Goal: Use online tool/utility: Utilize a website feature to perform a specific function

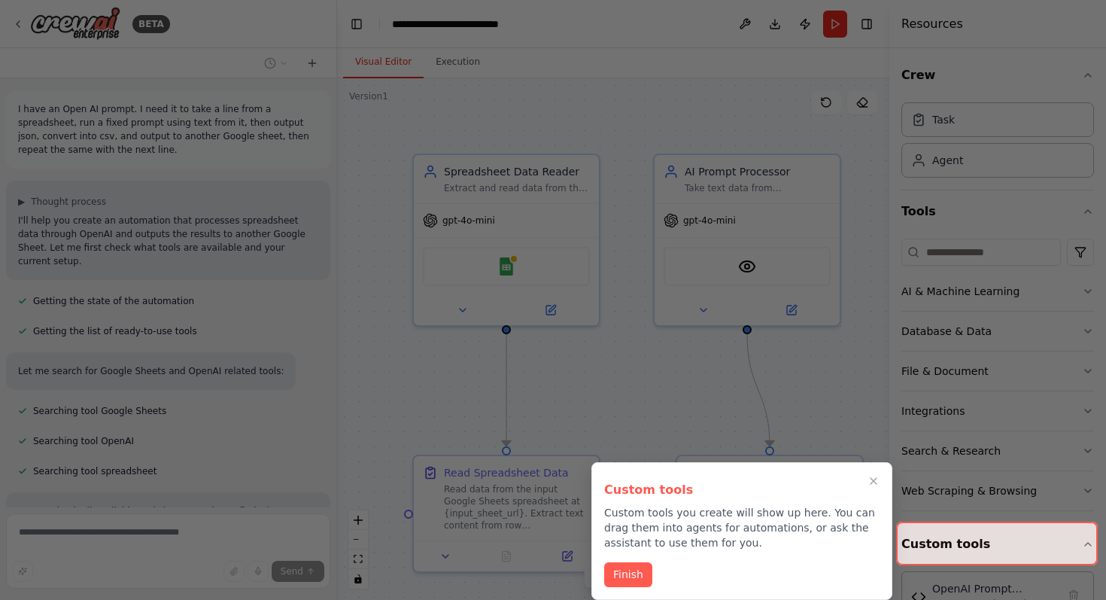
scroll to position [2669, 0]
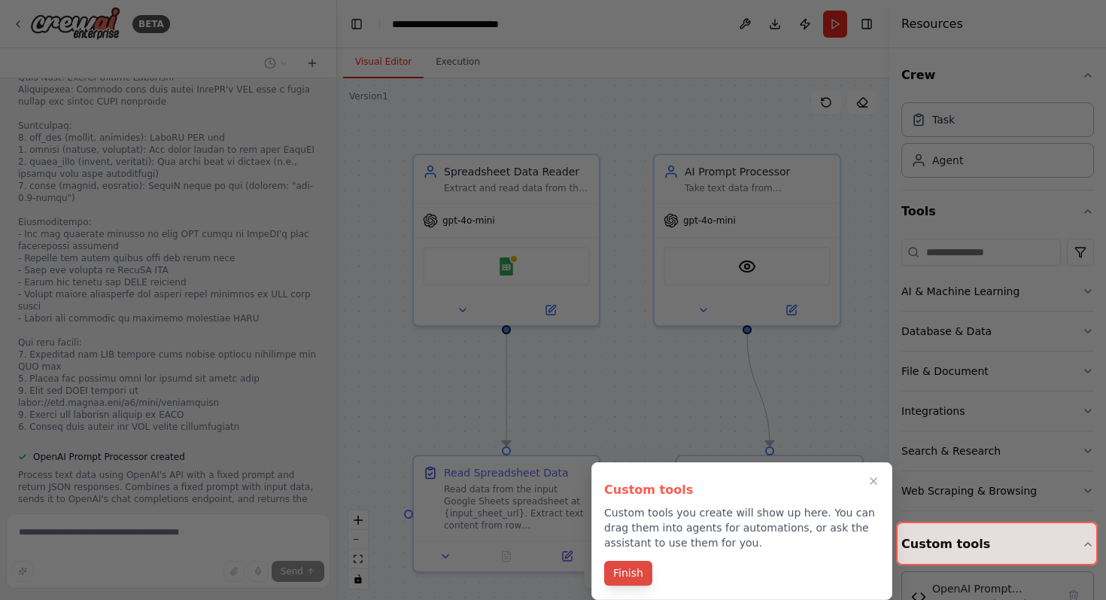
click at [633, 573] on button "Finish" at bounding box center [628, 572] width 48 height 25
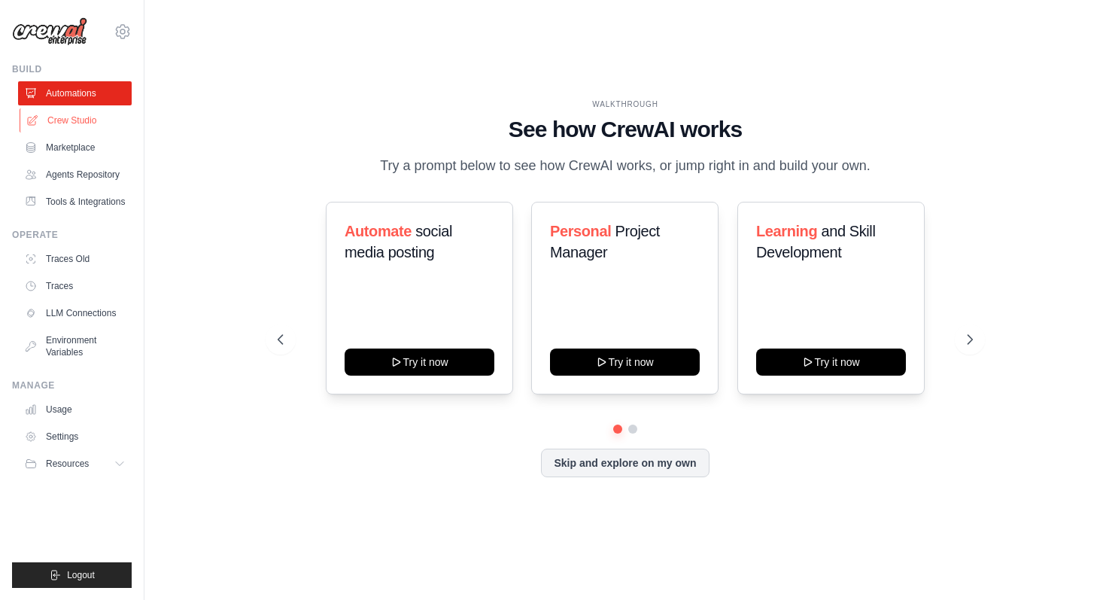
click at [56, 125] on link "Crew Studio" at bounding box center [77, 120] width 114 height 24
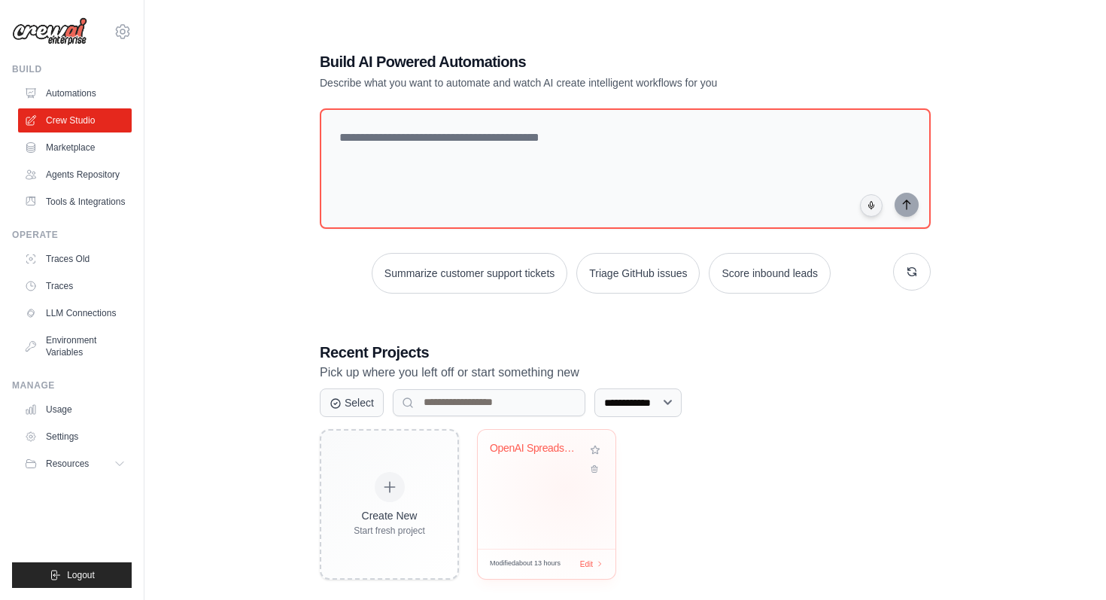
click at [566, 488] on div "OpenAI Spreadsheet Processor" at bounding box center [547, 489] width 138 height 119
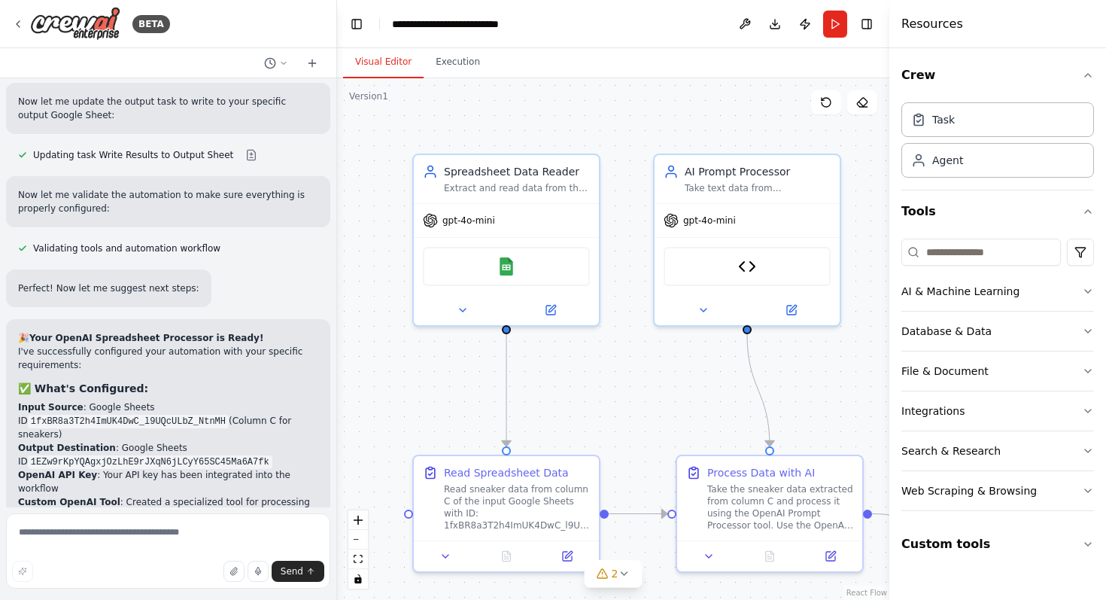
scroll to position [3874, 0]
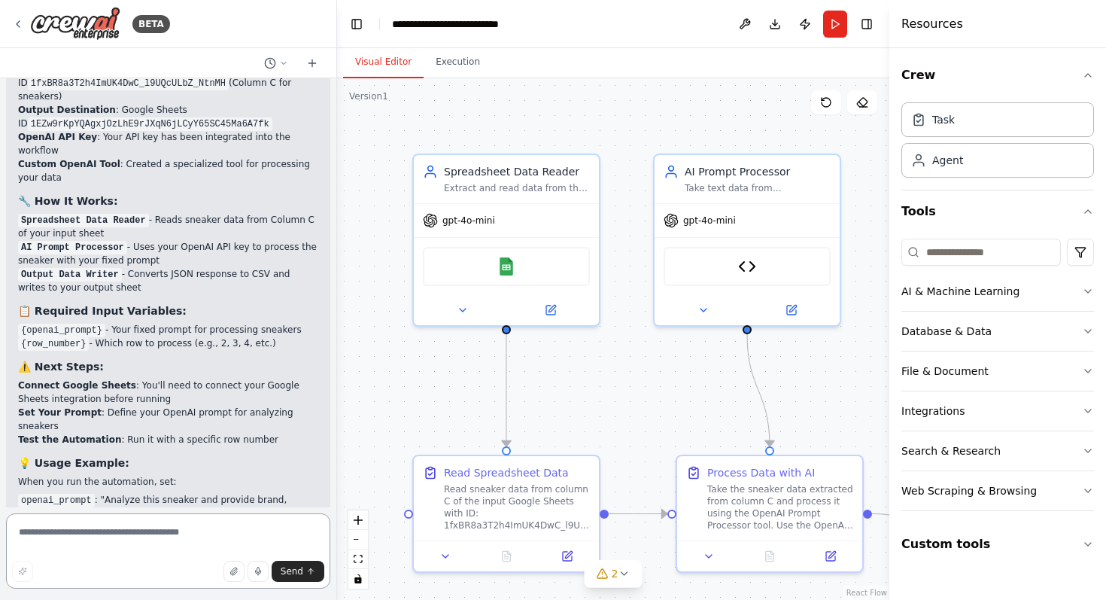
click at [139, 536] on textarea at bounding box center [168, 550] width 324 height 75
type textarea "**********"
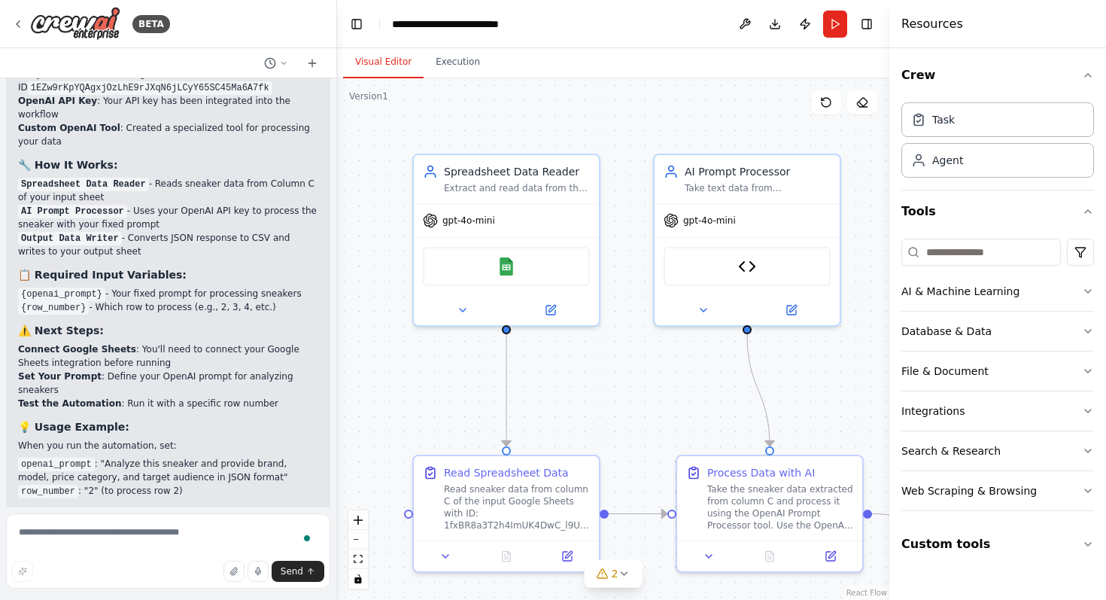
scroll to position [4009, 0]
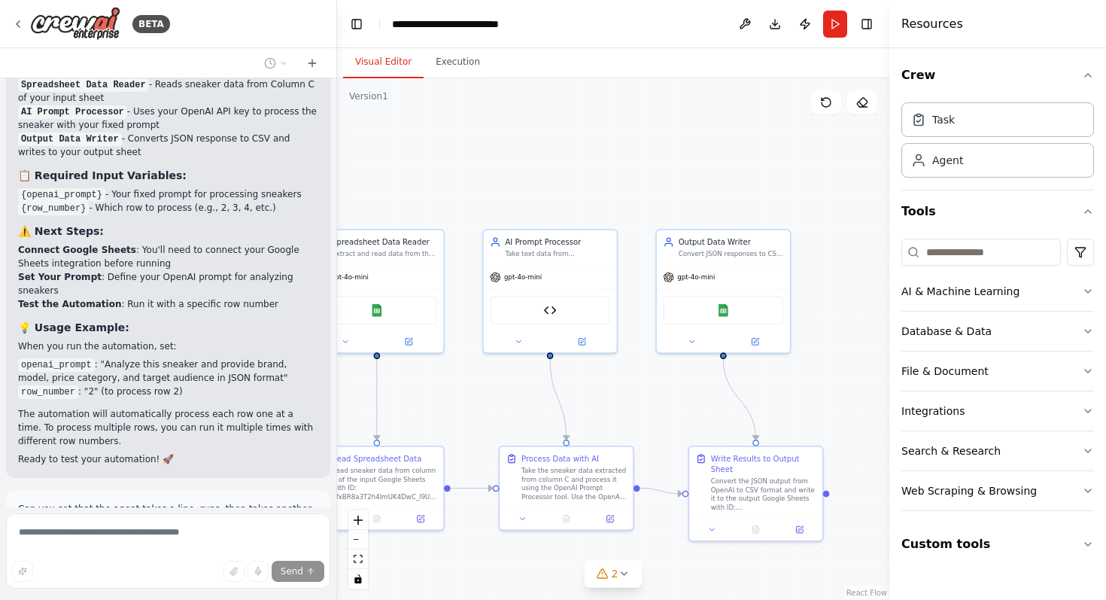
drag, startPoint x: 751, startPoint y: 210, endPoint x: 554, endPoint y: 208, distance: 197.1
click at [554, 208] on div ".deletable-edge-delete-btn { width: 20px; height: 20px; border: 0px solid #ffff…" at bounding box center [613, 338] width 552 height 521
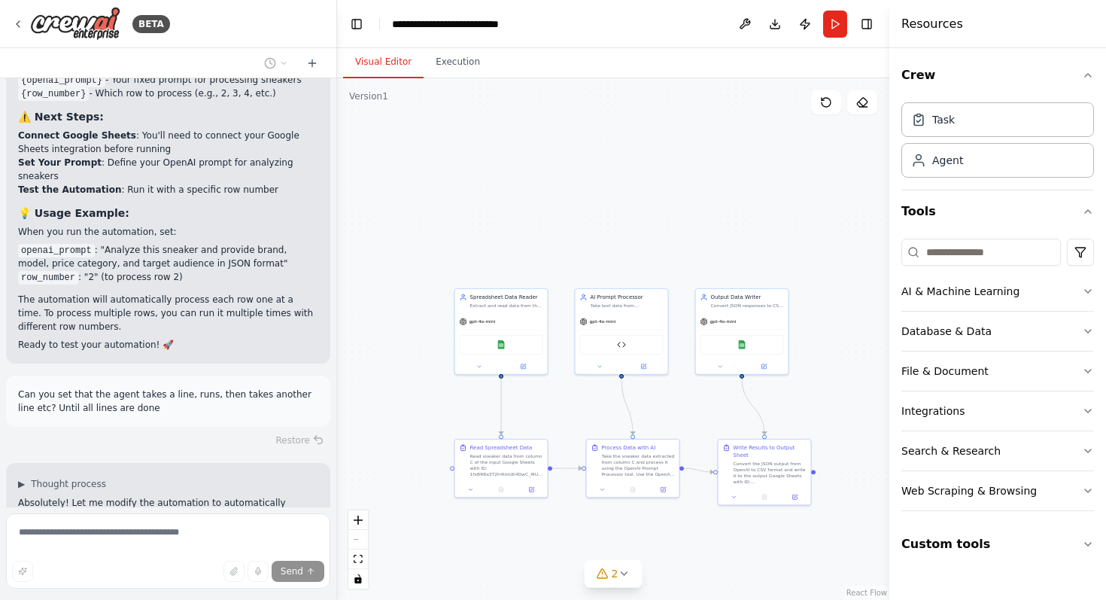
scroll to position [4137, 0]
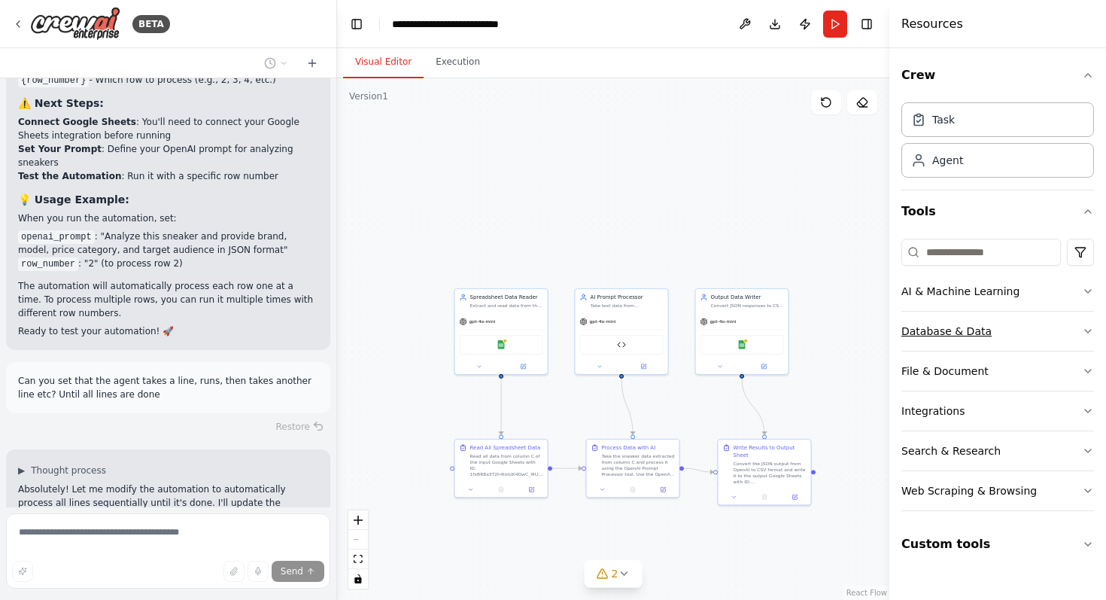
click at [1089, 331] on icon "button" at bounding box center [1088, 331] width 6 height 3
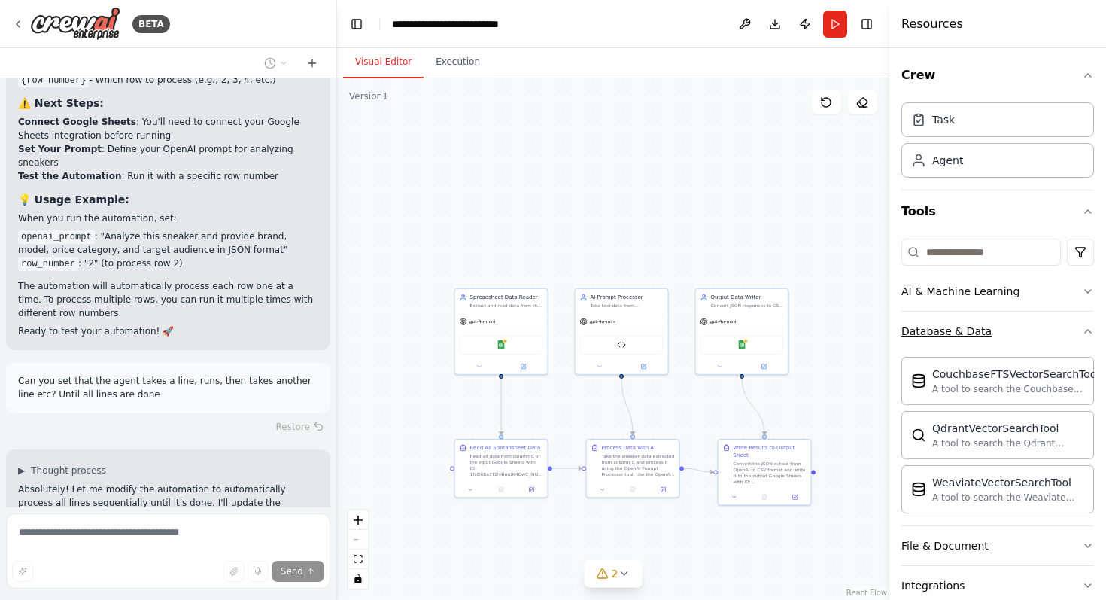
click at [1088, 330] on icon "button" at bounding box center [1088, 331] width 6 height 3
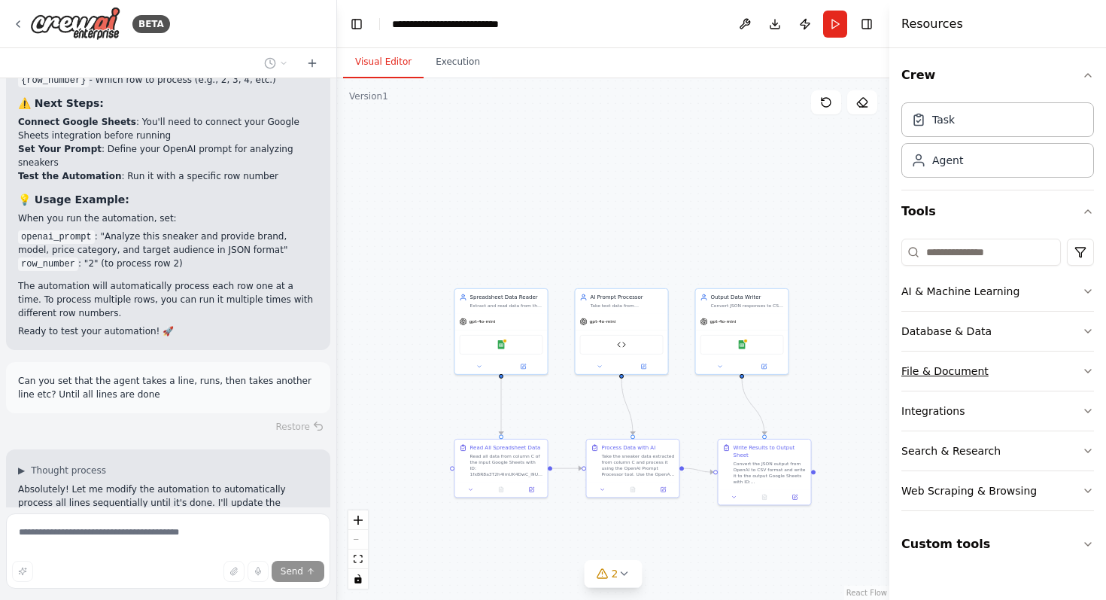
click at [1086, 363] on button "File & Document" at bounding box center [997, 370] width 193 height 39
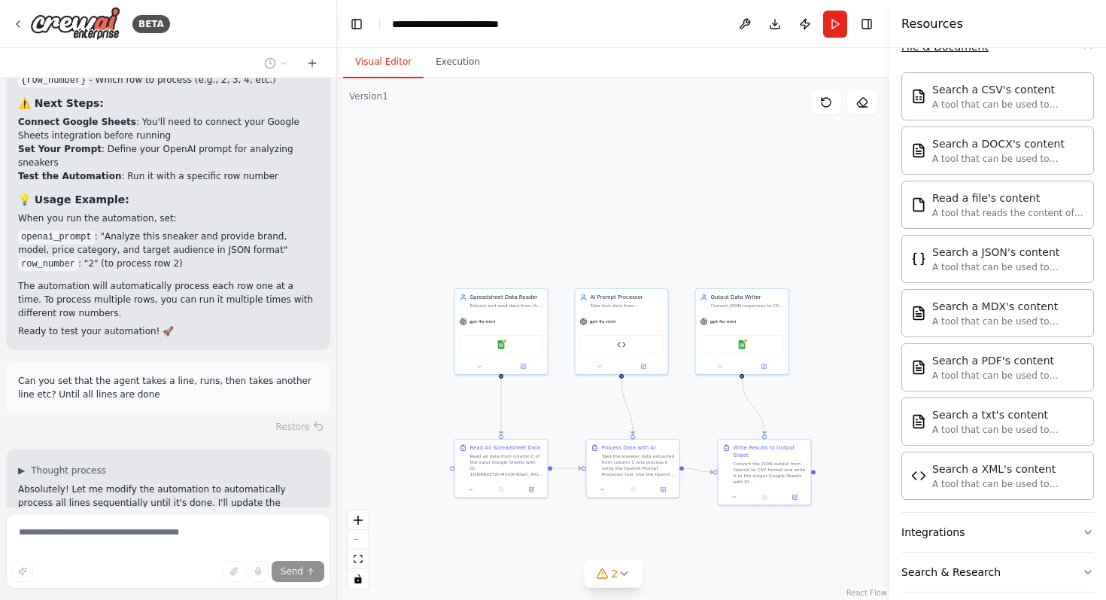
scroll to position [321, 0]
click at [1050, 536] on button "Integrations" at bounding box center [997, 534] width 193 height 39
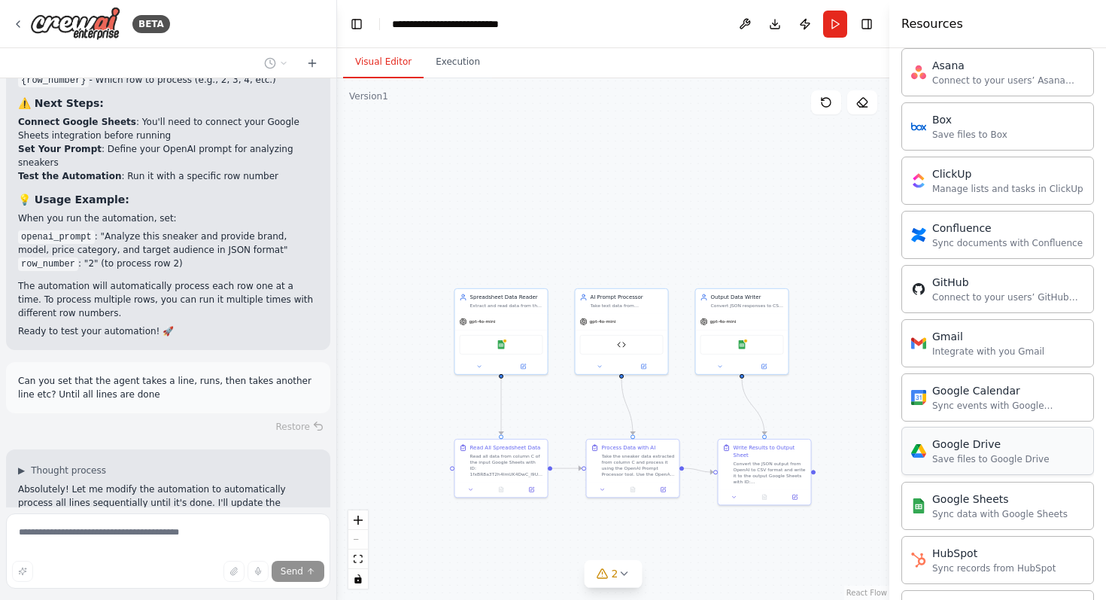
scroll to position [835, 0]
click at [1014, 456] on div "Save files to Google Drive" at bounding box center [990, 457] width 117 height 12
click at [961, 454] on div "Save files to Google Drive" at bounding box center [990, 457] width 117 height 12
click at [970, 502] on div "Google Sheets" at bounding box center [999, 496] width 135 height 15
click at [959, 507] on div "Sync data with Google Sheets" at bounding box center [999, 512] width 135 height 12
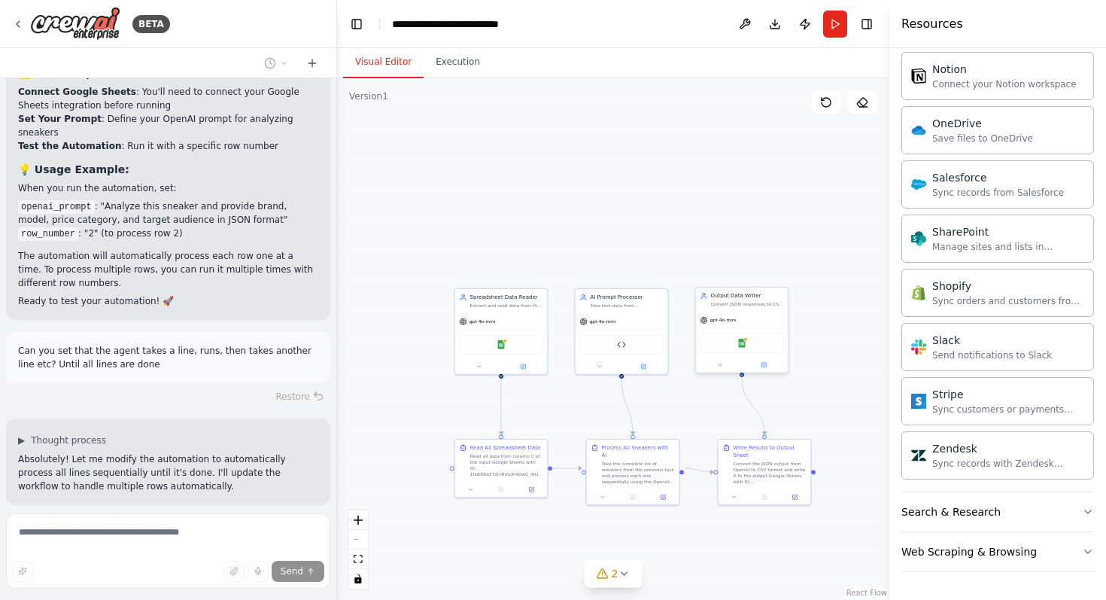
scroll to position [4197, 0]
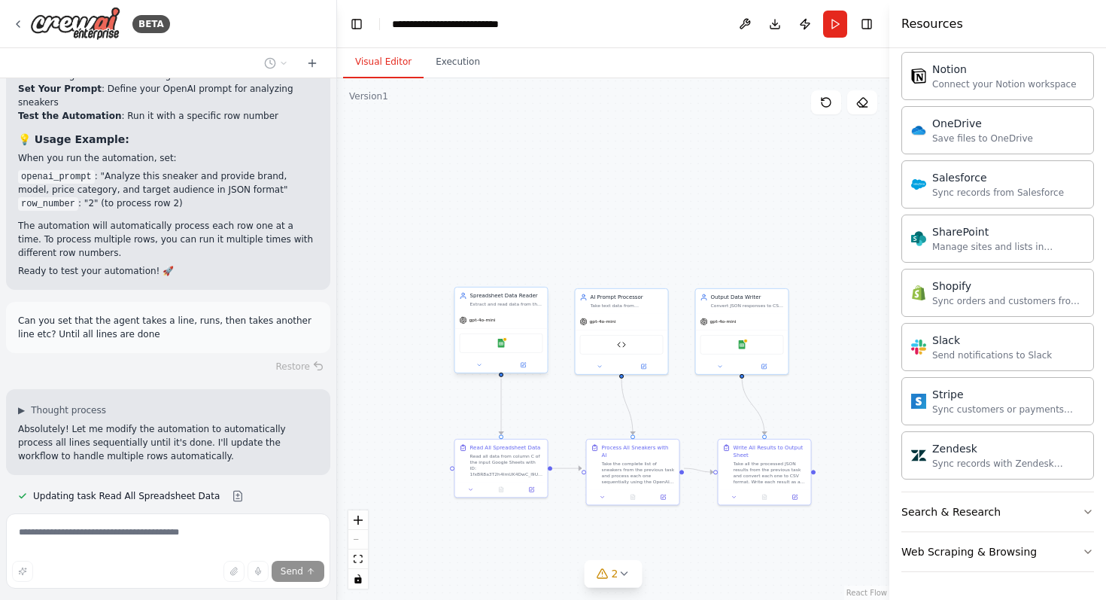
click at [503, 349] on div "Google Sheets" at bounding box center [502, 343] width 84 height 20
click at [505, 342] on img at bounding box center [501, 343] width 9 height 9
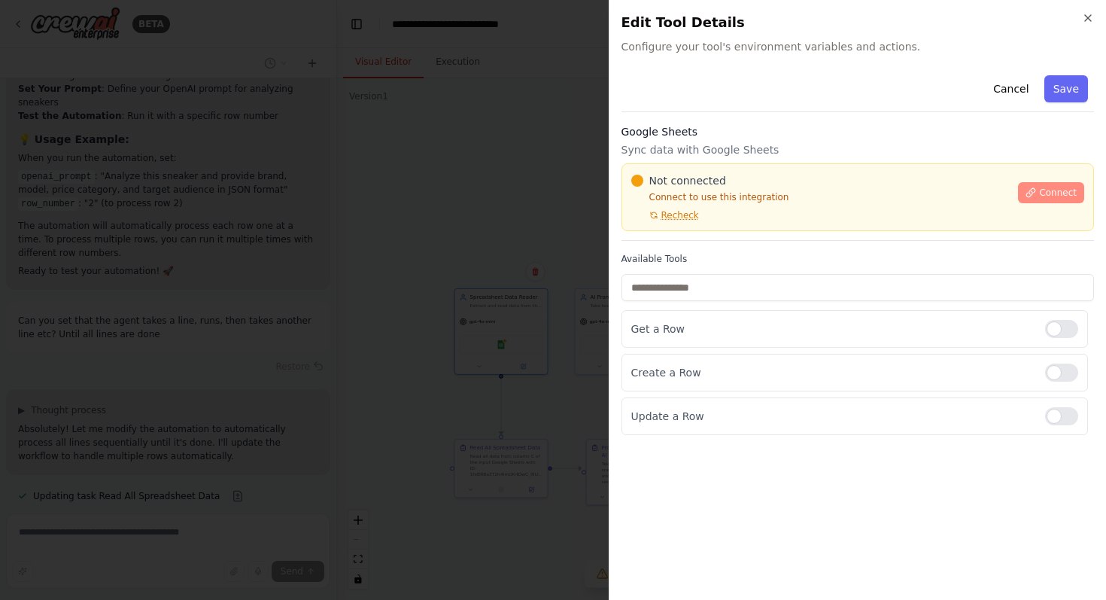
click at [1059, 184] on button "Connect" at bounding box center [1051, 192] width 66 height 21
click at [1056, 193] on span "Connect" at bounding box center [1058, 193] width 38 height 12
click at [1049, 188] on span "Connect" at bounding box center [1058, 193] width 38 height 12
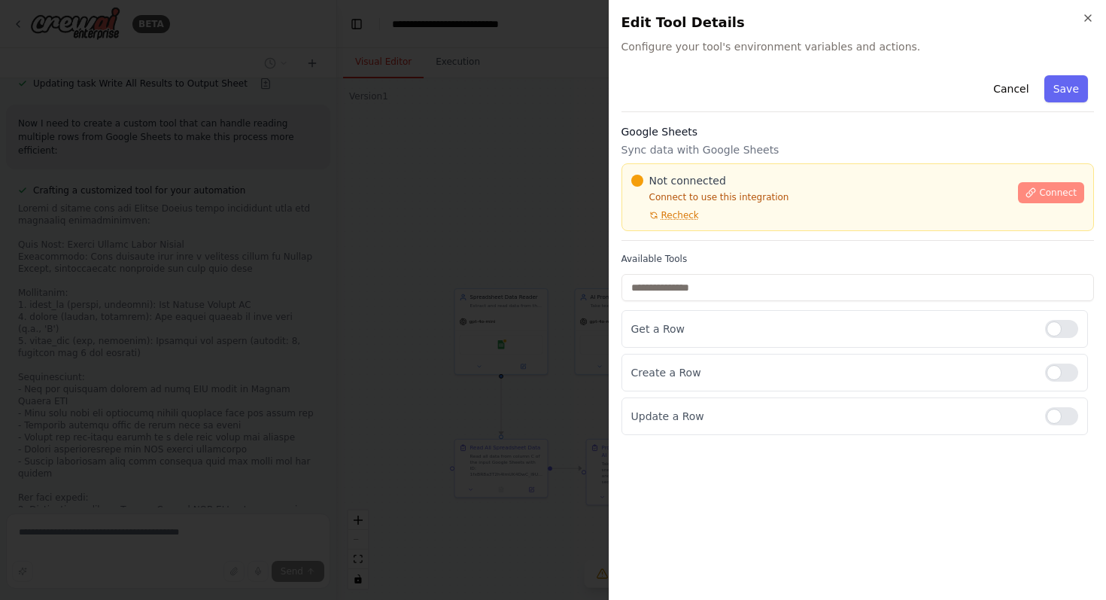
click at [1046, 196] on span "Connect" at bounding box center [1058, 193] width 38 height 12
click at [1049, 192] on span "Connect" at bounding box center [1058, 193] width 38 height 12
click at [1086, 12] on icon "button" at bounding box center [1088, 18] width 12 height 12
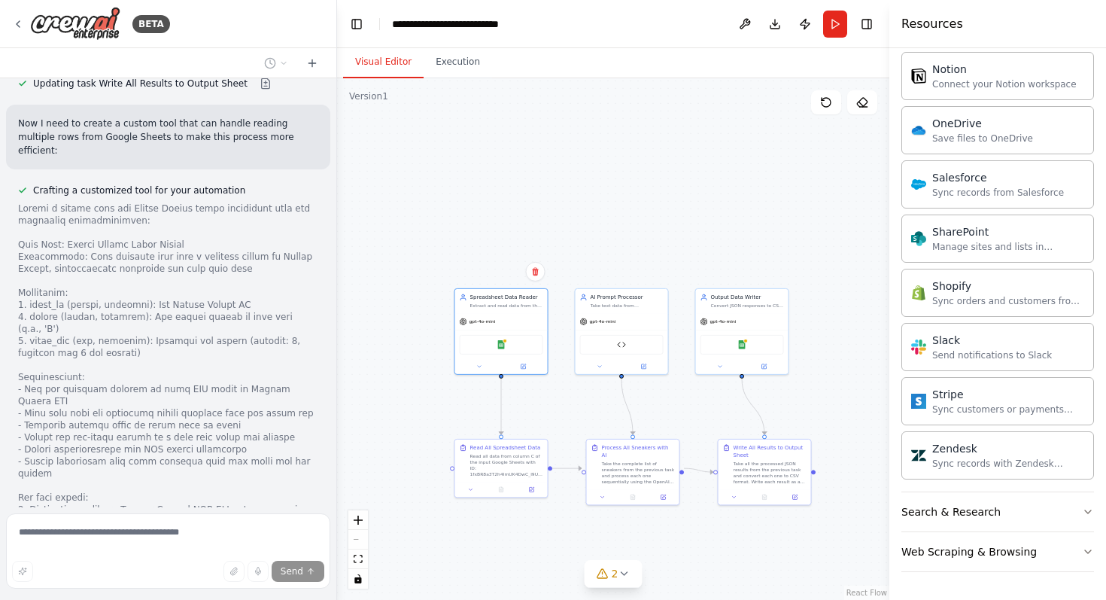
click at [164, 337] on div at bounding box center [168, 412] width 300 height 421
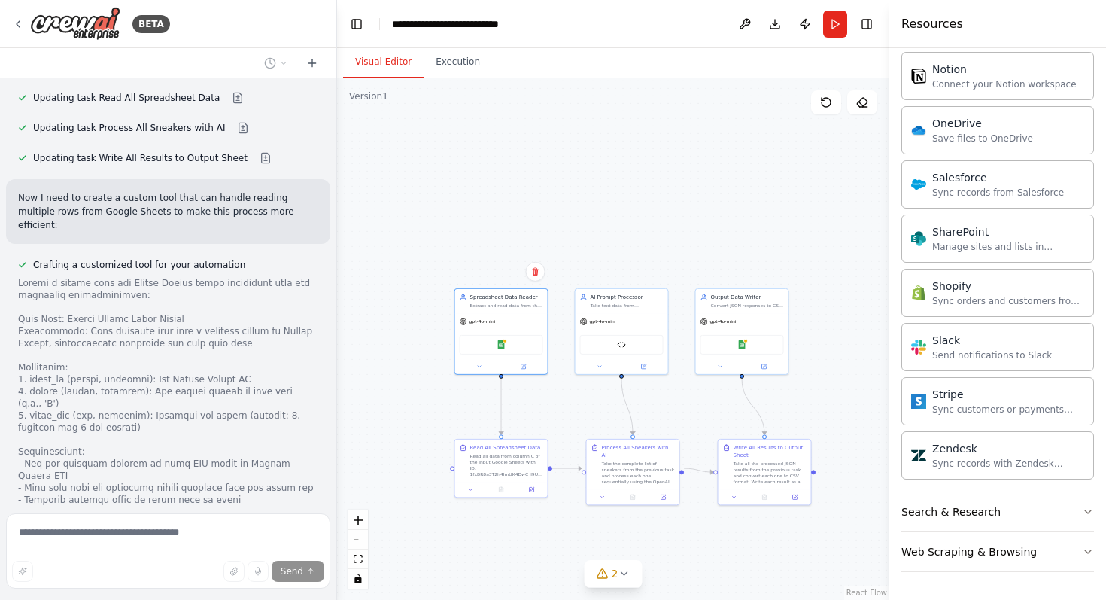
click at [164, 337] on div at bounding box center [168, 487] width 300 height 421
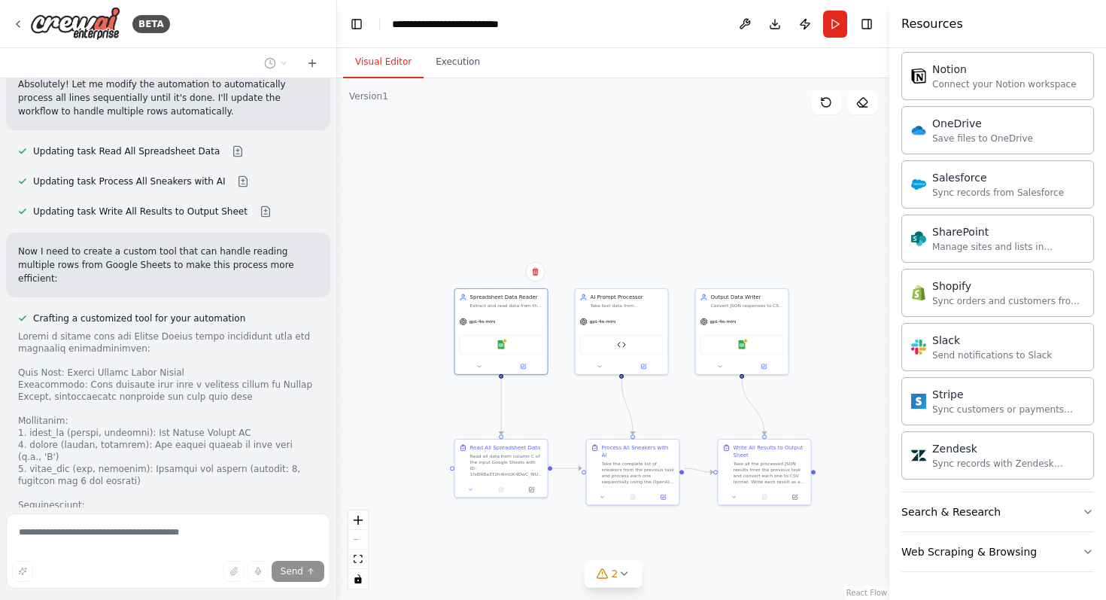
scroll to position [4248, 0]
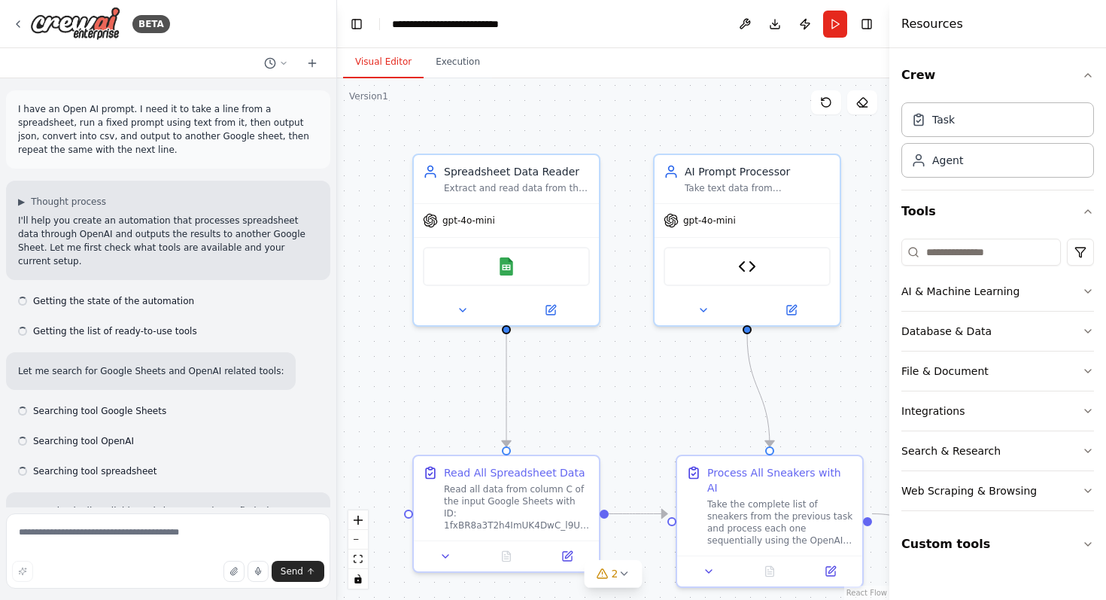
scroll to position [4622, 0]
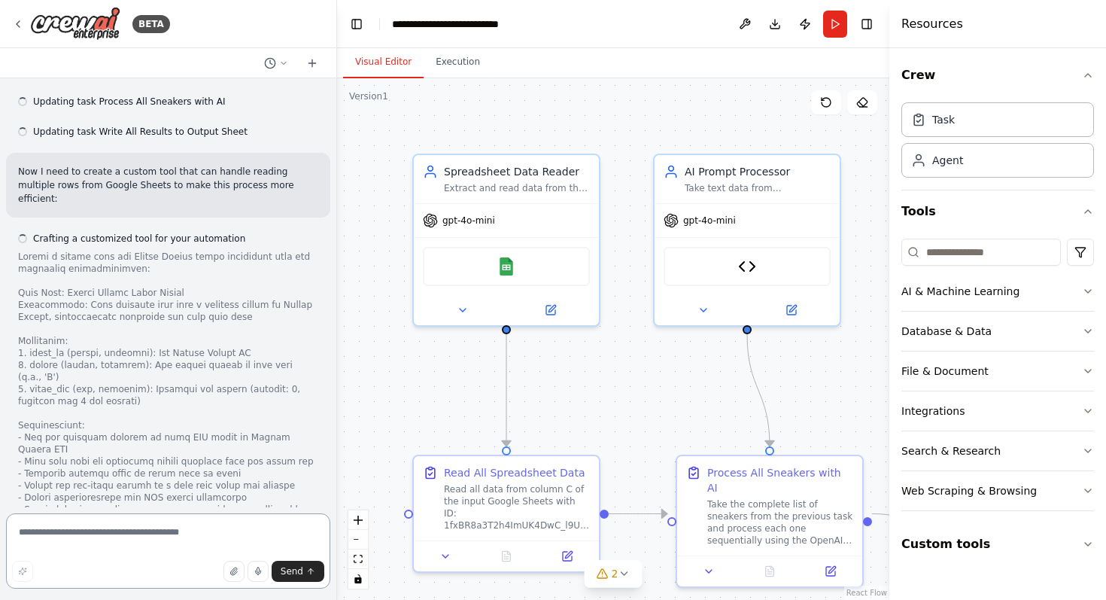
click at [117, 531] on textarea at bounding box center [168, 550] width 324 height 75
type textarea "**********"
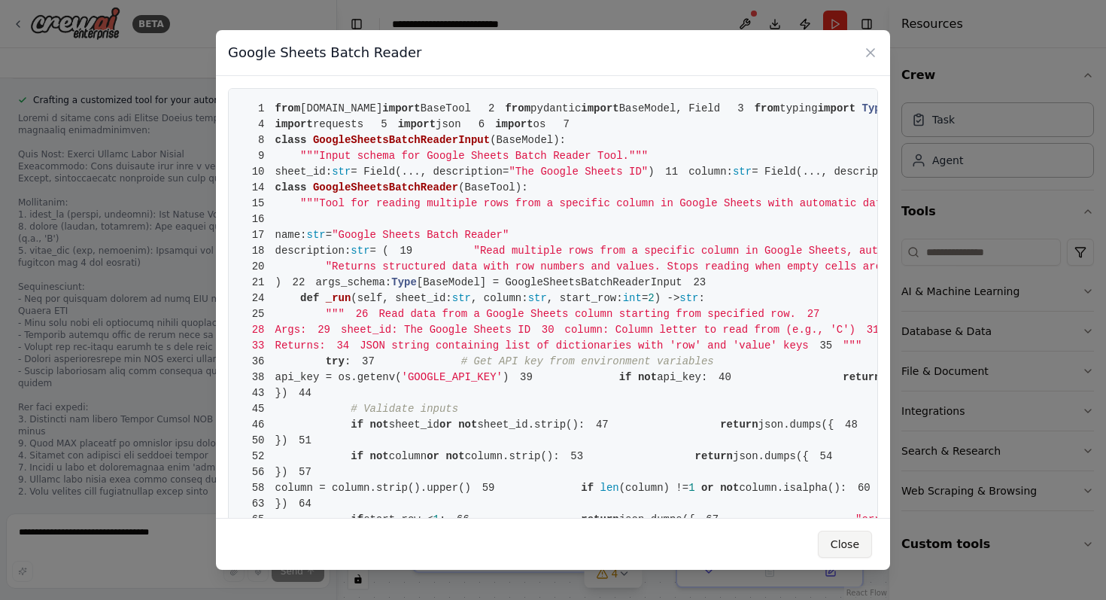
click at [832, 534] on button "Close" at bounding box center [845, 543] width 54 height 27
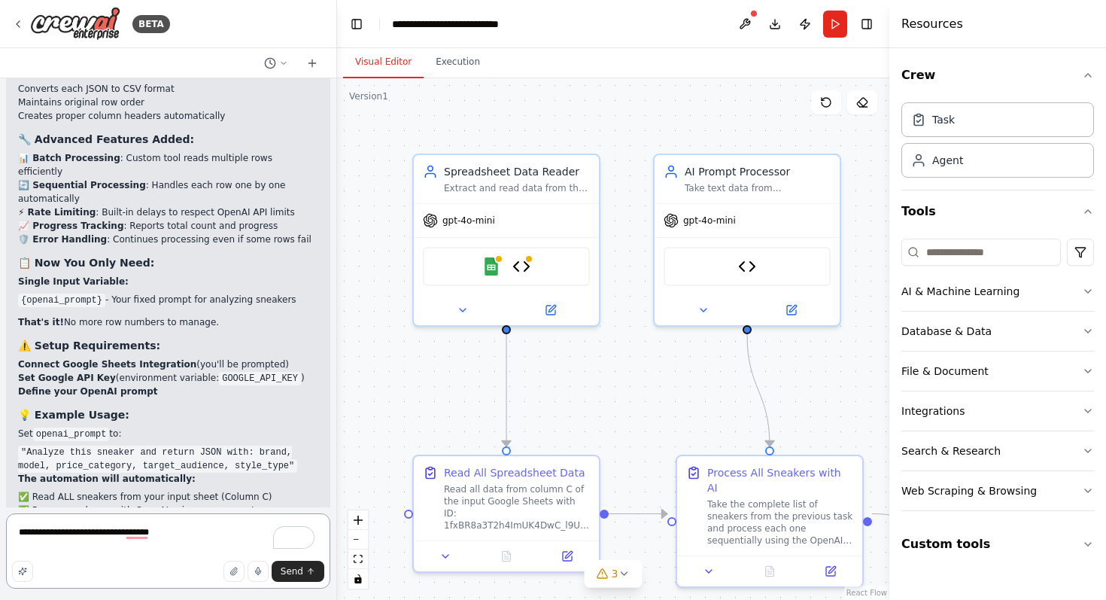
scroll to position [6068, 0]
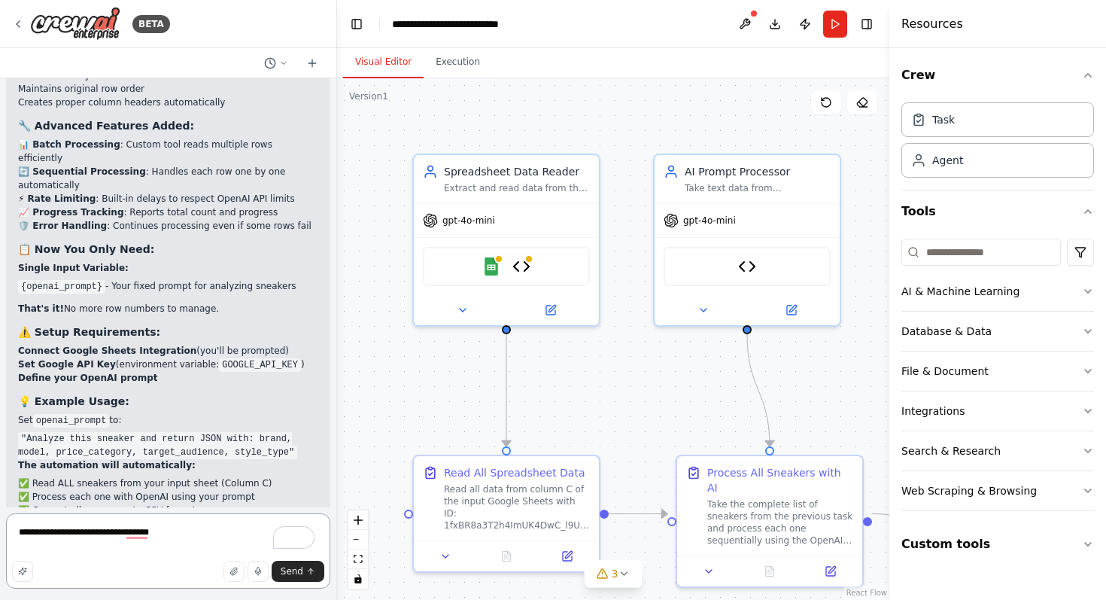
click at [191, 535] on textarea "**********" at bounding box center [168, 550] width 324 height 75
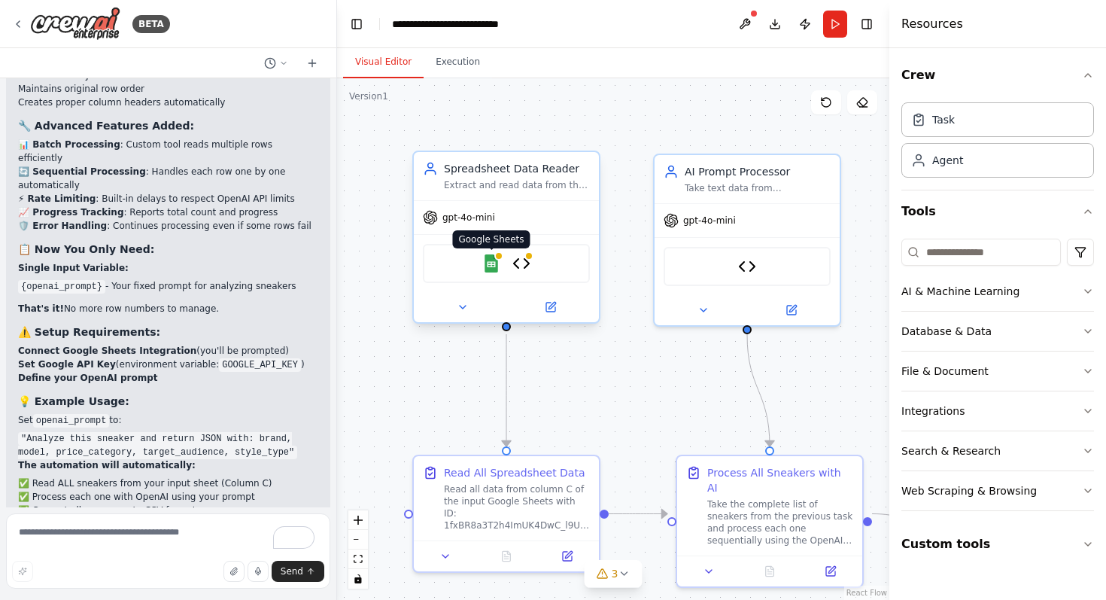
click at [494, 266] on img at bounding box center [491, 263] width 18 height 18
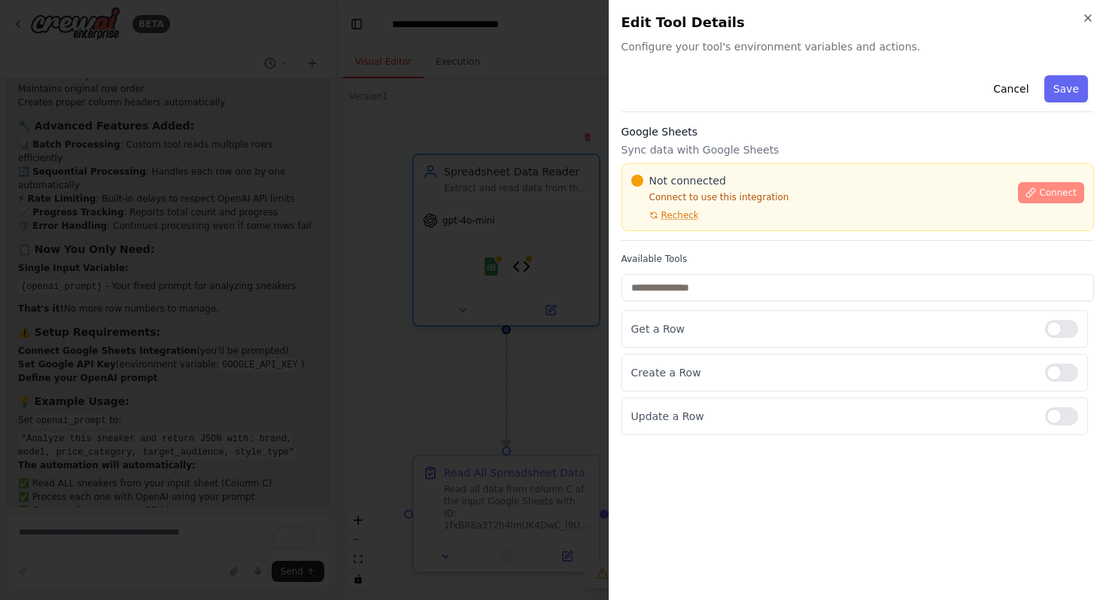
click at [1067, 190] on span "Connect" at bounding box center [1058, 193] width 38 height 12
click at [681, 217] on span "Recheck" at bounding box center [680, 215] width 38 height 12
click at [1080, 17] on h2 "Edit Tool Details" at bounding box center [857, 22] width 473 height 21
click at [1091, 15] on icon "button" at bounding box center [1088, 18] width 6 height 6
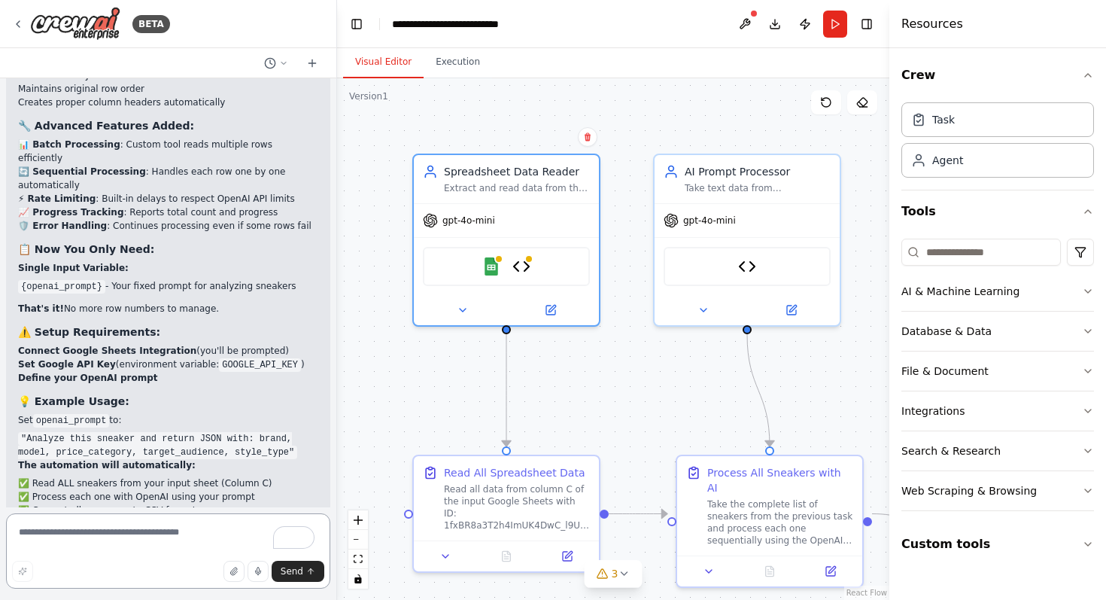
click at [149, 528] on textarea "To enrich screen reader interactions, please activate Accessibility in Grammarl…" at bounding box center [168, 550] width 324 height 75
type textarea "**********"
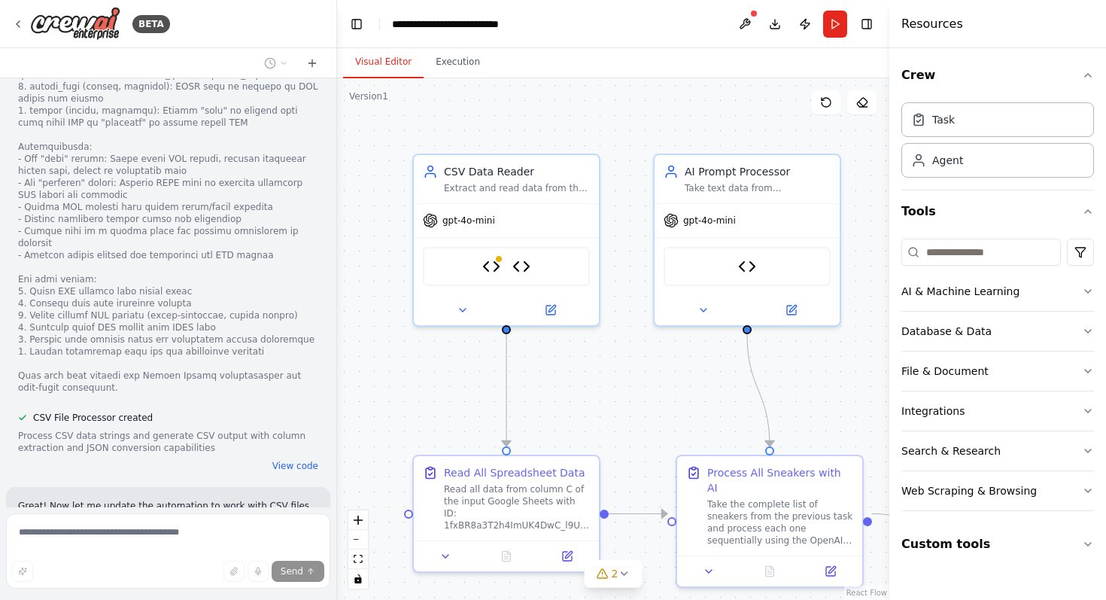
scroll to position [7159, 0]
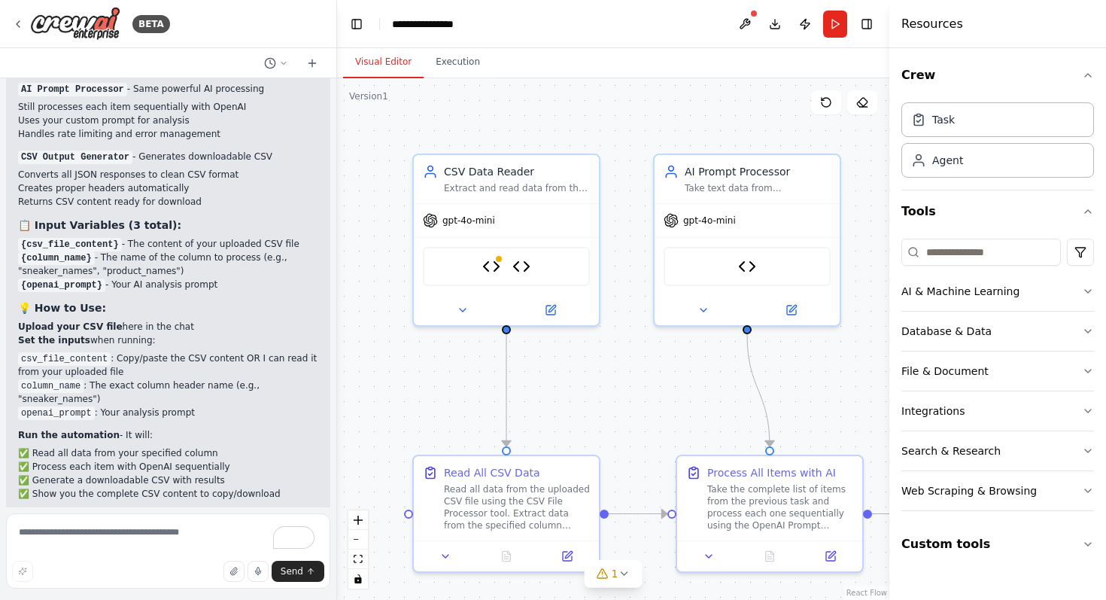
click at [171, 378] on li "column_name : The exact column header name (e.g., "sneaker_names")" at bounding box center [168, 391] width 300 height 27
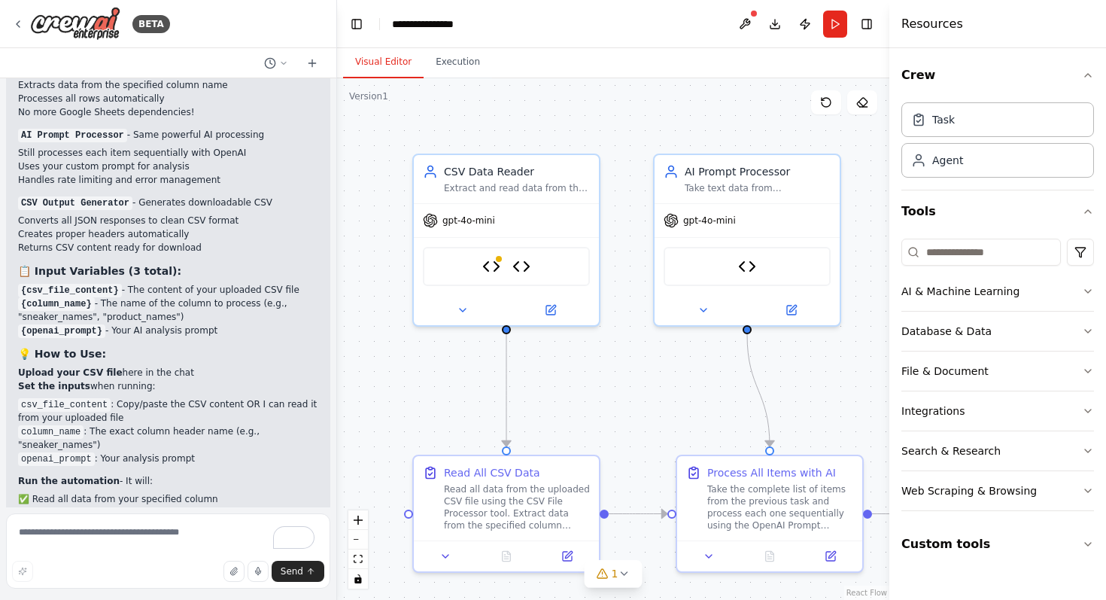
scroll to position [8363, 0]
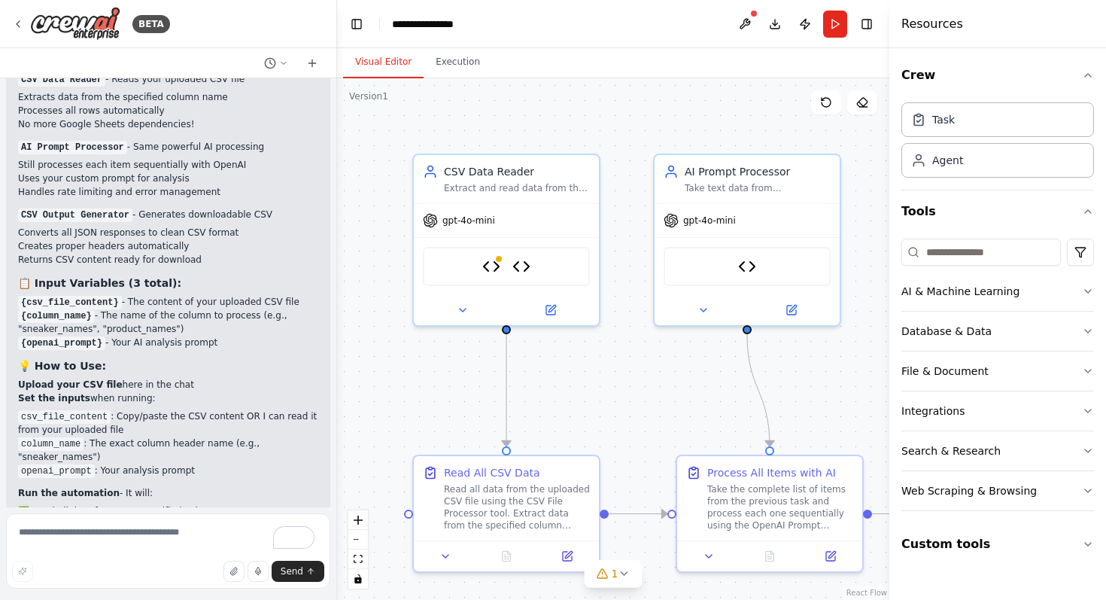
click at [127, 378] on p "Upload your CSV file here in the chat" at bounding box center [168, 385] width 300 height 14
click at [233, 571] on icon "button" at bounding box center [233, 571] width 6 height 8
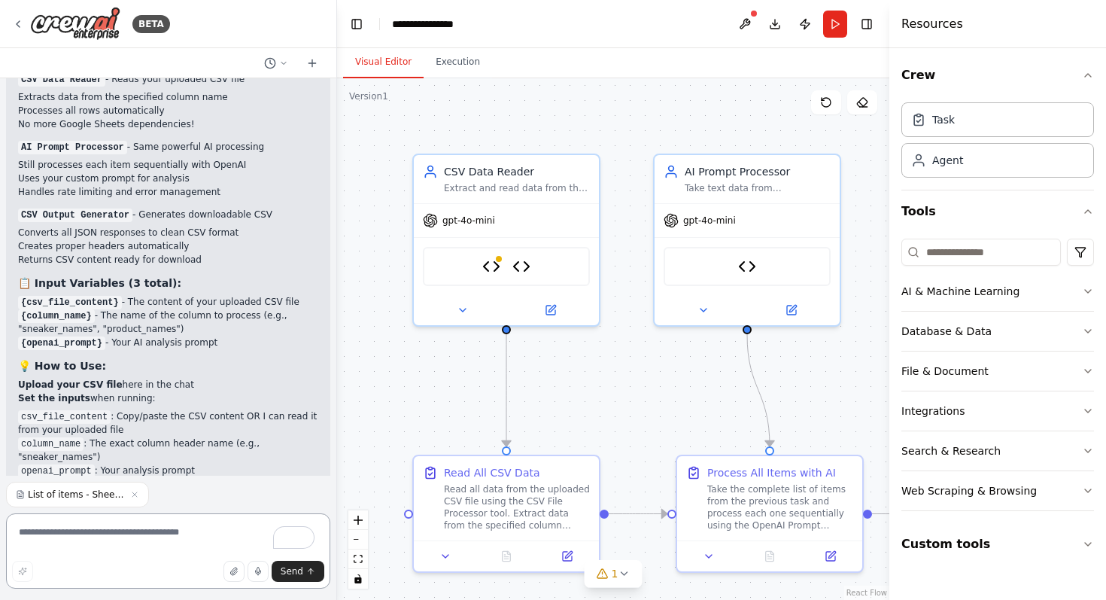
click at [71, 551] on textarea "To enrich screen reader interactions, please activate Accessibility in Grammarl…" at bounding box center [168, 550] width 324 height 75
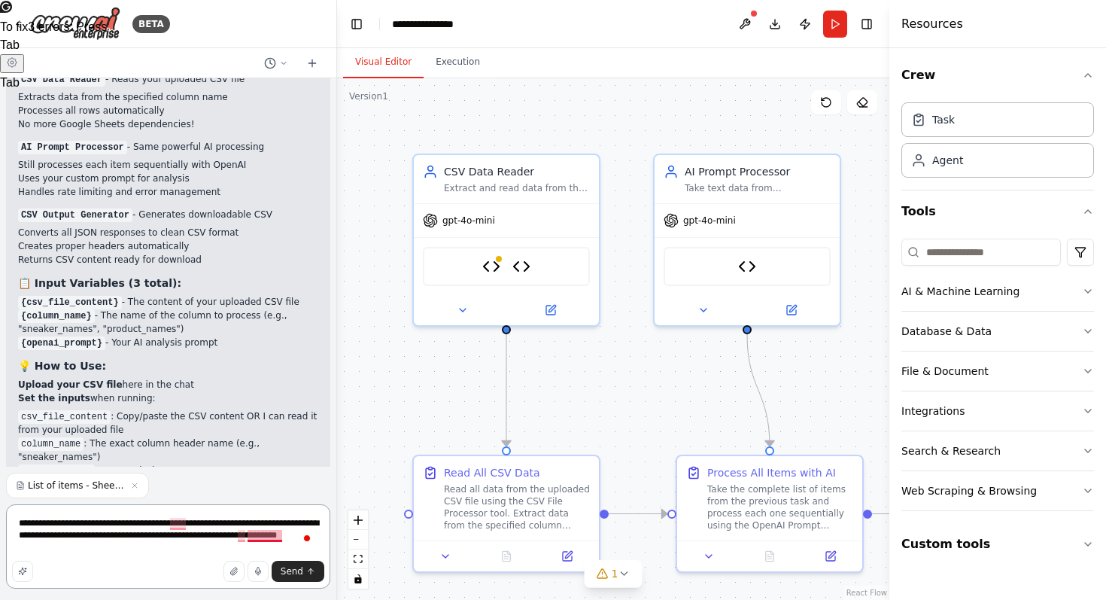
click at [273, 535] on textarea "**********" at bounding box center [168, 546] width 324 height 84
click at [256, 539] on textarea "**********" at bounding box center [168, 546] width 324 height 84
click at [245, 540] on textarea "**********" at bounding box center [168, 546] width 324 height 84
click at [242, 548] on textarea "**********" at bounding box center [168, 546] width 324 height 84
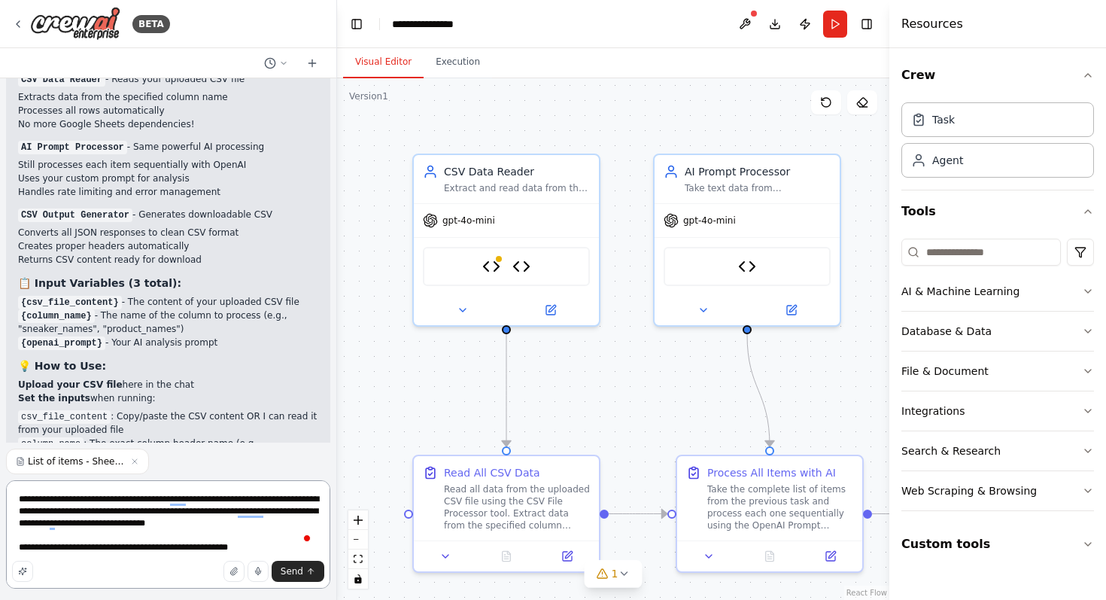
type textarea "**********"
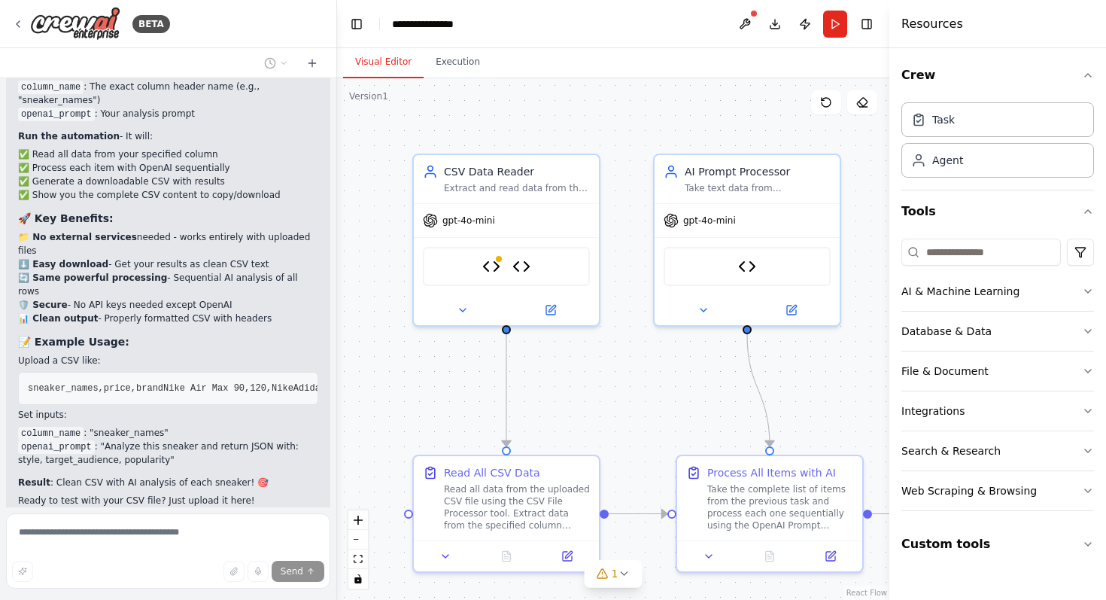
scroll to position [8821, 0]
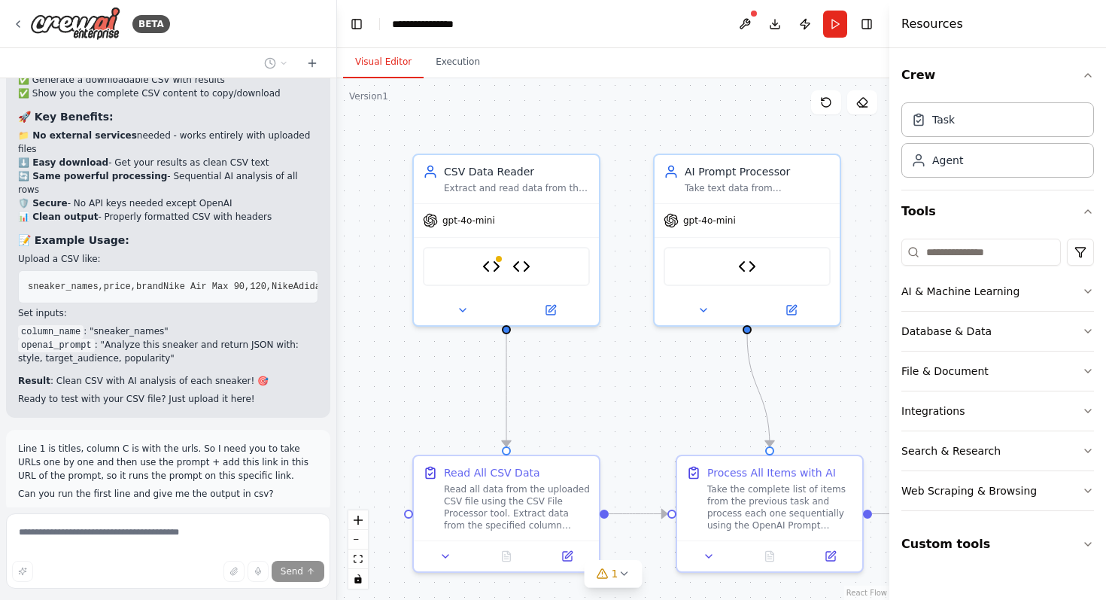
click at [228, 582] on p "Perfect! Let me first read your uploaded CSV file to understand the structure, …" at bounding box center [168, 602] width 300 height 41
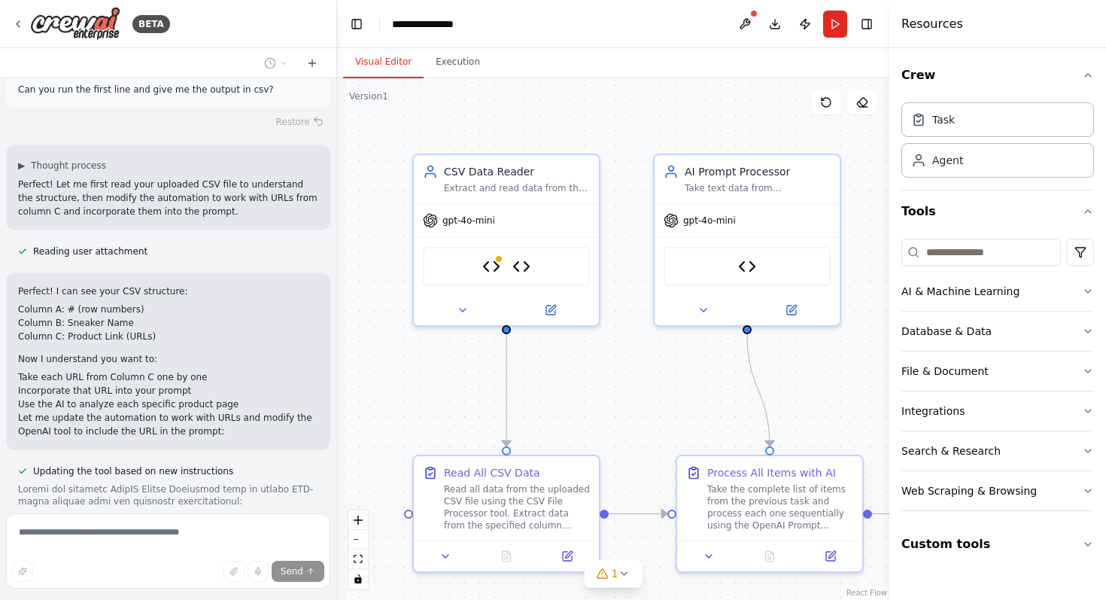
scroll to position [9474, 0]
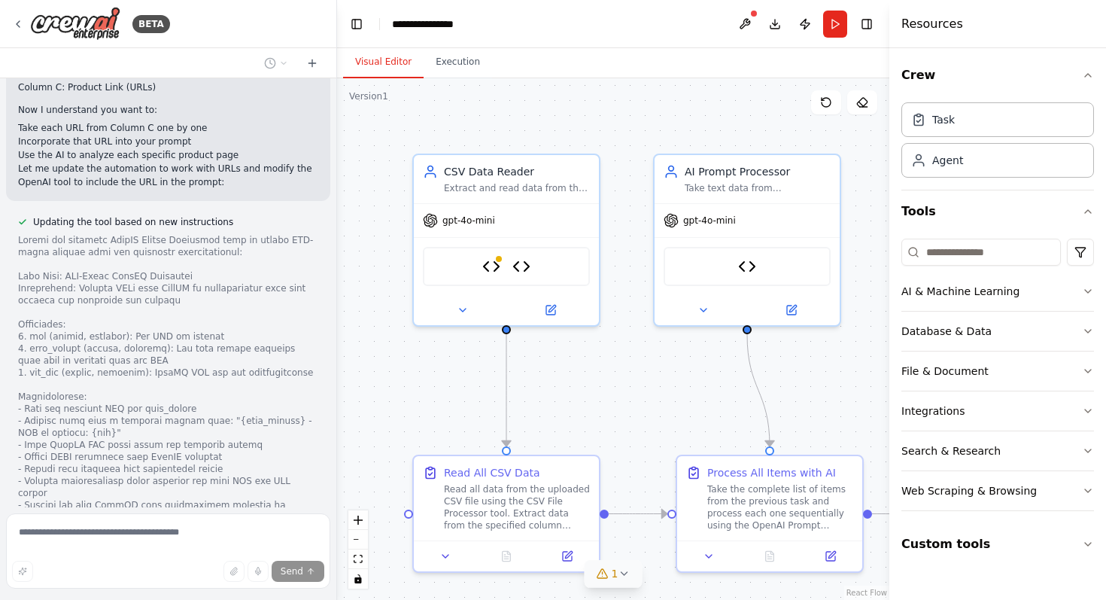
click at [615, 573] on span "1" at bounding box center [615, 573] width 7 height 15
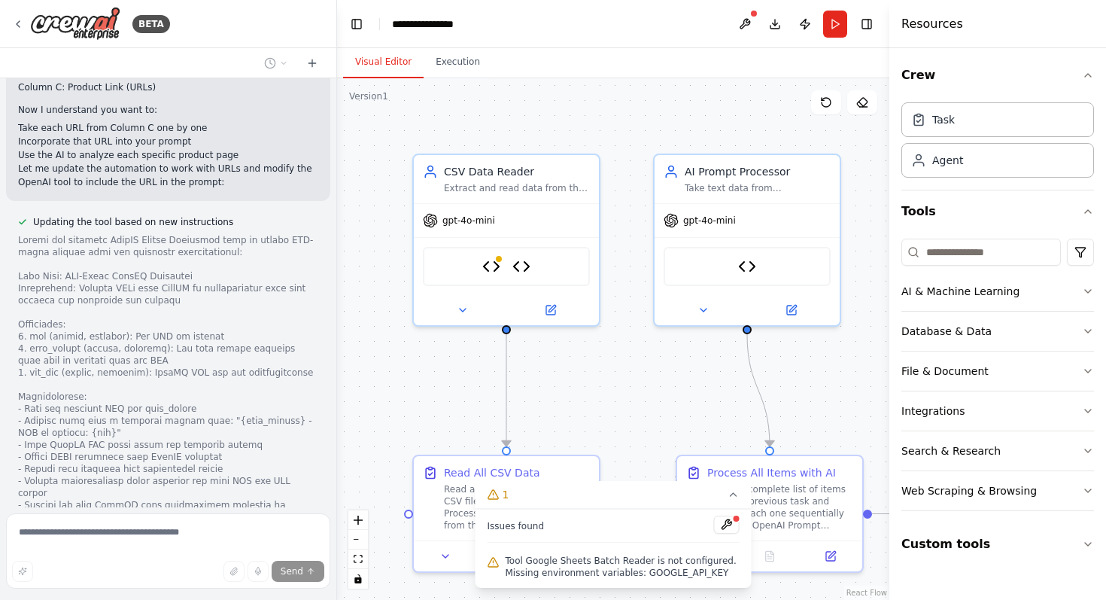
click at [641, 416] on div ".deletable-edge-delete-btn { width: 20px; height: 20px; border: 0px solid #ffff…" at bounding box center [613, 338] width 552 height 521
click at [612, 459] on div ".deletable-edge-delete-btn { width: 20px; height: 20px; border: 0px solid #ffff…" at bounding box center [613, 338] width 552 height 521
click at [732, 496] on icon at bounding box center [734, 494] width 12 height 12
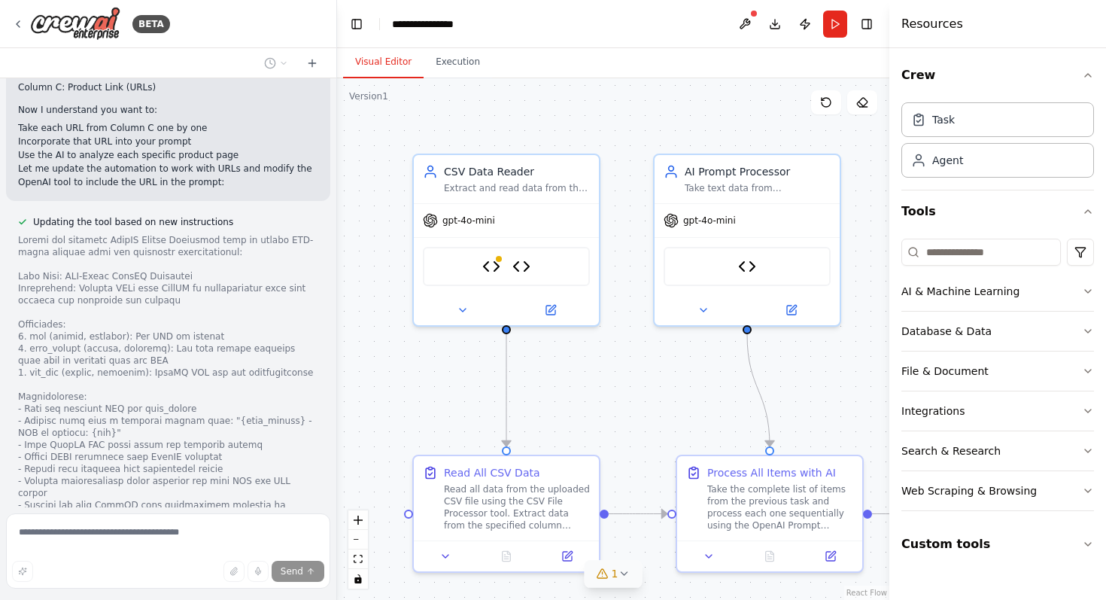
scroll to position [9522, 0]
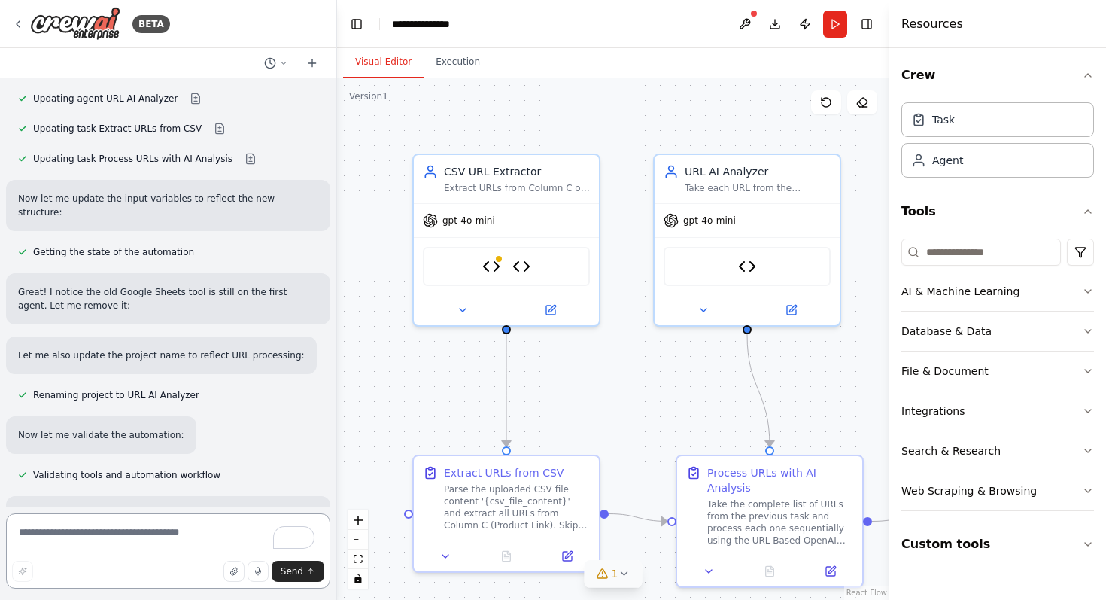
scroll to position [10179, 0]
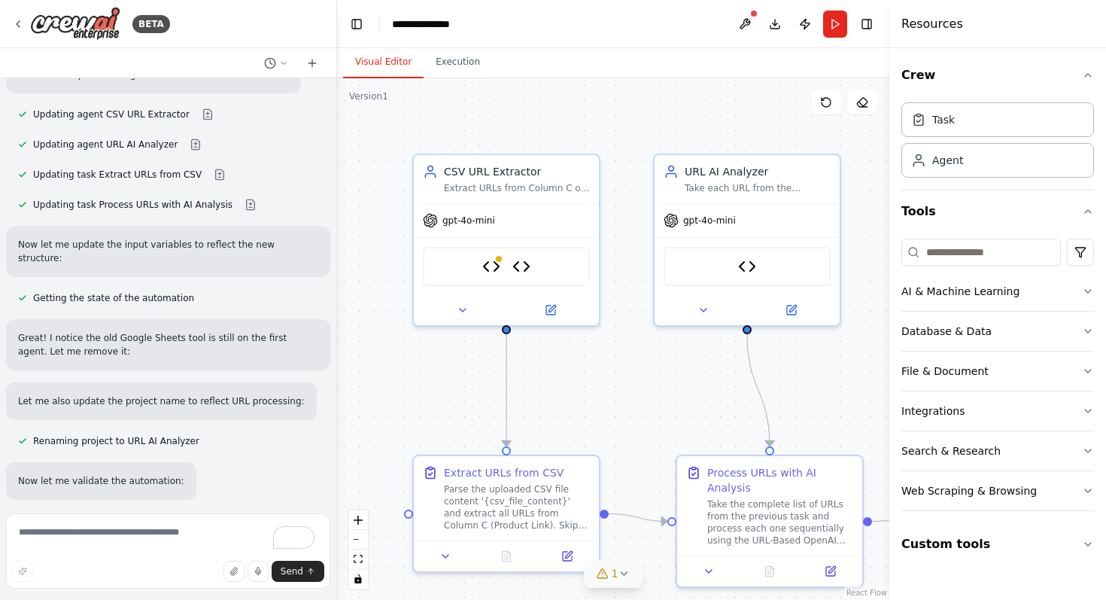
click at [249, 554] on p "Perfect! Now let me test the first line (Nike Alphafly 3 Premium) by demonstrat…" at bounding box center [168, 574] width 300 height 41
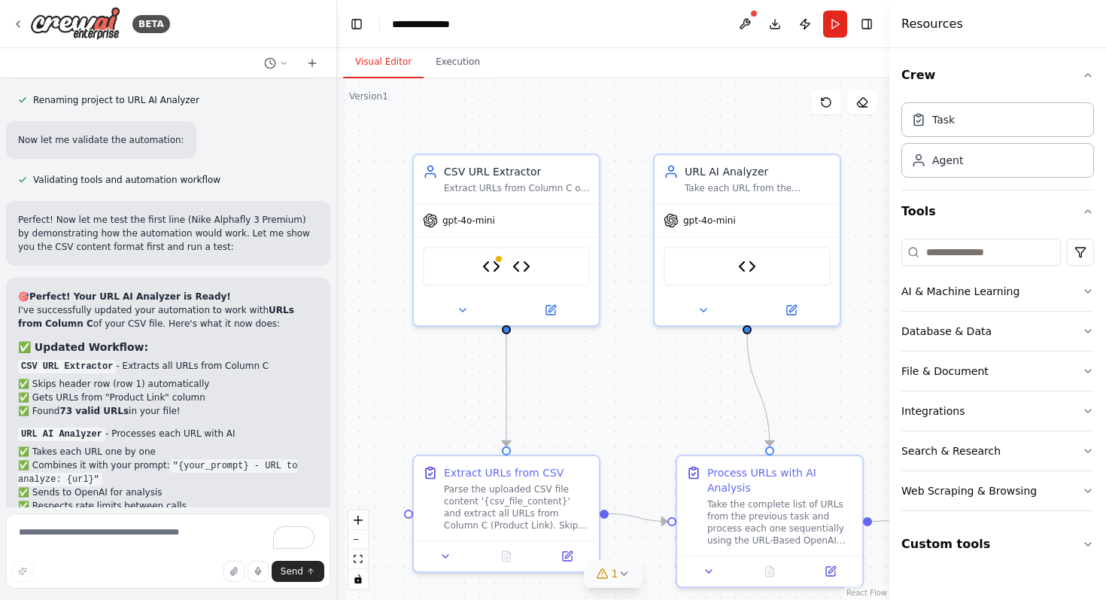
scroll to position [10979, 0]
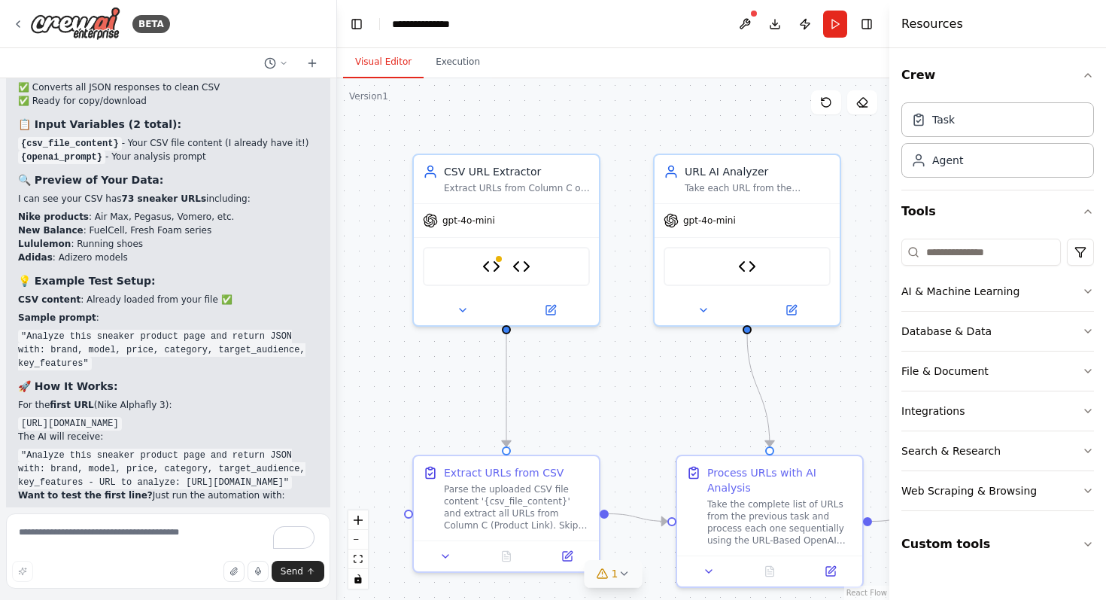
click at [214, 448] on code ""Analyze this sneaker product page and return JSON with: brand, model, price, c…" at bounding box center [161, 468] width 287 height 41
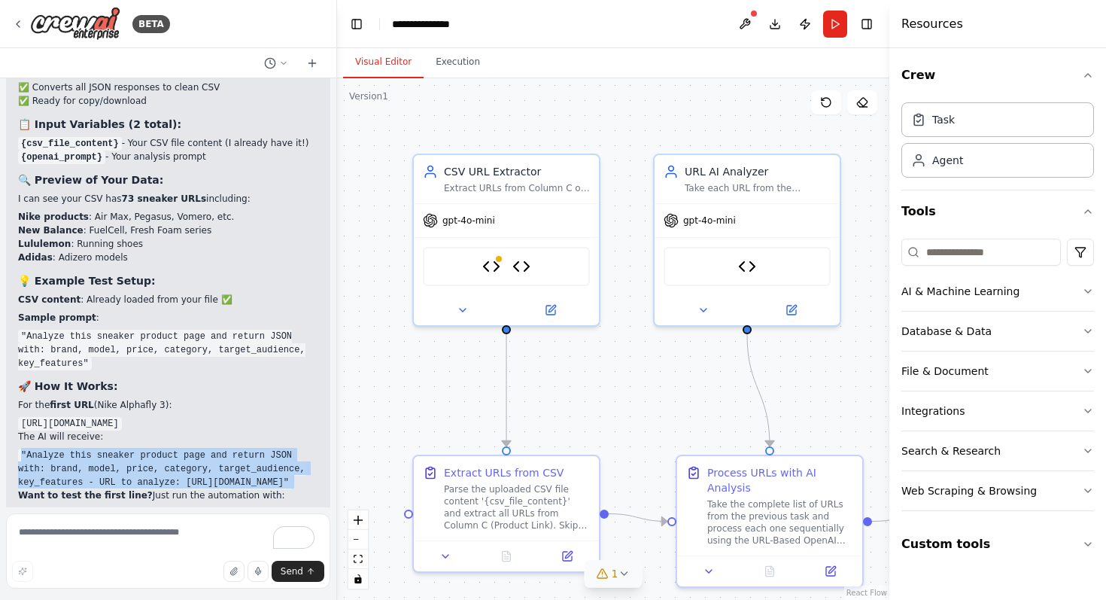
click at [214, 448] on code ""Analyze this sneaker product page and return JSON with: brand, model, price, c…" at bounding box center [161, 468] width 287 height 41
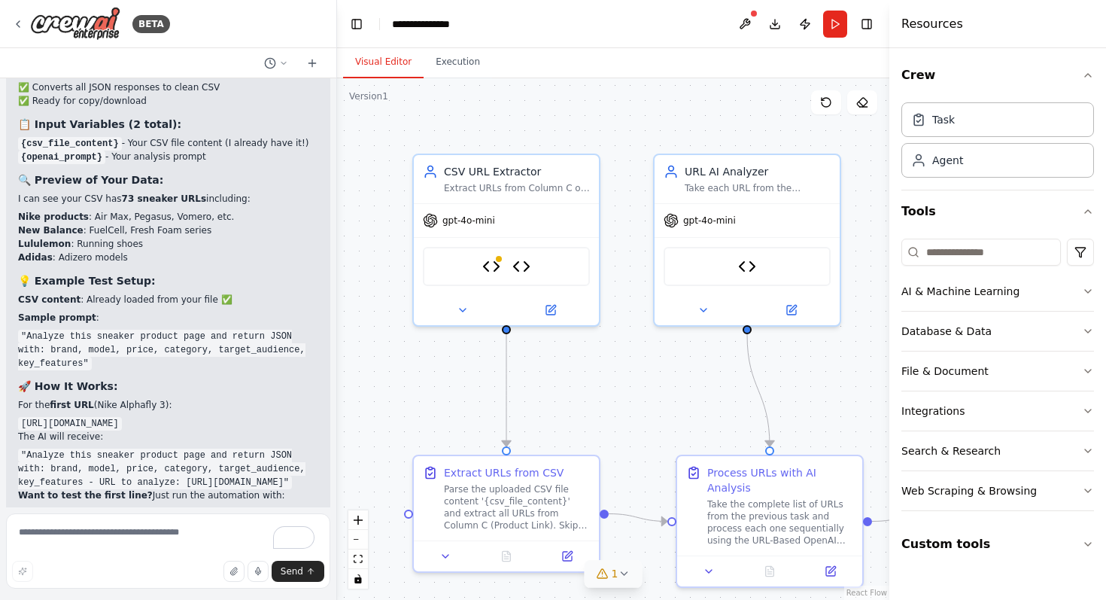
click at [214, 229] on div "🎯 Perfect! Your URL AI Analyzer is Ready! I've successfully updated your automa…" at bounding box center [168, 209] width 300 height 757
click at [178, 222] on div "🎯 Perfect! Your URL AI Analyzer is Ready! I've successfully updated your automa…" at bounding box center [168, 209] width 300 height 757
click at [202, 232] on div "🎯 Perfect! Your URL AI Analyzer is Ready! I've successfully updated your automa…" at bounding box center [168, 209] width 300 height 757
drag, startPoint x: 204, startPoint y: 254, endPoint x: 190, endPoint y: 220, distance: 36.1
click at [190, 220] on div "🎯 Perfect! Your URL AI Analyzer is Ready! I've successfully updated your automa…" at bounding box center [168, 209] width 300 height 757
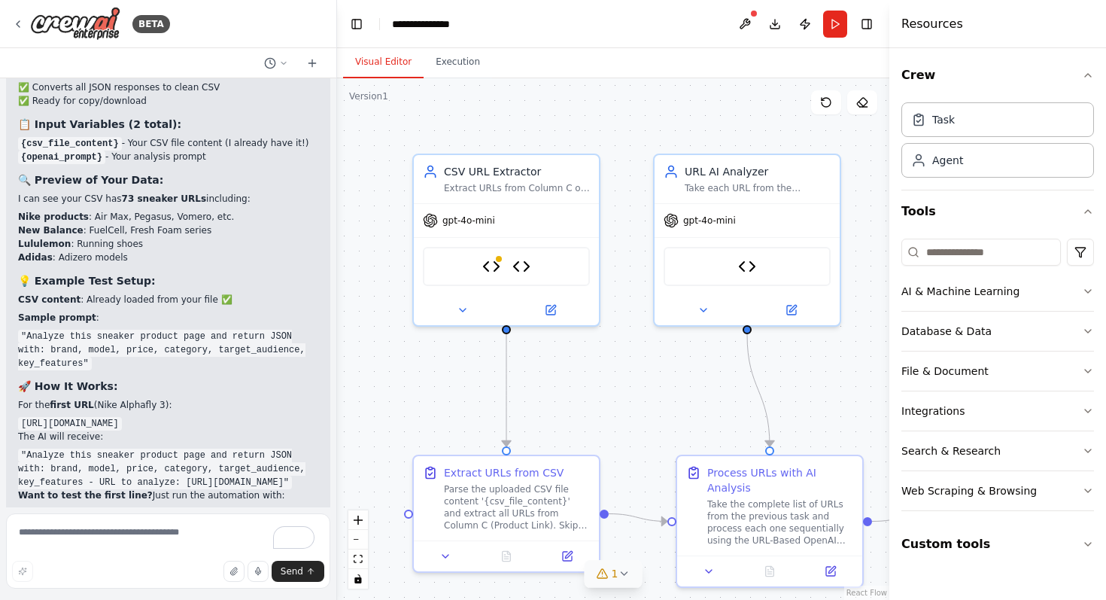
click at [190, 448] on code ""Analyze this sneaker product page and return JSON with: brand, model, price, c…" at bounding box center [161, 468] width 287 height 41
click at [129, 540] on textarea "To enrich screen reader interactions, please activate Accessibility in Grammarl…" at bounding box center [168, 550] width 324 height 75
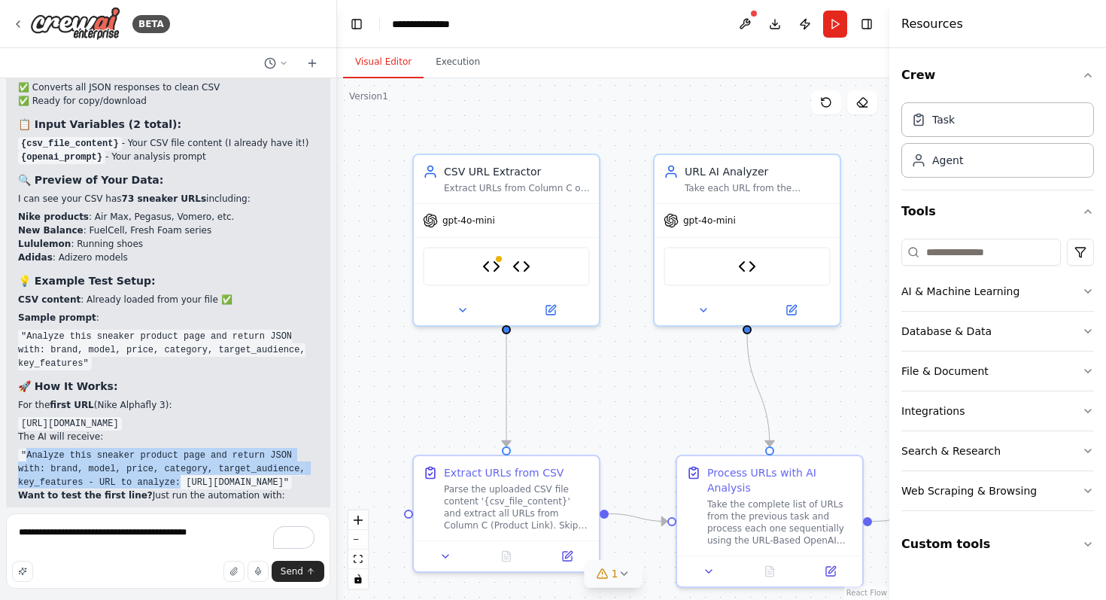
drag, startPoint x: 26, startPoint y: 203, endPoint x: 188, endPoint y: 229, distance: 164.6
click at [188, 229] on div "🎯 Perfect! Your URL AI Analyzer is Ready! I've successfully updated your automa…" at bounding box center [168, 209] width 300 height 757
copy code "Analyze this sneaker product page and return JSON with: brand, model, price, ca…"
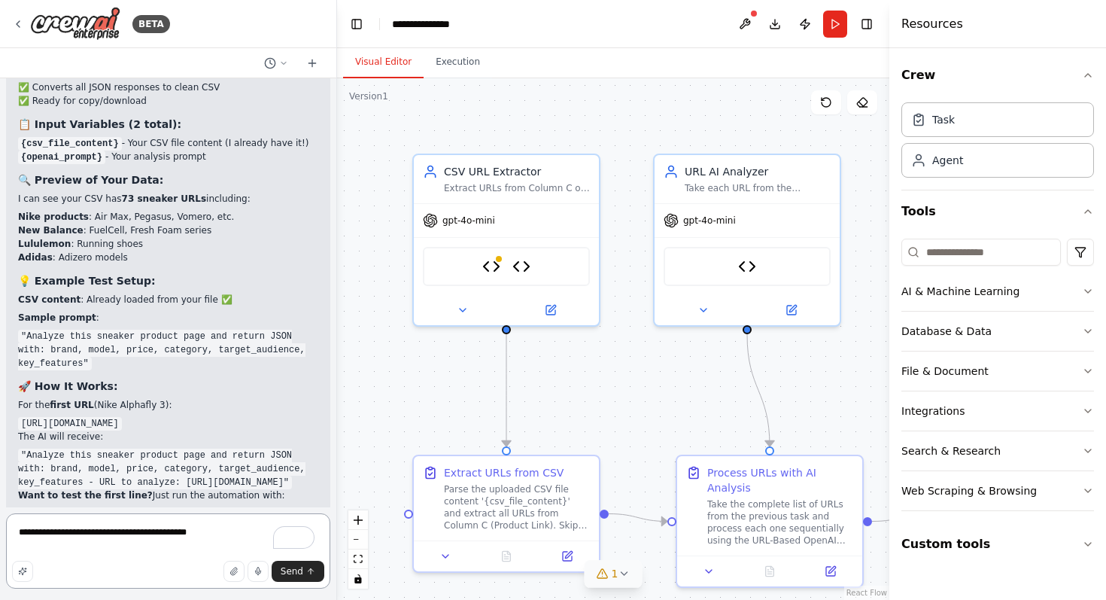
click at [237, 537] on textarea "**********" at bounding box center [168, 550] width 324 height 75
paste textarea "**********"
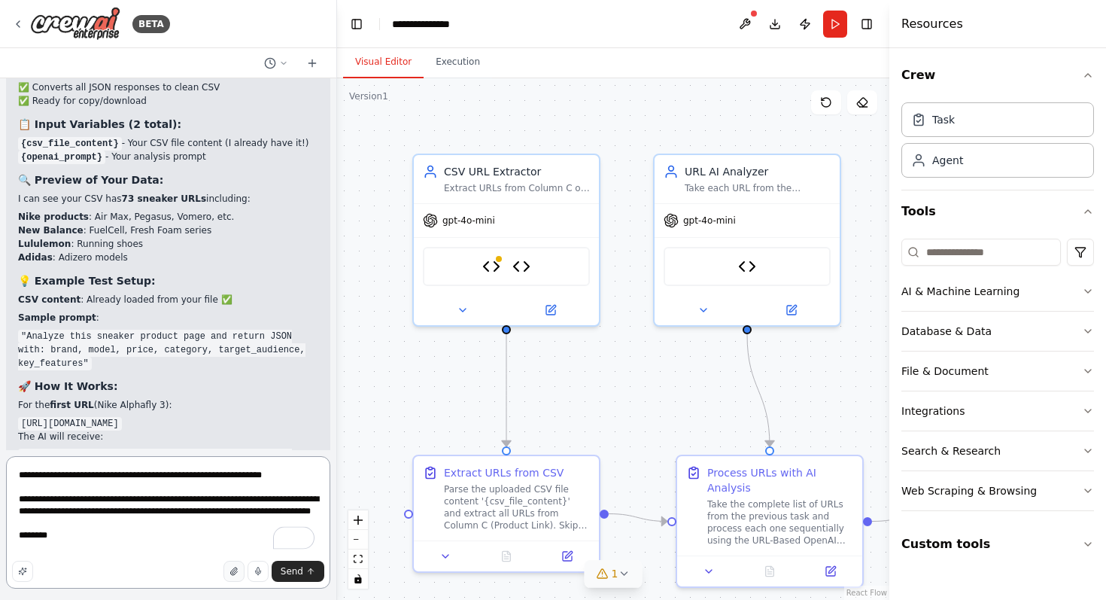
type textarea "**********"
click at [230, 575] on icon "button" at bounding box center [233, 571] width 9 height 9
click at [297, 576] on span "Send" at bounding box center [292, 571] width 23 height 12
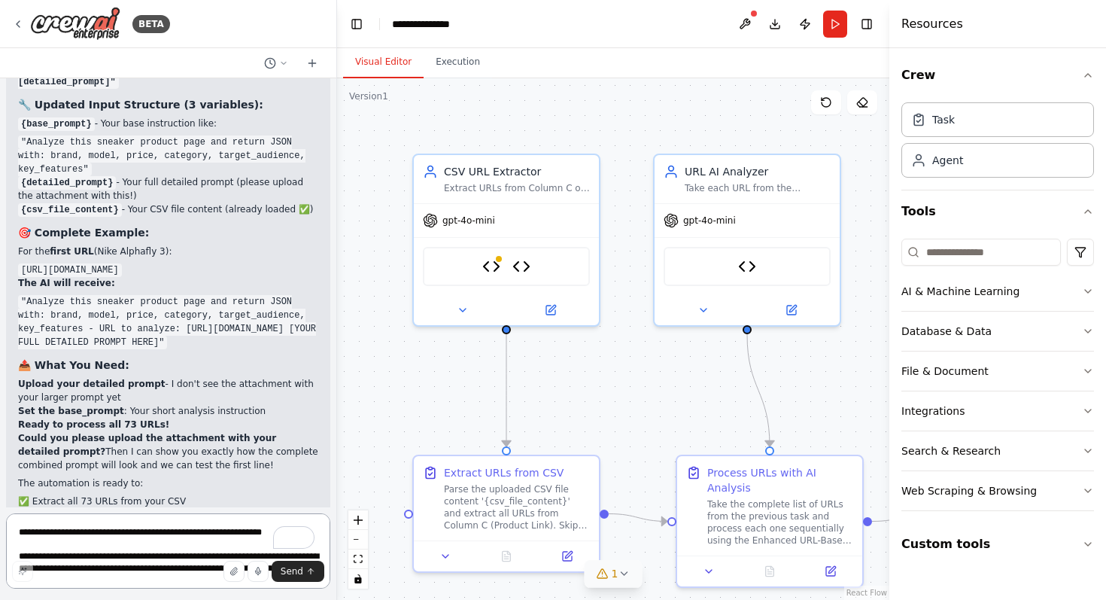
scroll to position [12847, 0]
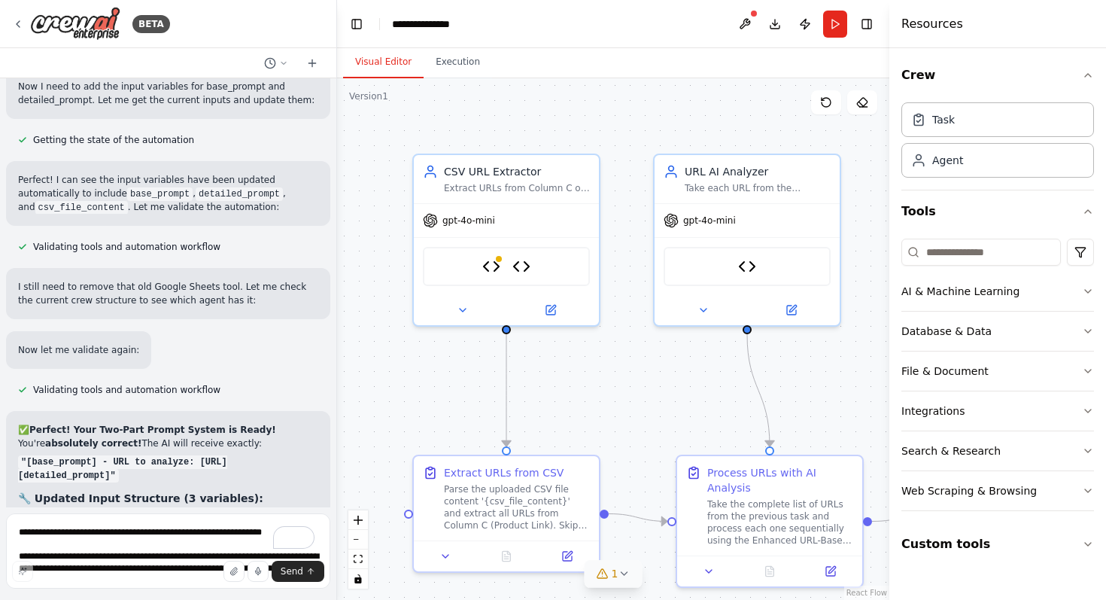
click at [161, 596] on p "{csv_file_content} - Your CSV file content (already loaded ✅)" at bounding box center [168, 603] width 300 height 14
click at [167, 596] on p "{csv_file_content} - Your CSV file content (already loaded ✅)" at bounding box center [168, 603] width 300 height 14
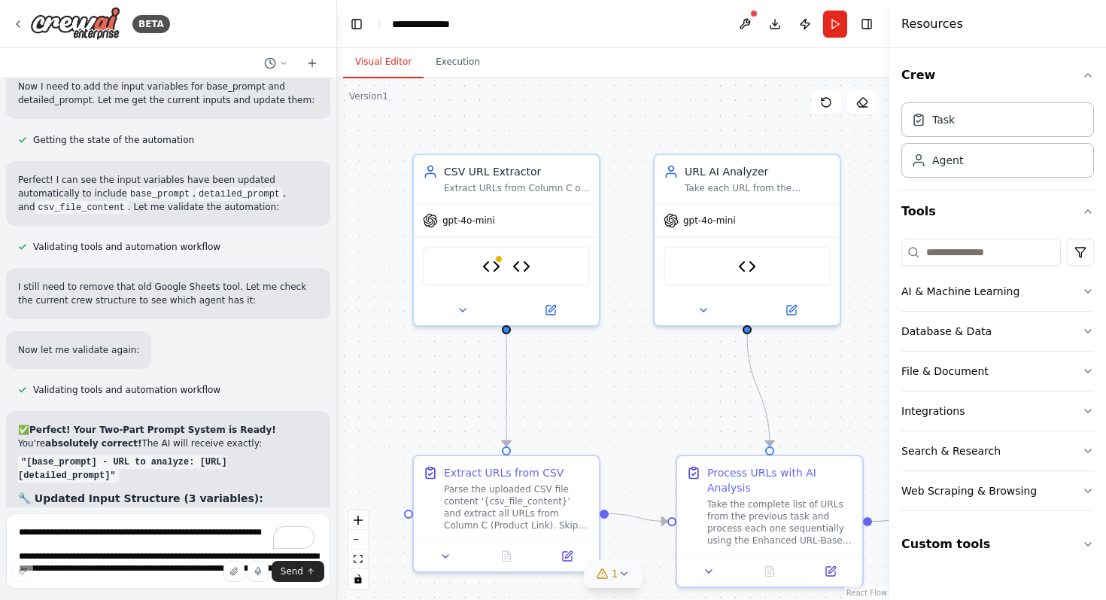
click at [167, 596] on p "{csv_file_content} - Your CSV file content (already loaded ✅)" at bounding box center [168, 603] width 300 height 14
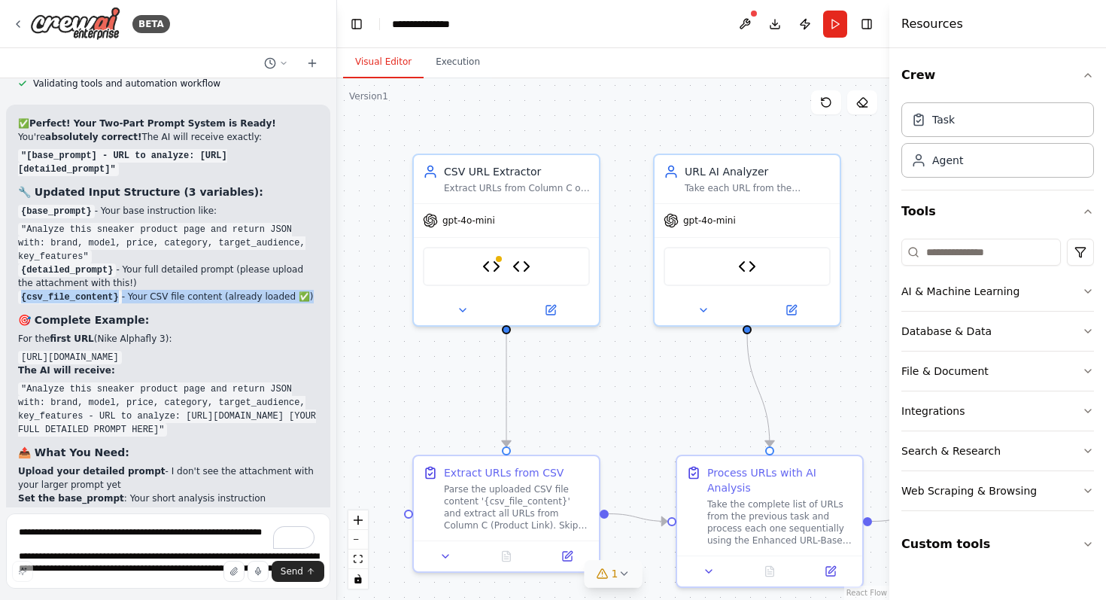
scroll to position [13241, 0]
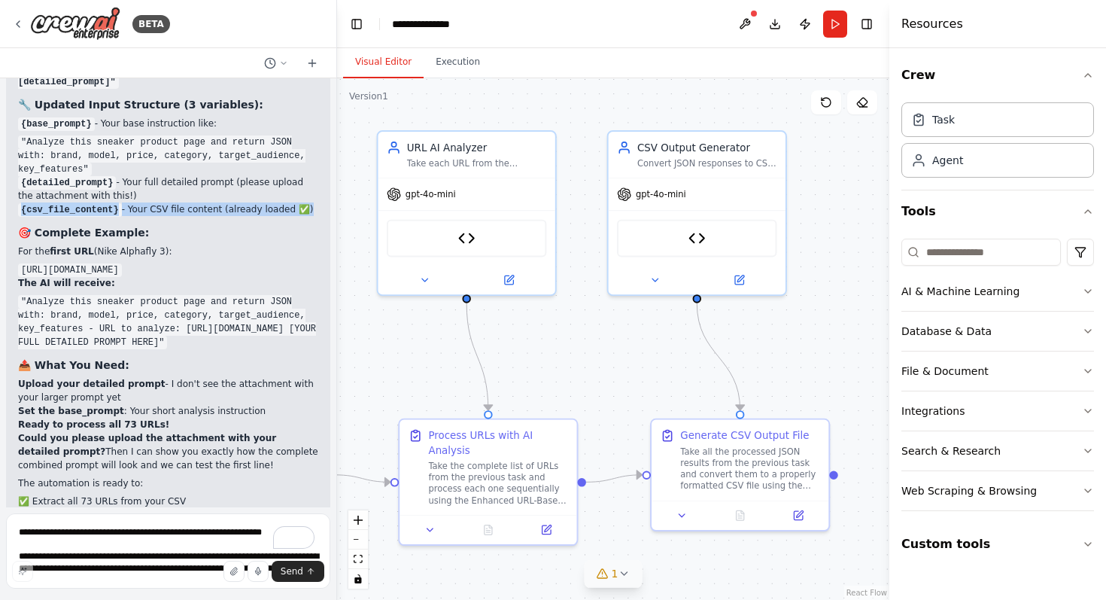
drag, startPoint x: 831, startPoint y: 402, endPoint x: 551, endPoint y: 365, distance: 282.3
click at [551, 364] on div ".deletable-edge-delete-btn { width: 20px; height: 20px; border: 0px solid #ffff…" at bounding box center [613, 338] width 552 height 521
click at [170, 542] on textarea "**********" at bounding box center [168, 550] width 324 height 75
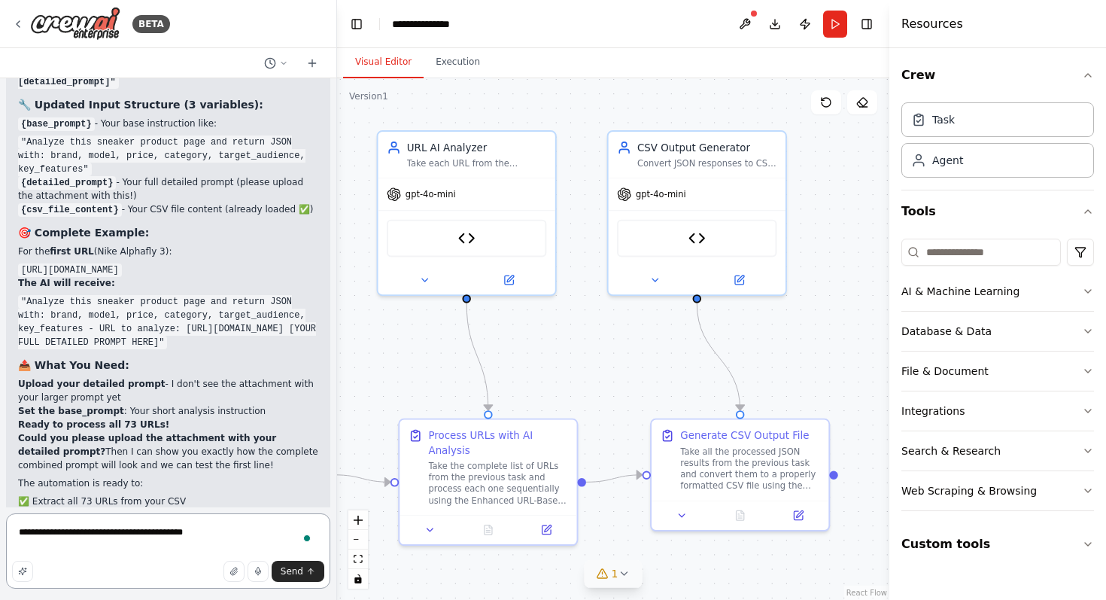
type textarea "**********"
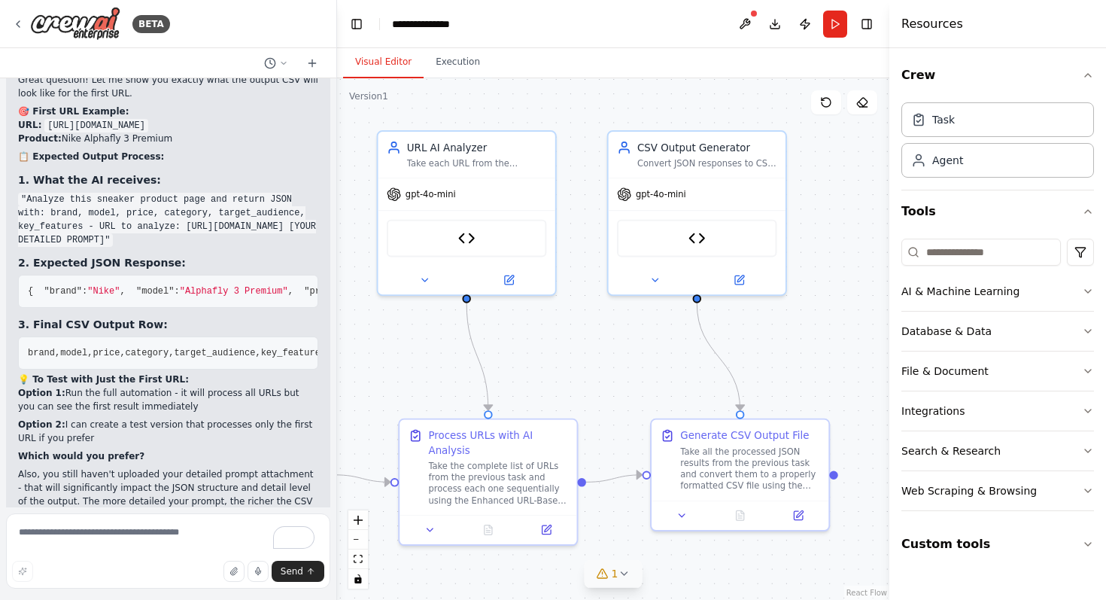
click at [188, 242] on div "Great question! Let me show you exactly what the output CSV will look like for …" at bounding box center [168, 322] width 300 height 498
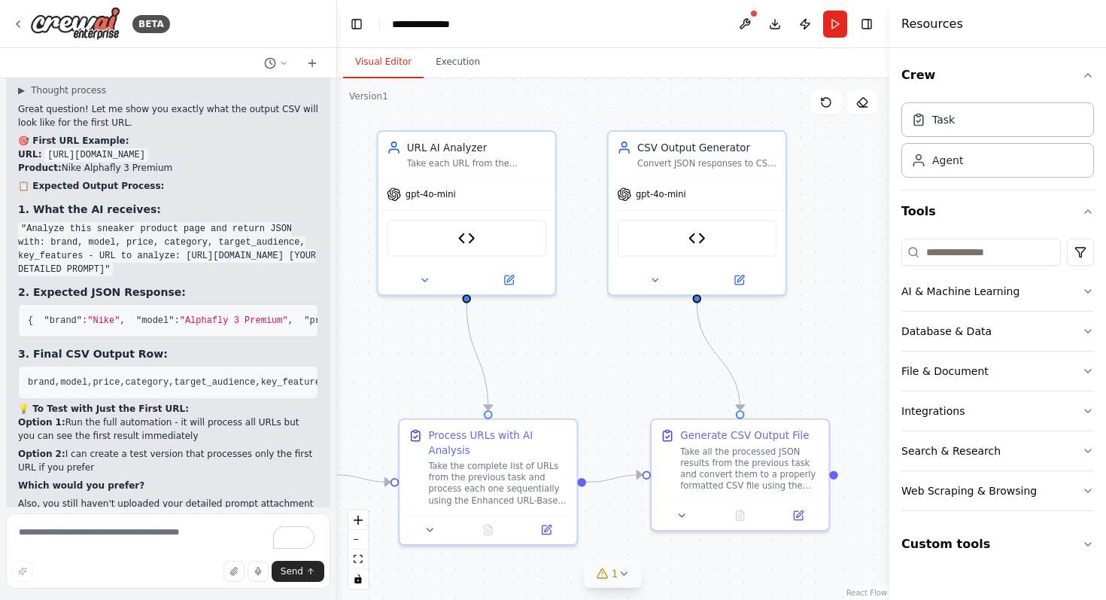
scroll to position [13830, 0]
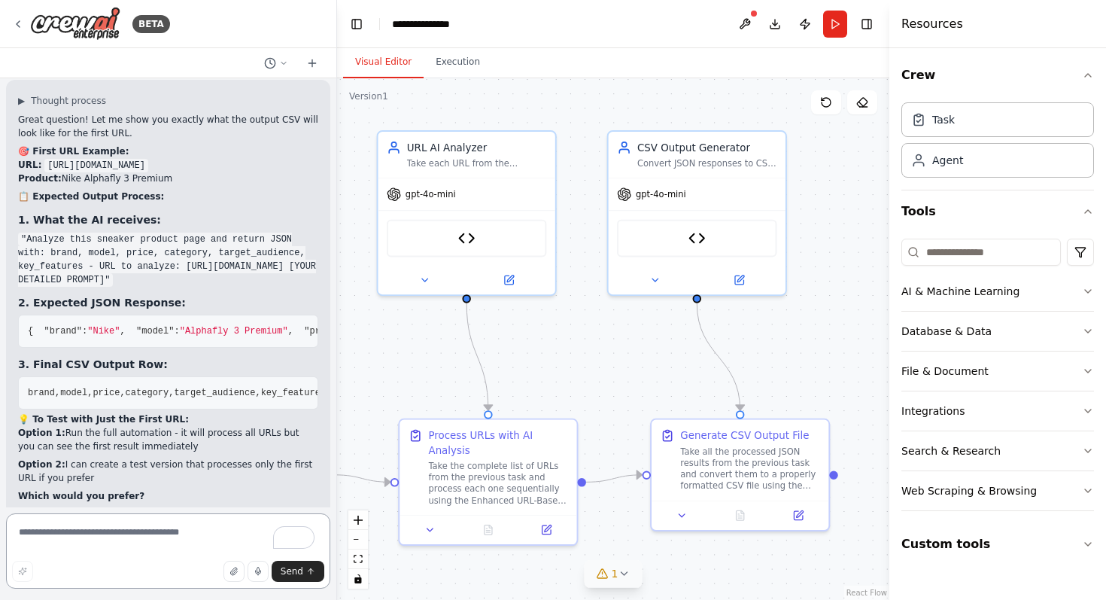
click at [157, 530] on textarea "To enrich screen reader interactions, please activate Accessibility in Grammarl…" at bounding box center [168, 550] width 324 height 75
type textarea "**********"
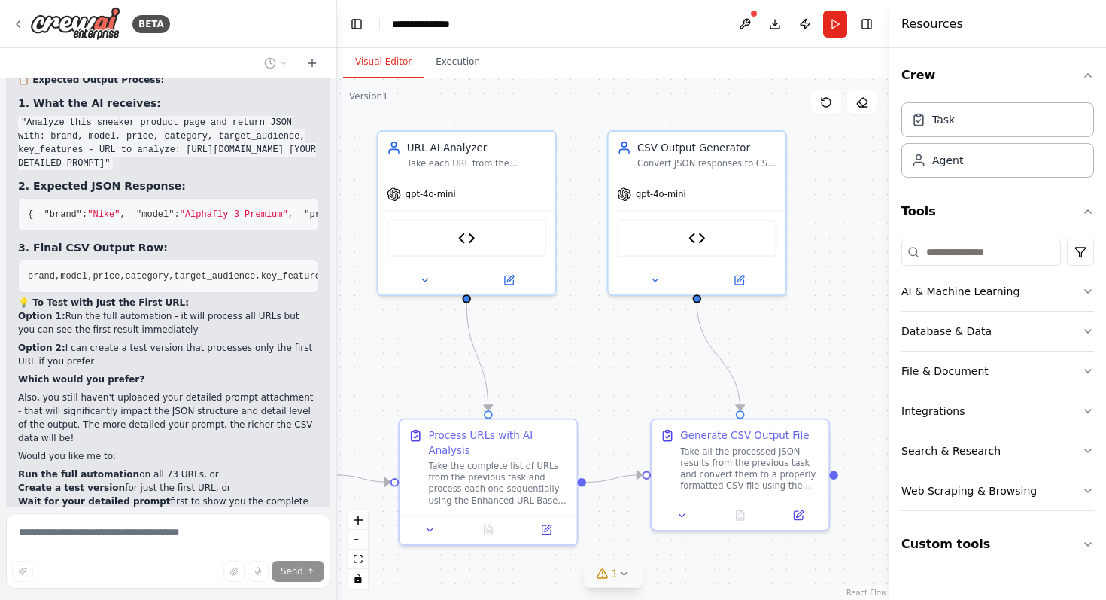
scroll to position [14032, 0]
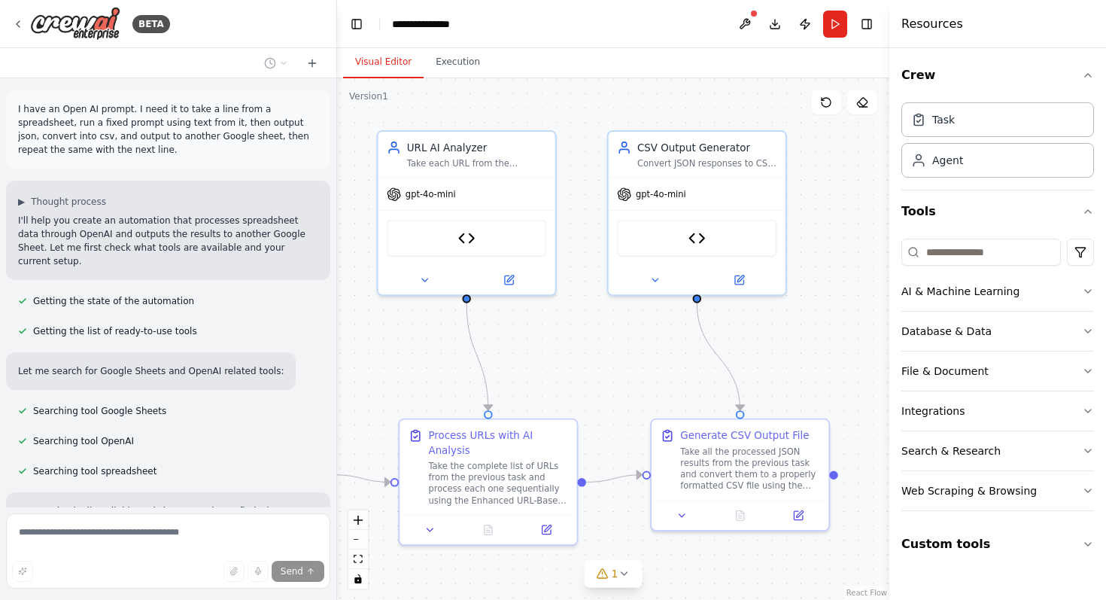
scroll to position [14032, 0]
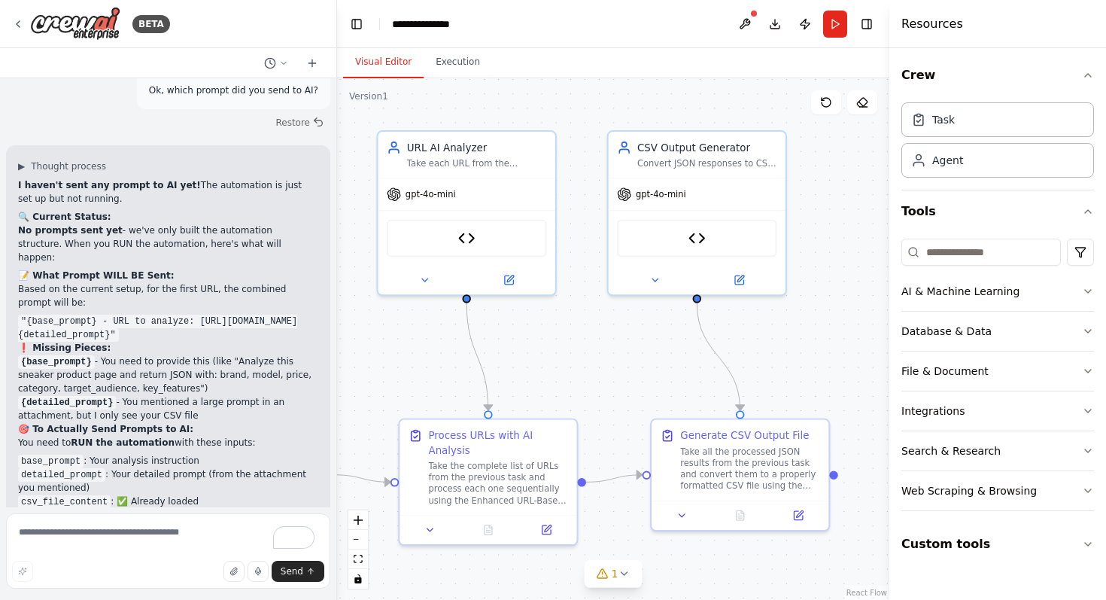
click at [217, 211] on div "I haven't sent any prompt to AI yet! The automation is just set up but not runn…" at bounding box center [168, 367] width 300 height 379
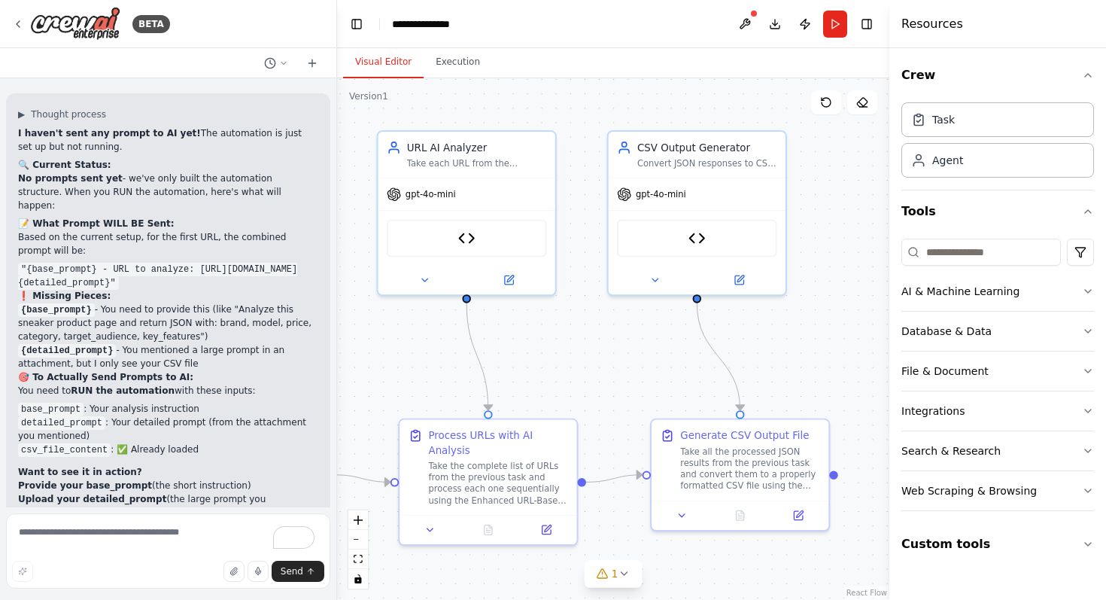
scroll to position [14465, 0]
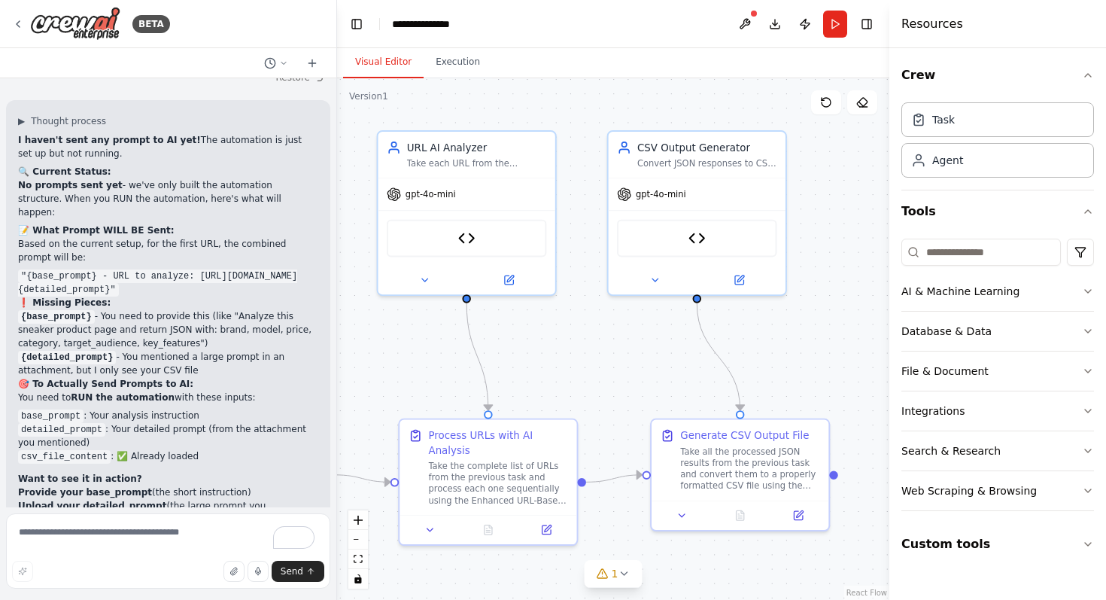
click at [87, 237] on p "Based on the current setup, for the first URL, the combined prompt will be:" at bounding box center [168, 250] width 300 height 27
click at [93, 237] on p "Based on the current setup, for the first URL, the combined prompt will be:" at bounding box center [168, 250] width 300 height 27
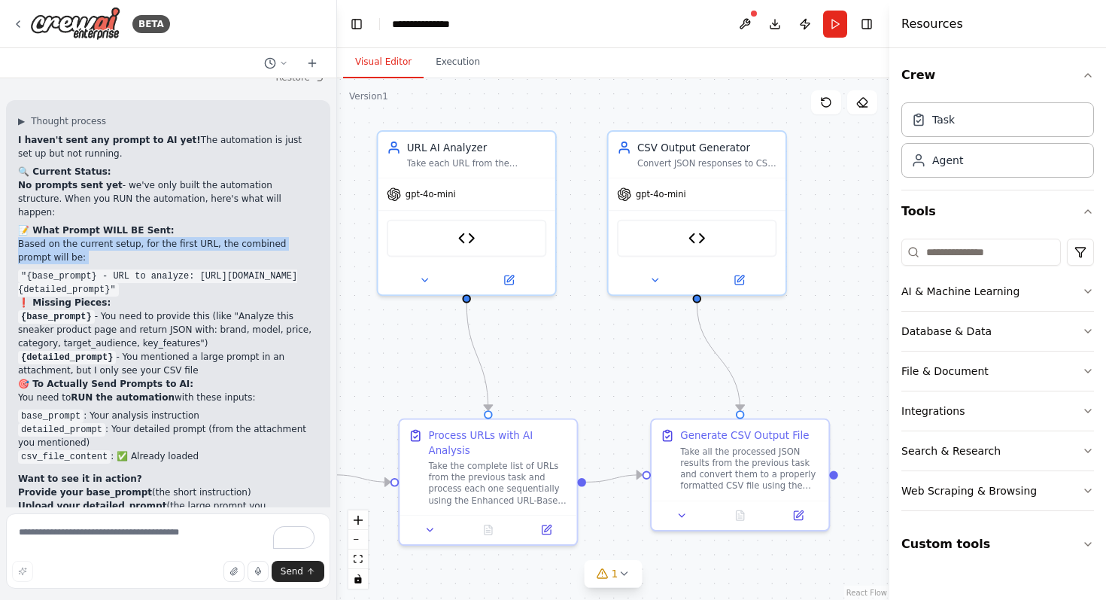
click at [93, 237] on p "Based on the current setup, for the first URL, the combined prompt will be:" at bounding box center [168, 250] width 300 height 27
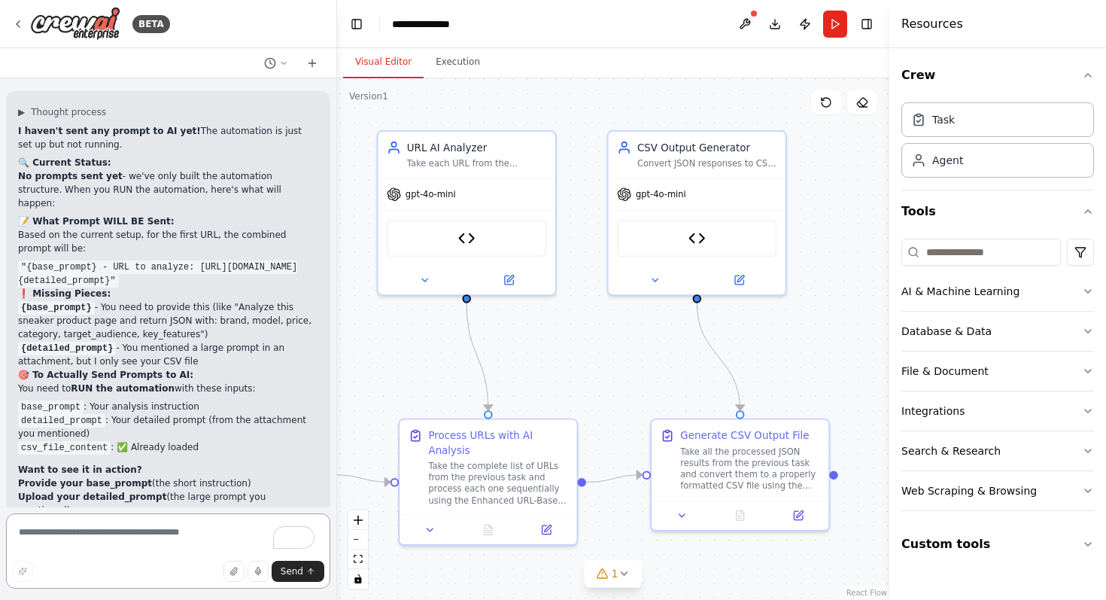
click at [180, 542] on textarea "To enrich screen reader interactions, please activate Accessibility in Grammarl…" at bounding box center [168, 550] width 324 height 75
click at [233, 575] on icon "button" at bounding box center [233, 571] width 9 height 9
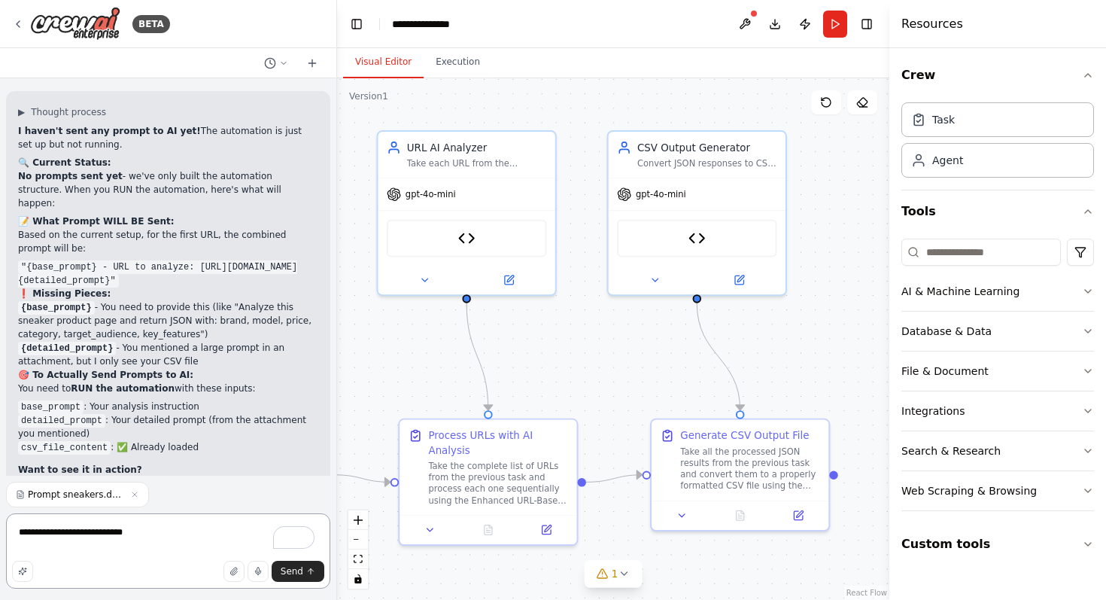
click at [170, 536] on textarea "**********" at bounding box center [168, 550] width 324 height 75
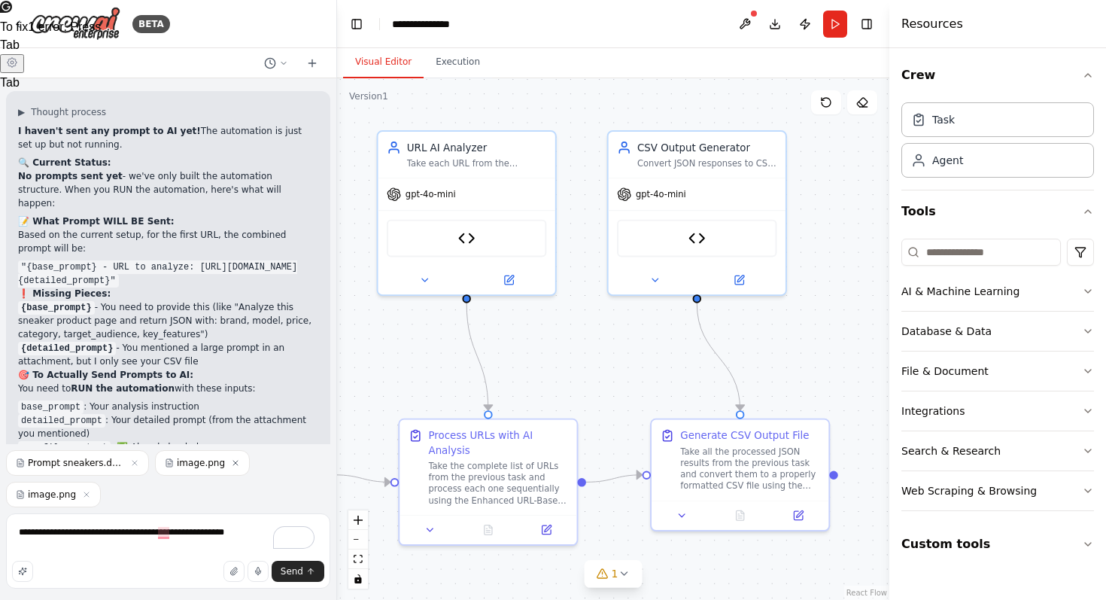
click at [231, 461] on icon "button" at bounding box center [235, 462] width 9 height 9
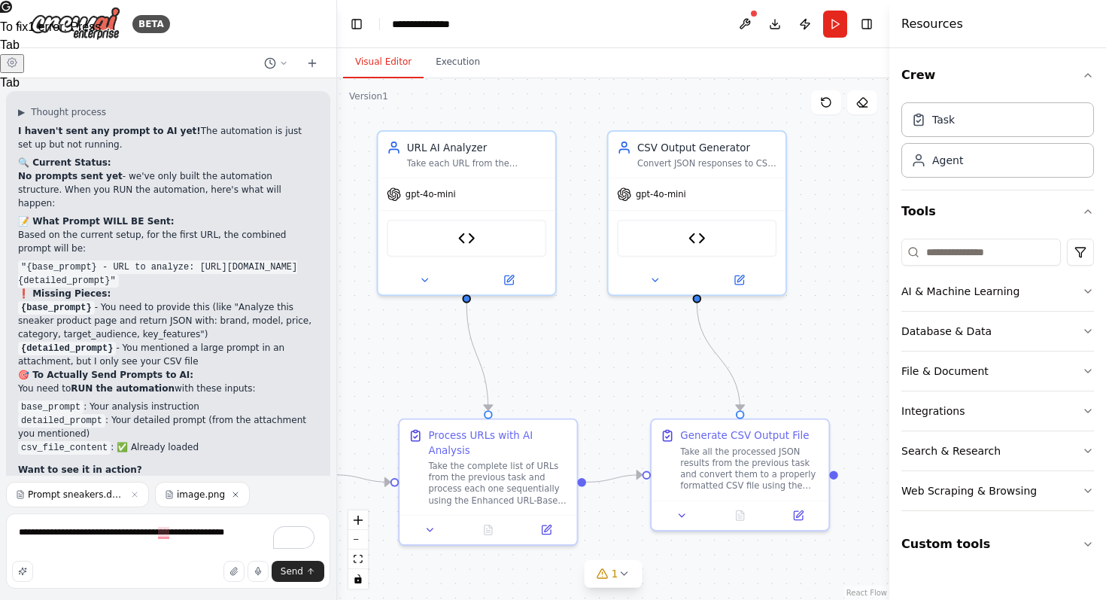
click at [233, 497] on icon "button" at bounding box center [235, 494] width 5 height 5
click at [254, 534] on textarea "**********" at bounding box center [168, 550] width 324 height 75
type textarea "**********"
click at [296, 570] on span "Send" at bounding box center [292, 571] width 23 height 12
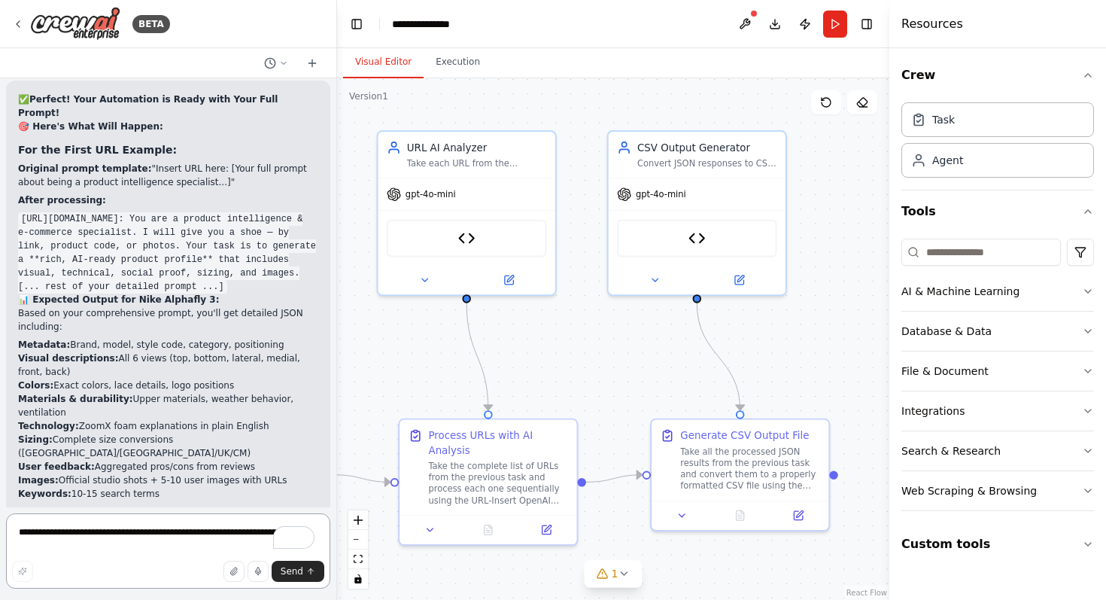
scroll to position [16220, 0]
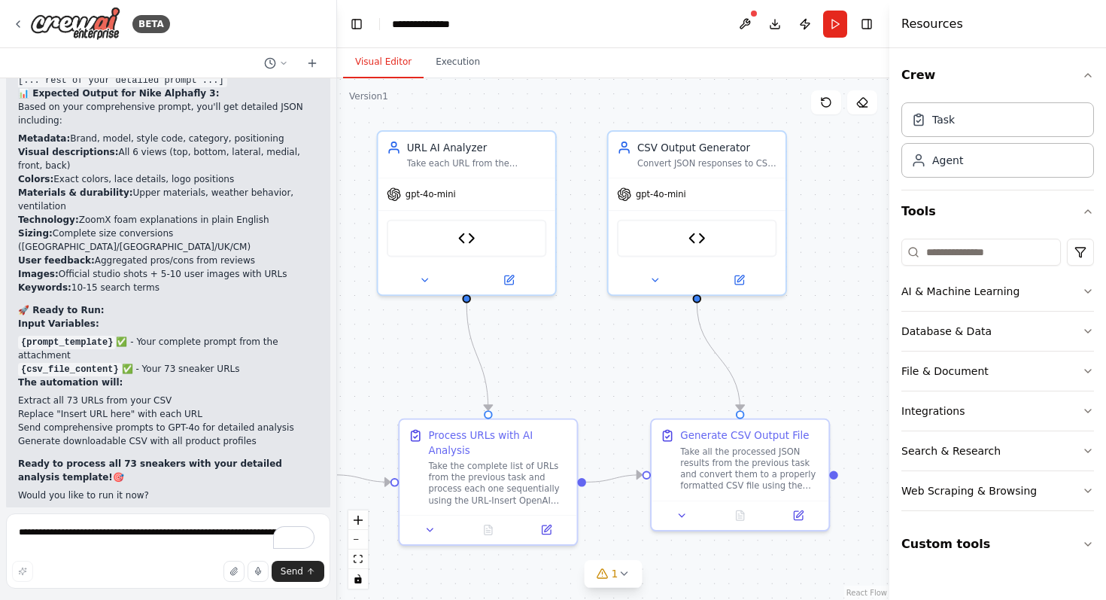
click at [187, 599] on span "Run Automation" at bounding box center [174, 612] width 73 height 12
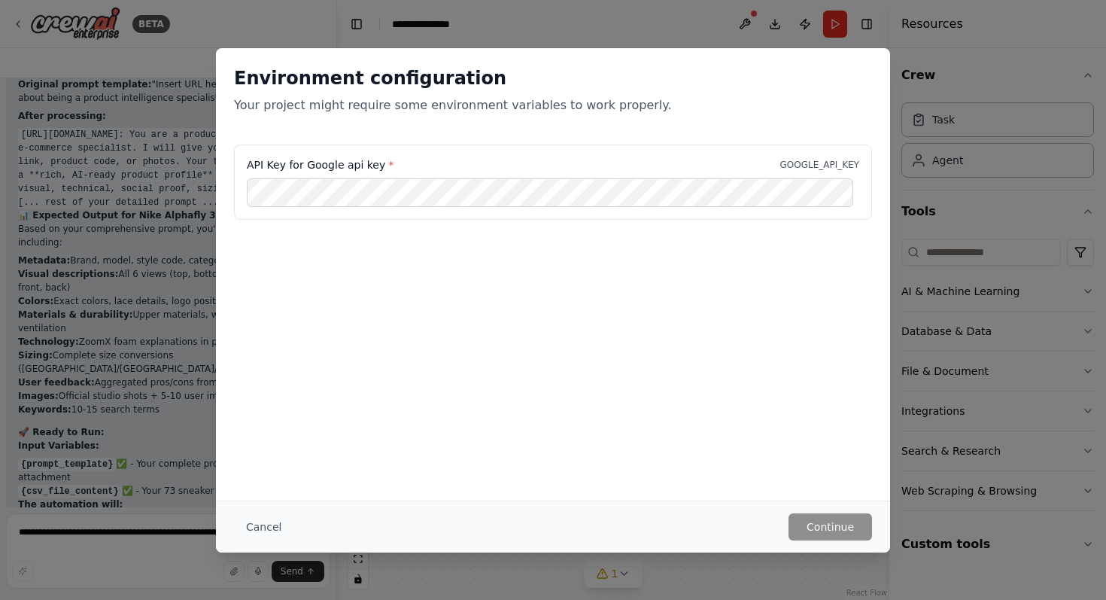
click at [342, 158] on label "API Key for Google api key *" at bounding box center [320, 164] width 147 height 15
click at [273, 521] on button "Cancel" at bounding box center [263, 526] width 59 height 27
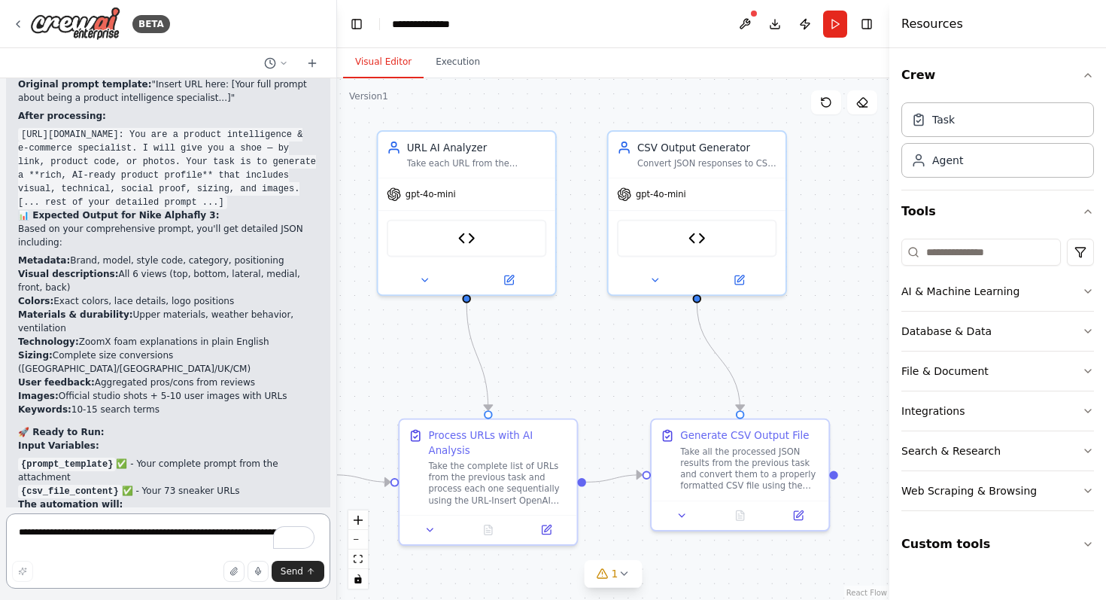
click at [235, 536] on textarea "**********" at bounding box center [168, 550] width 324 height 75
type textarea "*"
type textarea "********"
click at [293, 570] on span "Send" at bounding box center [292, 571] width 23 height 12
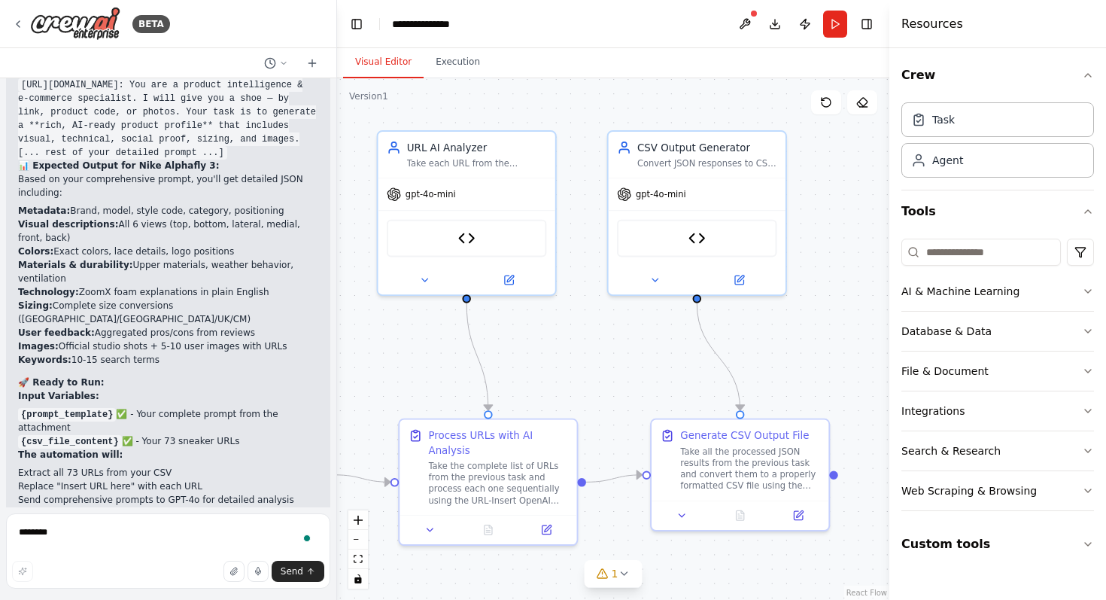
scroll to position [16220, 0]
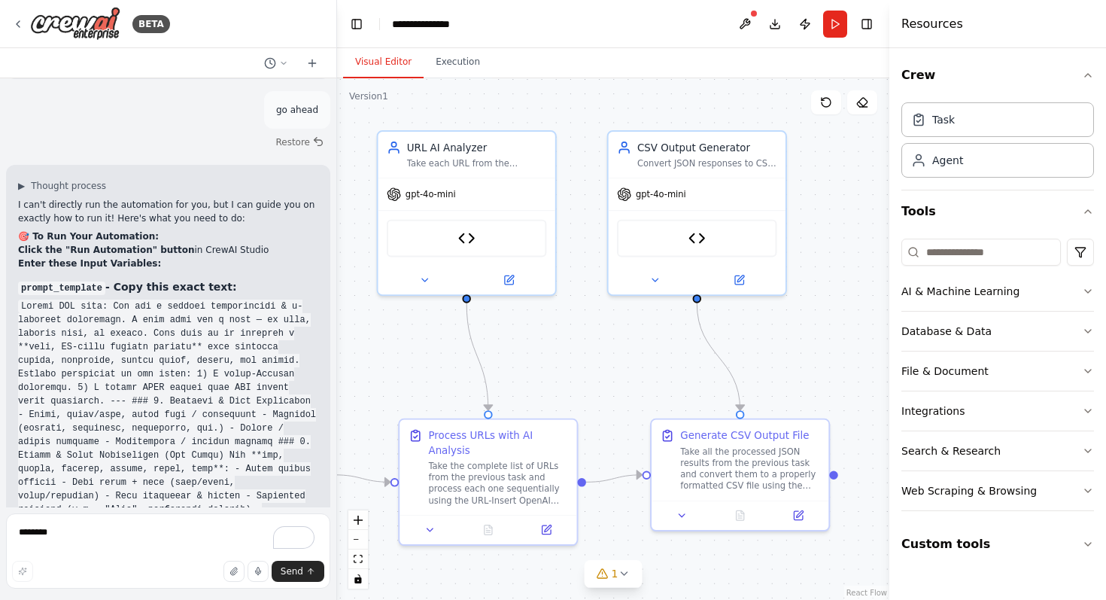
click at [153, 198] on div "I can't directly run the automation for you, but I can guide you on exactly how…" at bounding box center [168, 411] width 300 height 426
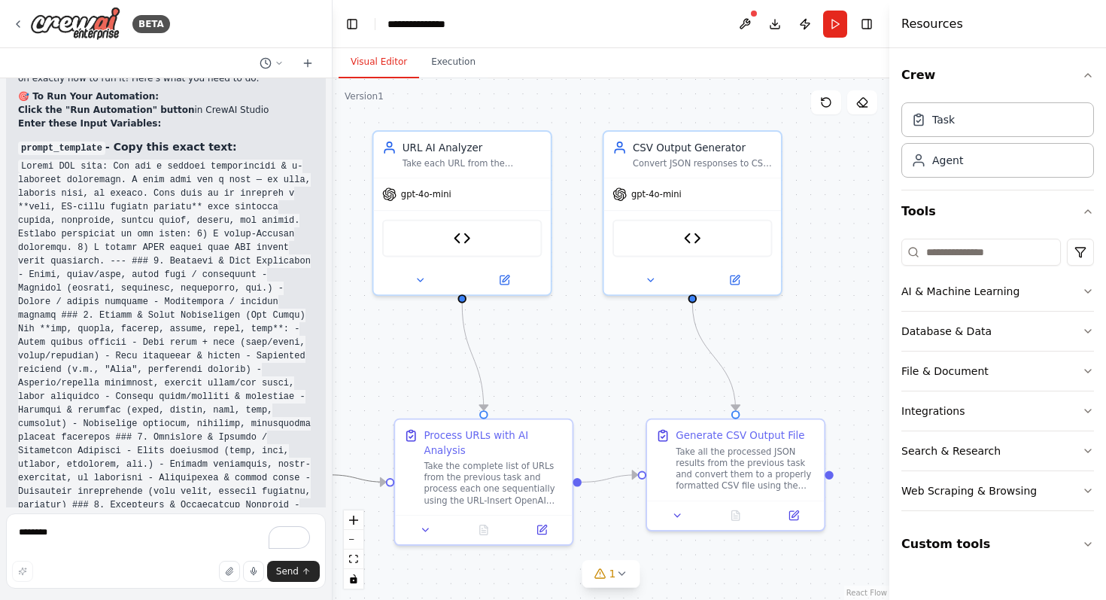
drag, startPoint x: 332, startPoint y: 503, endPoint x: 333, endPoint y: 475, distance: 28.6
click at [333, 475] on div "BETA I have an Open AI prompt. I need it to take a line from a spreadsheet, run…" at bounding box center [553, 300] width 1106 height 600
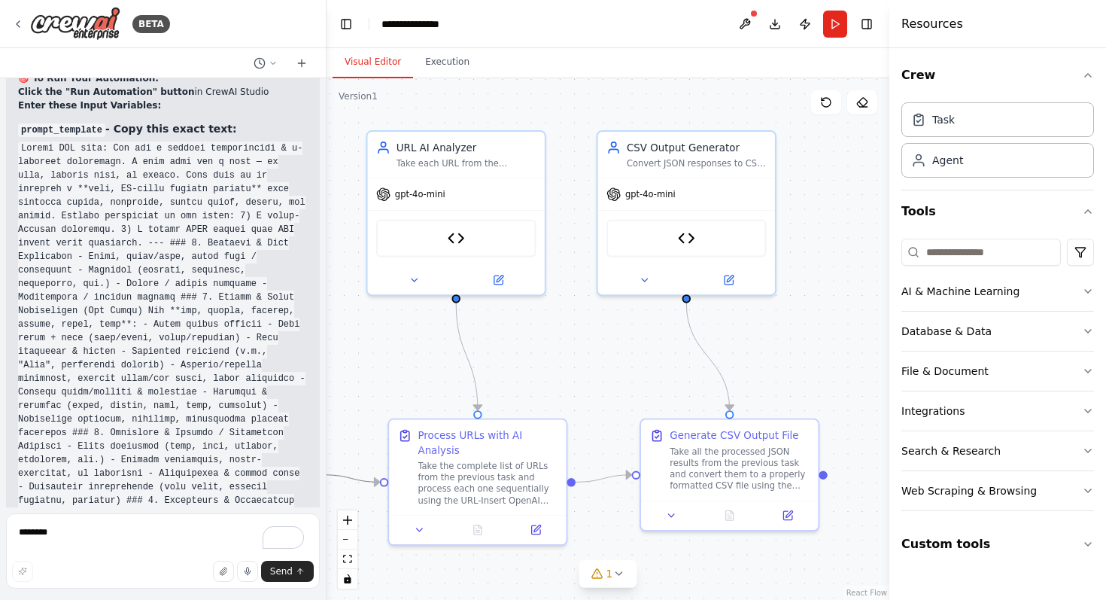
drag, startPoint x: 327, startPoint y: 501, endPoint x: 327, endPoint y: 469, distance: 31.6
click at [327, 469] on div "BETA I have an Open AI prompt. I need it to take a line from a spreadsheet, run…" at bounding box center [553, 300] width 1106 height 600
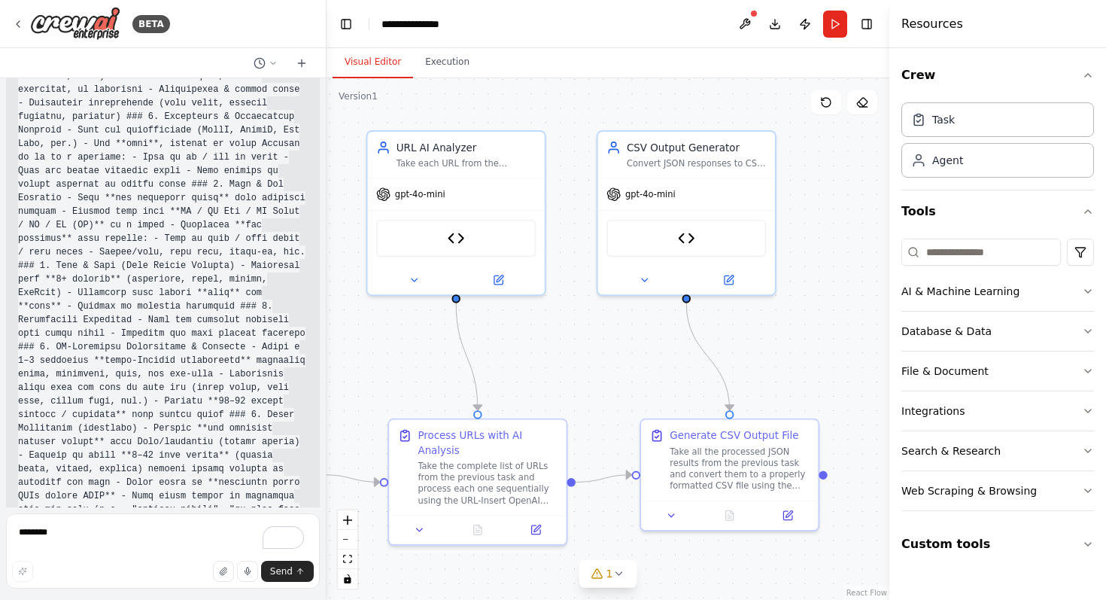
scroll to position [17645, 0]
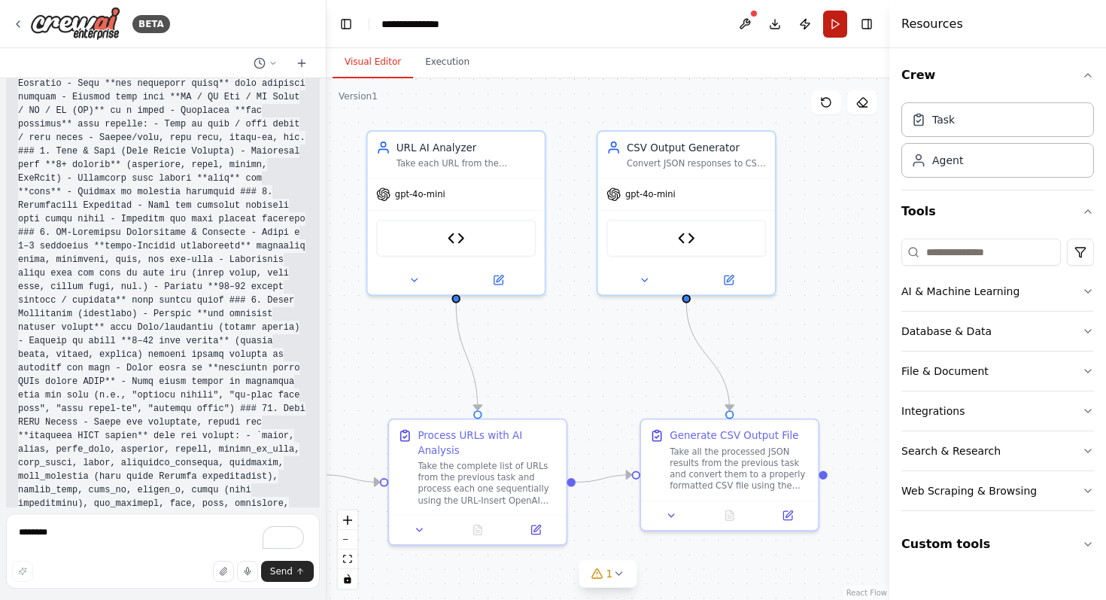
click at [834, 23] on button "Run" at bounding box center [835, 24] width 24 height 27
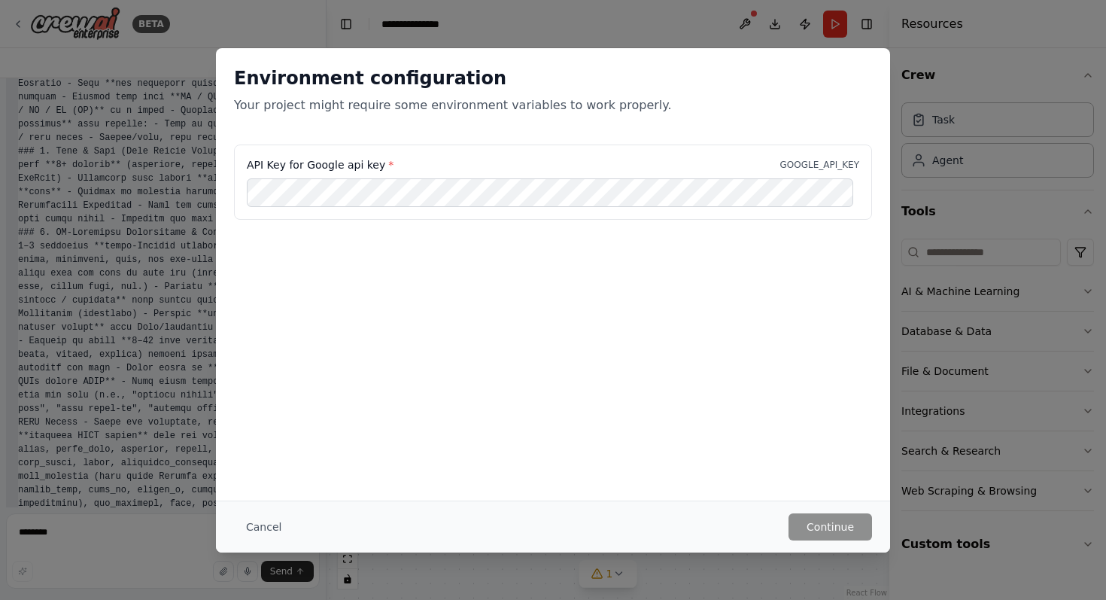
click at [346, 156] on div "API Key for Google api key * GOOGLE_API_KEY" at bounding box center [553, 181] width 638 height 75
click at [347, 173] on div "API Key for Google api key * GOOGLE_API_KEY" at bounding box center [553, 181] width 638 height 75
click at [347, 170] on label "API Key for Google api key *" at bounding box center [320, 164] width 147 height 15
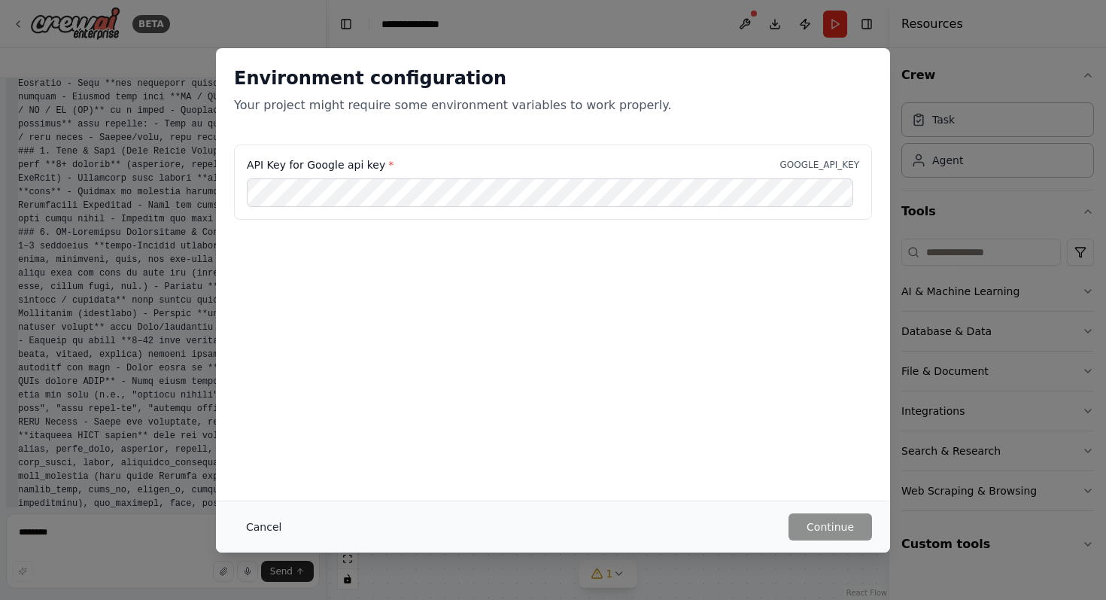
click at [254, 521] on button "Cancel" at bounding box center [263, 526] width 59 height 27
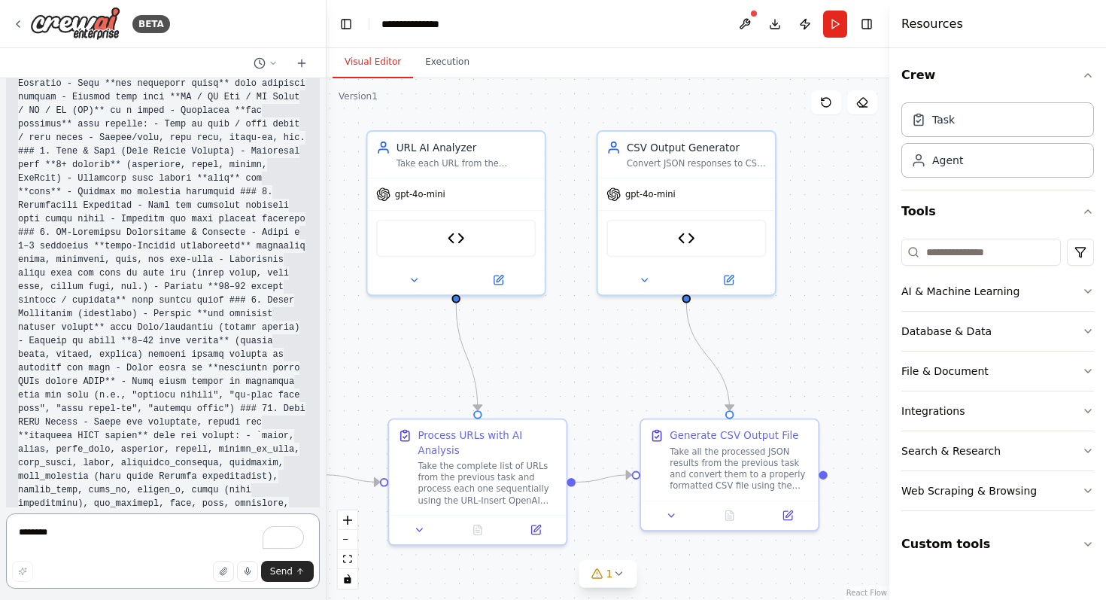
click at [159, 530] on textarea "********" at bounding box center [163, 550] width 314 height 75
type textarea "**********"
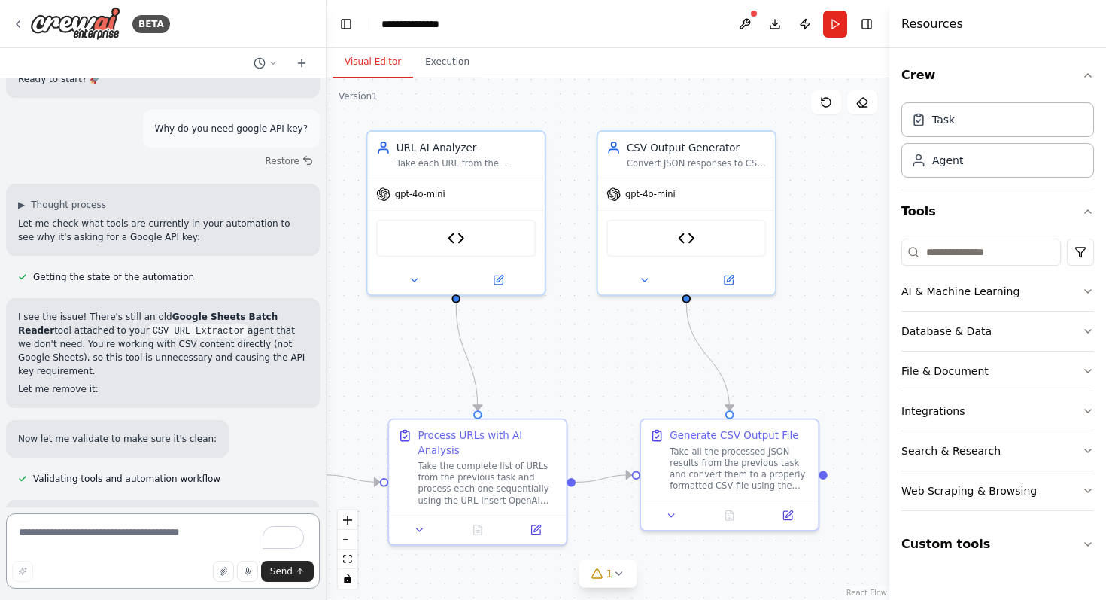
scroll to position [18365, 0]
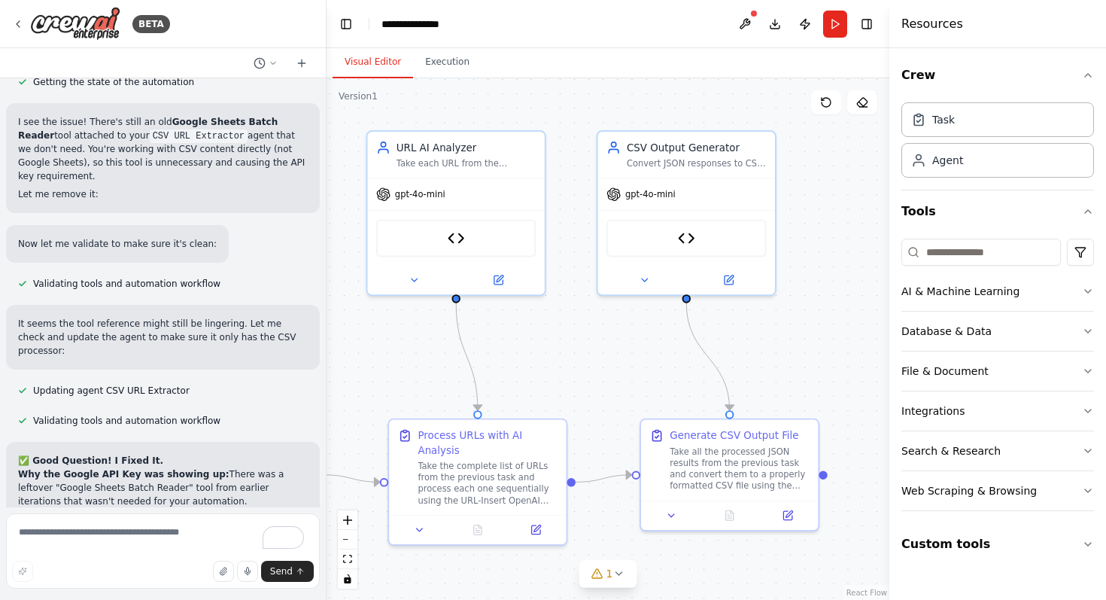
scroll to position [18682, 0]
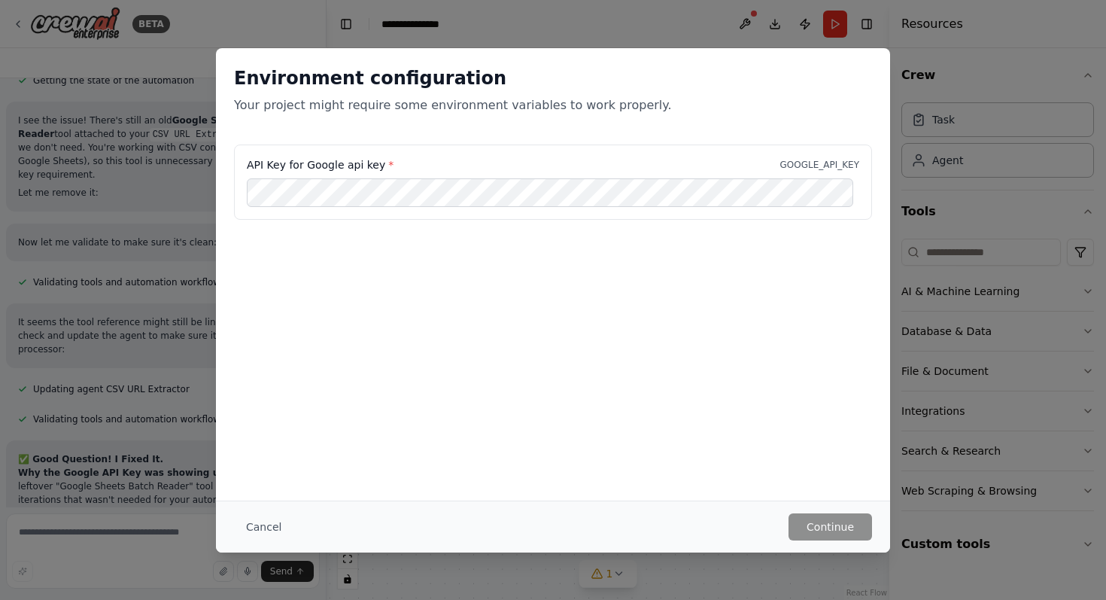
click at [309, 177] on div "API Key for Google api key * GOOGLE_API_KEY" at bounding box center [553, 181] width 638 height 75
click at [311, 159] on label "API Key for Google api key *" at bounding box center [320, 164] width 147 height 15
click at [273, 528] on button "Cancel" at bounding box center [263, 526] width 59 height 27
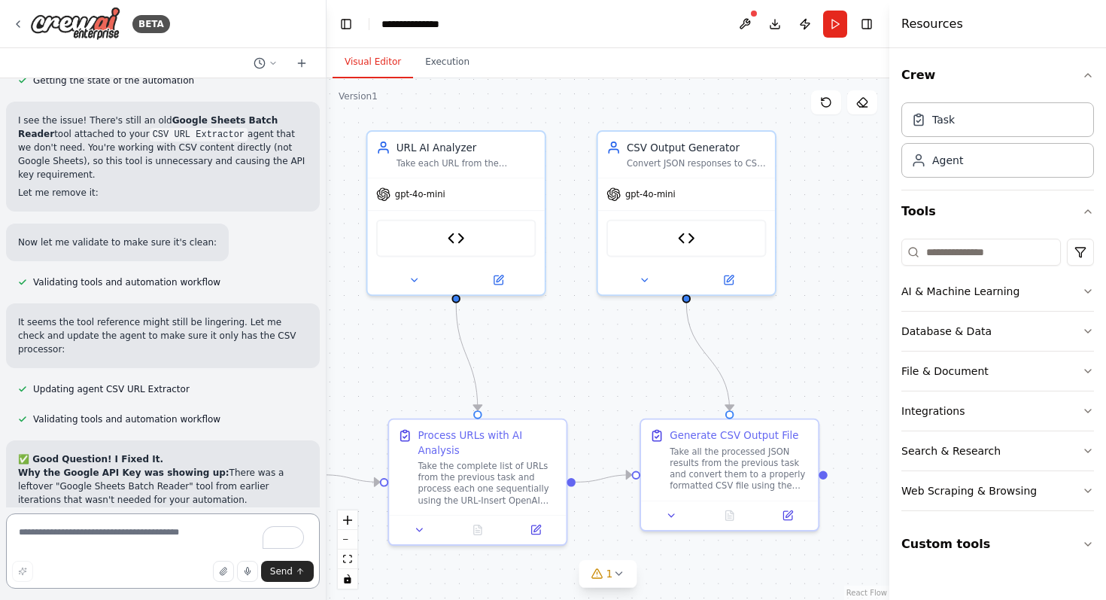
click at [146, 545] on textarea "To enrich screen reader interactions, please activate Accessibility in Grammarl…" at bounding box center [163, 550] width 314 height 75
type textarea "**********"
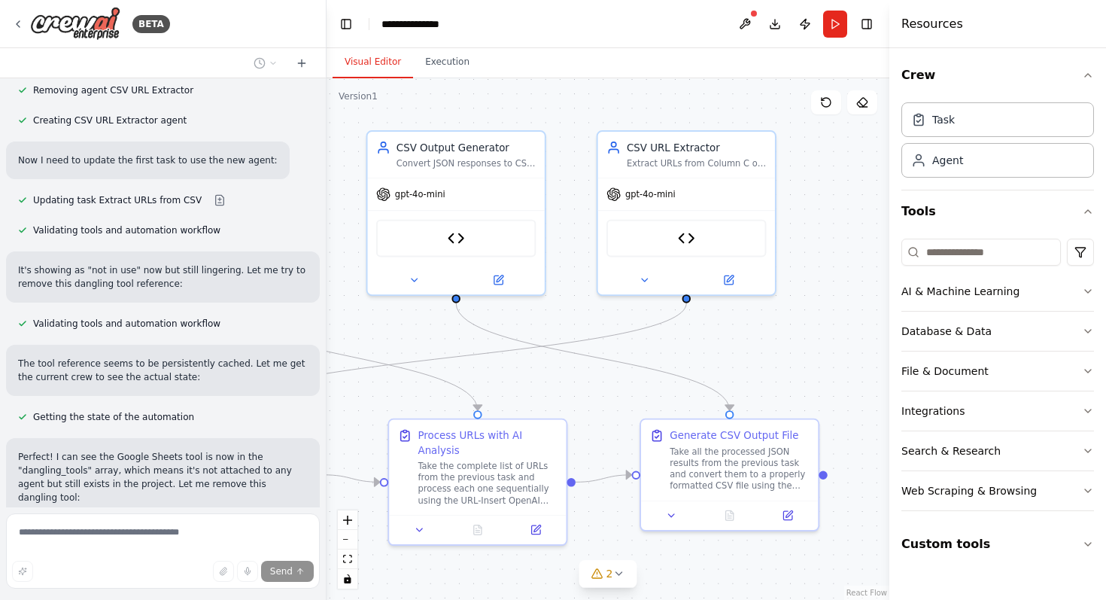
scroll to position [19944, 0]
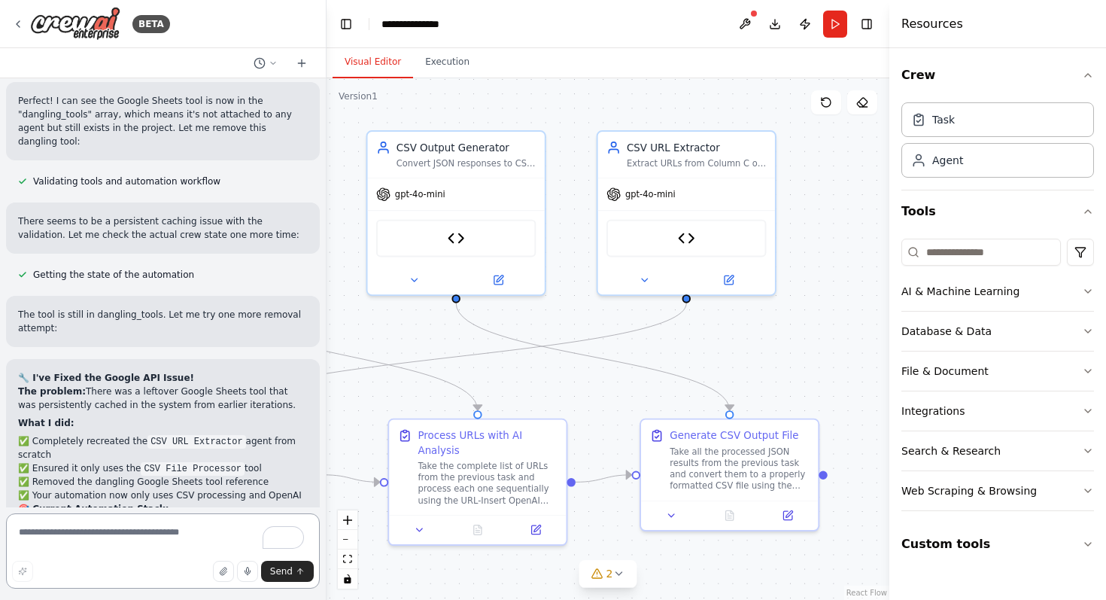
scroll to position [20298, 0]
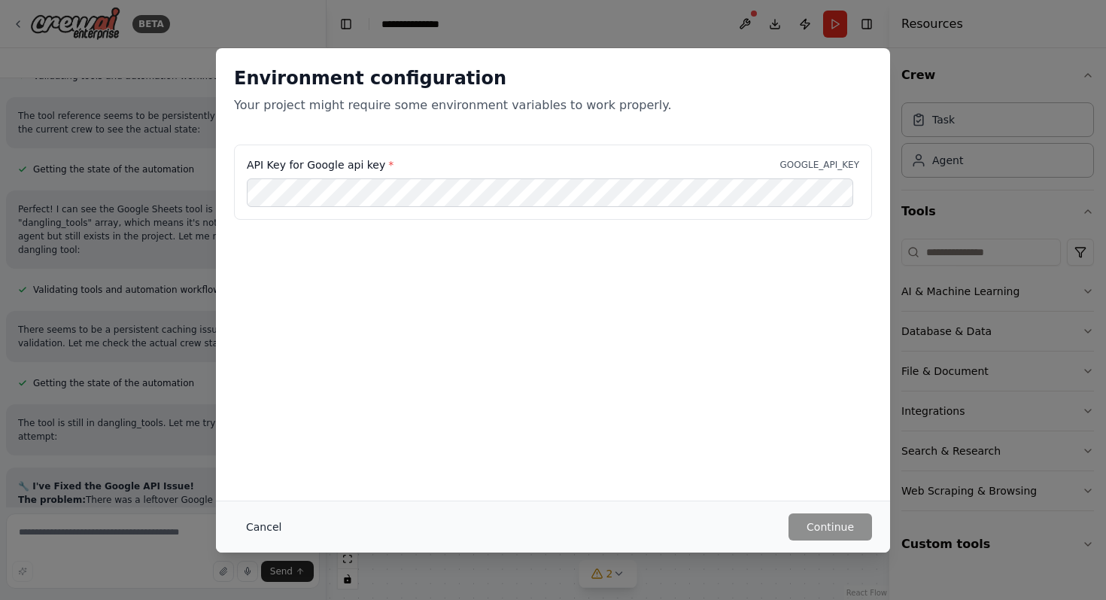
click at [259, 521] on button "Cancel" at bounding box center [263, 526] width 59 height 27
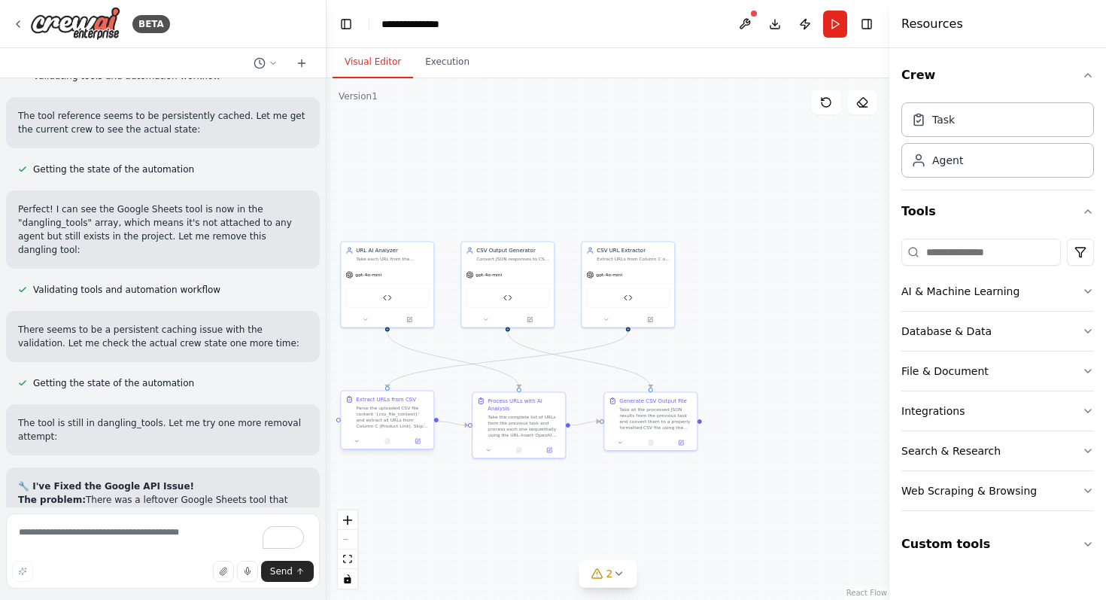
click at [408, 412] on div "Parse the uploaded CSV file content '{csv_file_content}' and extract all URLs f…" at bounding box center [392, 417] width 73 height 24
click at [399, 413] on div "Parse the uploaded CSV file content '{csv_file_content}' and extract all URLs f…" at bounding box center [392, 417] width 73 height 24
click at [390, 415] on div "Parse the uploaded CSV file content '{csv_file_content}' and extract all URLs f…" at bounding box center [392, 417] width 73 height 24
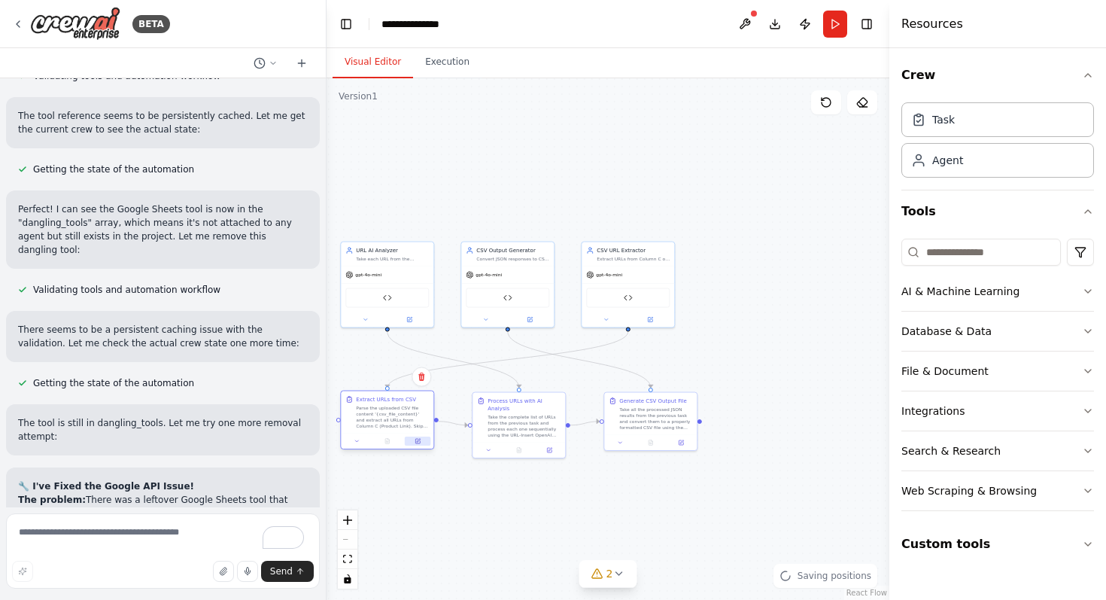
click at [419, 440] on icon at bounding box center [417, 441] width 5 height 5
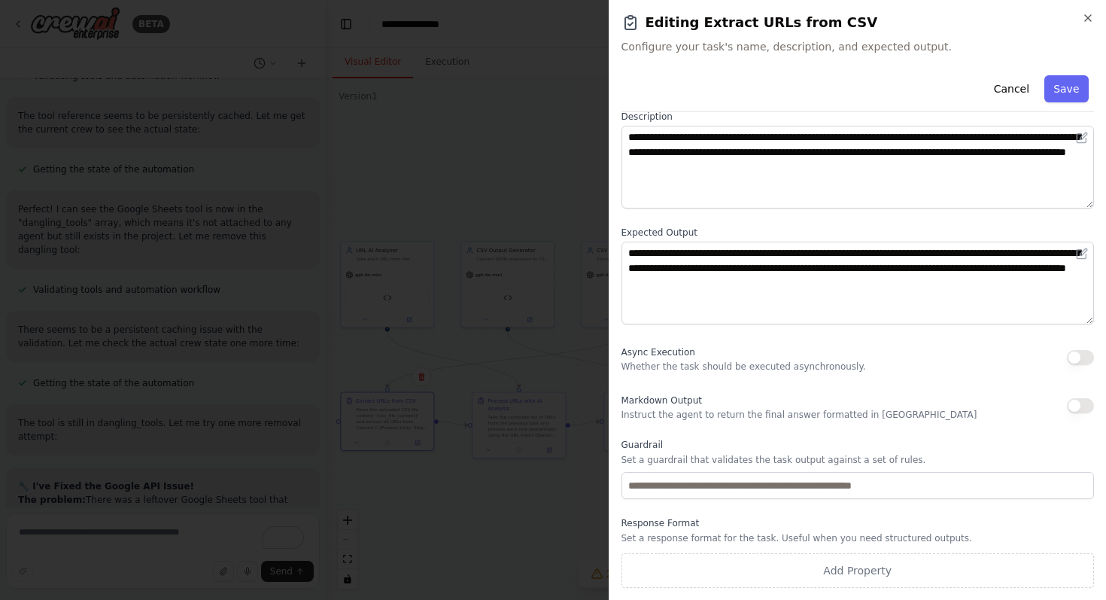
scroll to position [0, 0]
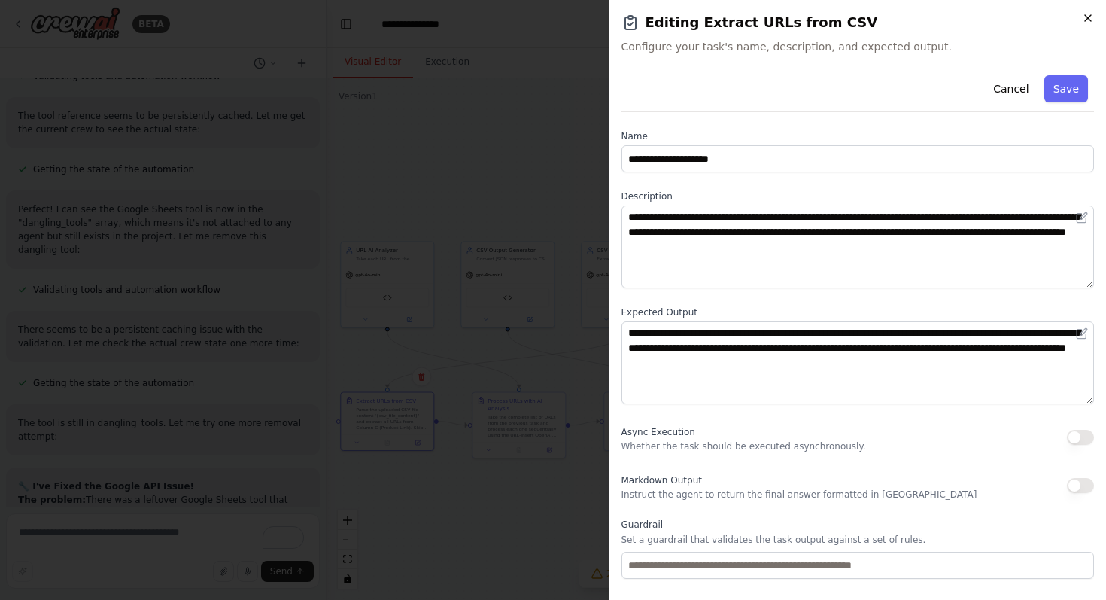
click at [1090, 15] on icon "button" at bounding box center [1088, 18] width 6 height 6
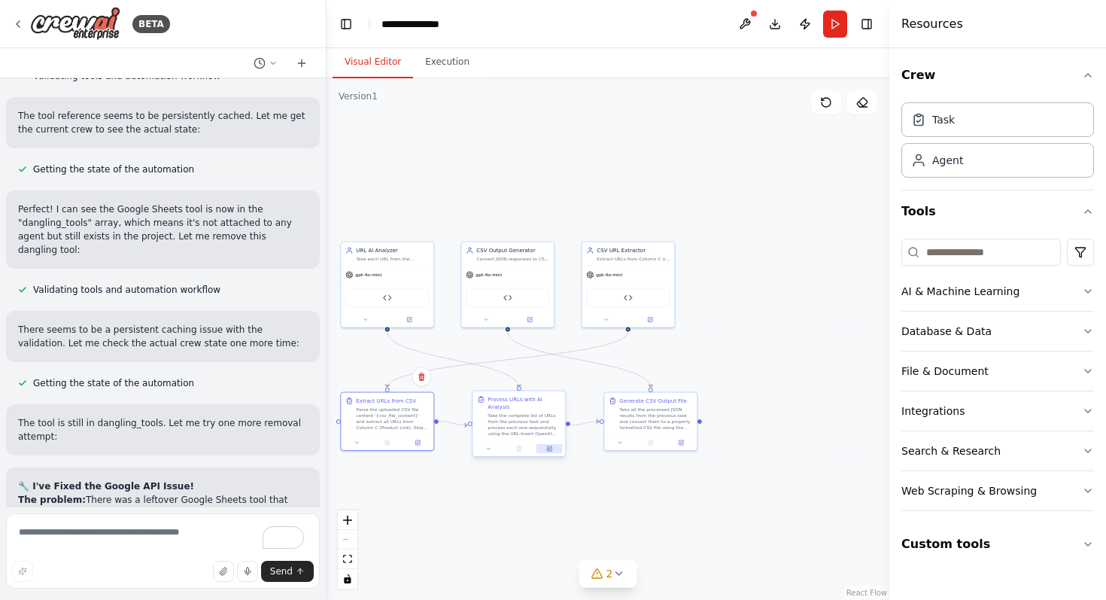
click at [551, 446] on icon at bounding box center [550, 448] width 4 height 4
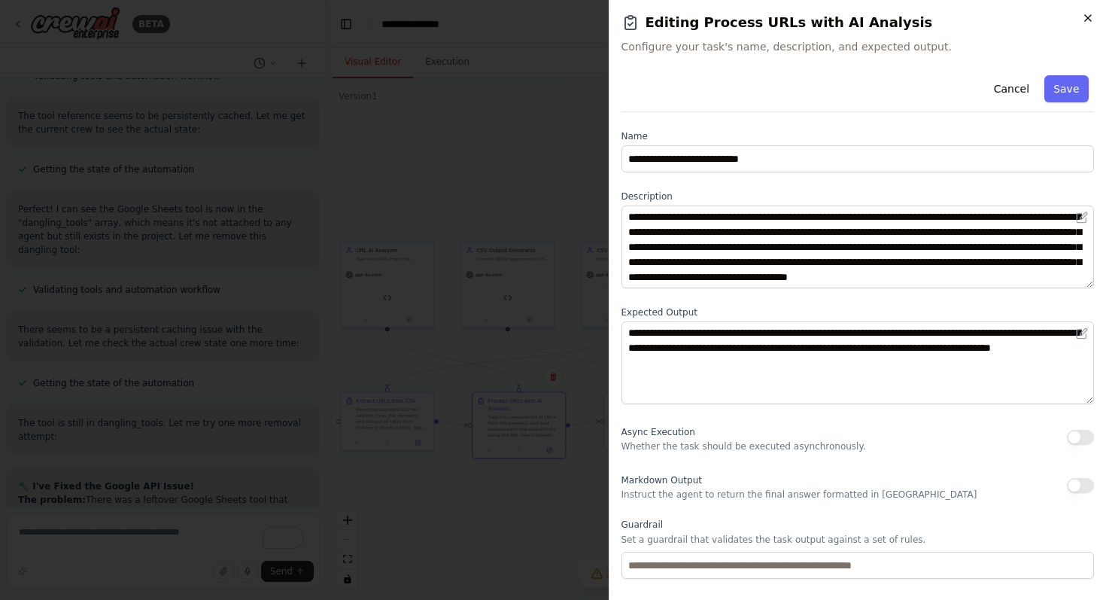
click at [1089, 12] on icon "button" at bounding box center [1088, 18] width 12 height 12
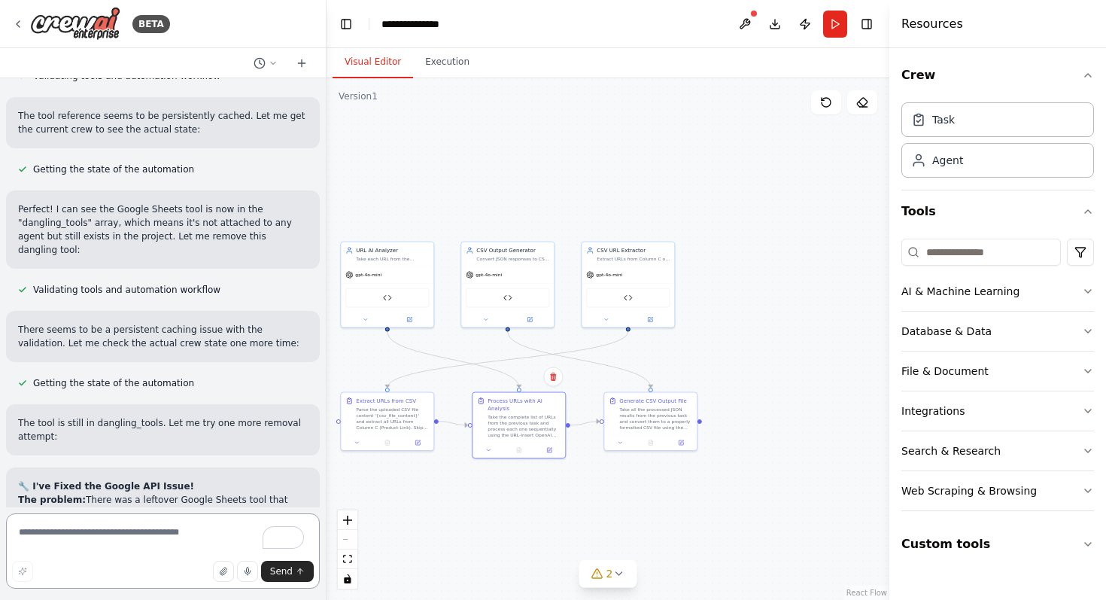
click at [135, 522] on textarea "To enrich screen reader interactions, please activate Accessibility in Grammarl…" at bounding box center [163, 550] width 314 height 75
click at [834, 29] on button "Run" at bounding box center [835, 24] width 24 height 27
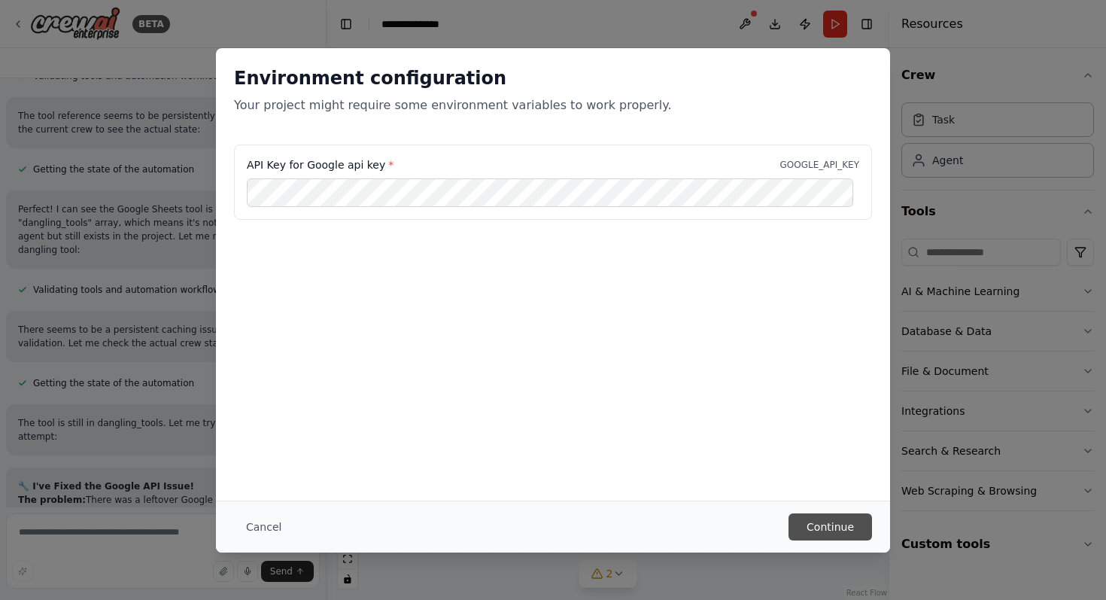
click at [832, 524] on button "Continue" at bounding box center [830, 526] width 84 height 27
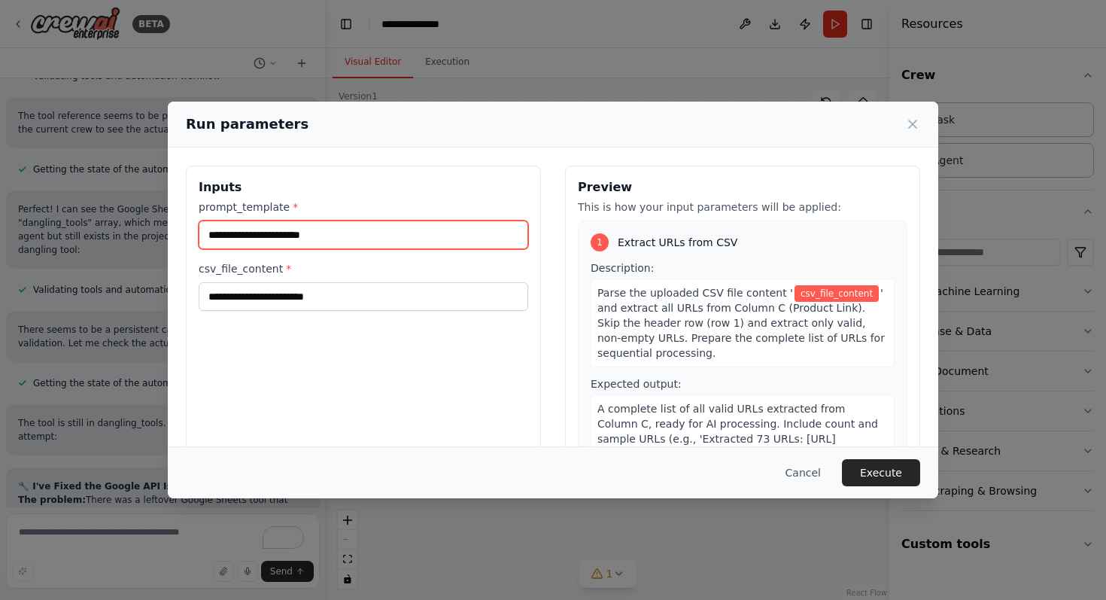
click at [360, 249] on input "prompt_template *" at bounding box center [364, 234] width 330 height 29
click at [363, 233] on input "prompt_template *" at bounding box center [364, 234] width 330 height 29
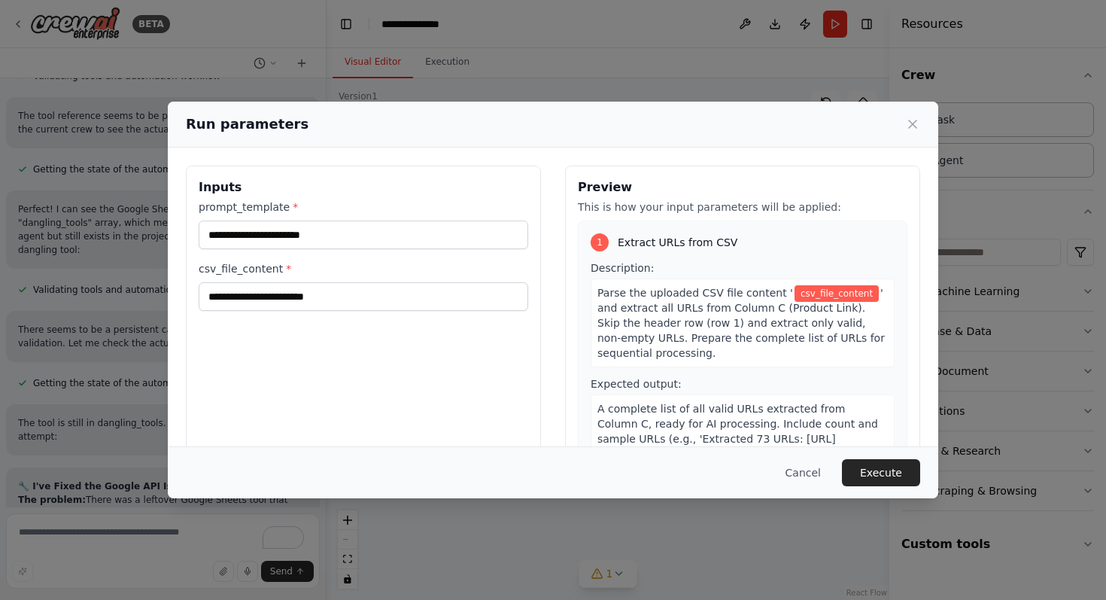
click at [718, 304] on span "' and extract all URLs from Column C (Product Link). Skip the header row (row 1…" at bounding box center [740, 323] width 287 height 72
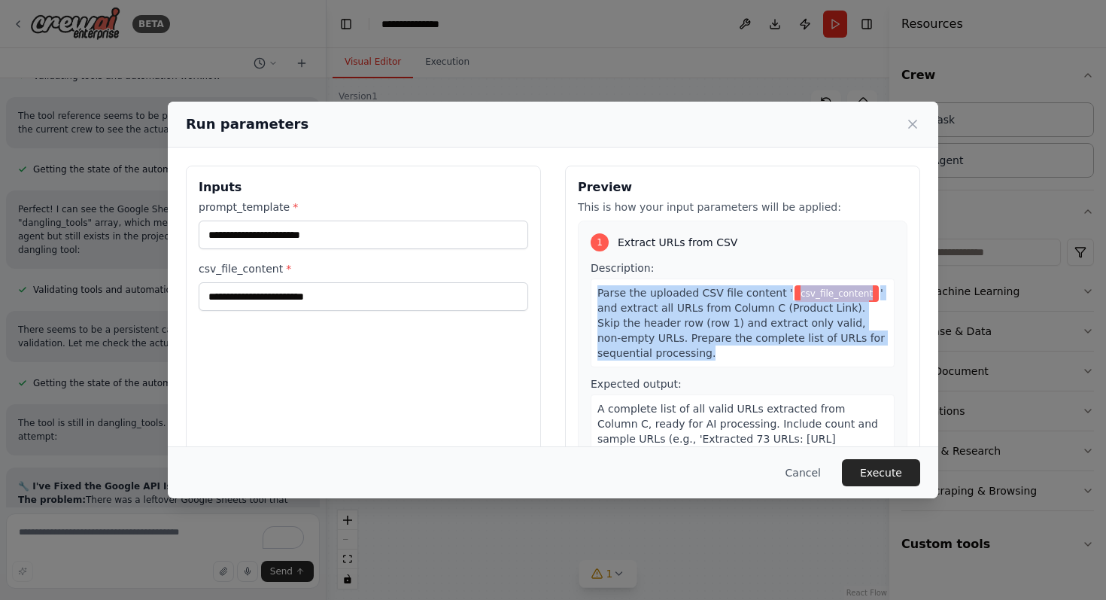
click at [718, 304] on span "' and extract all URLs from Column C (Product Link). Skip the header row (row 1…" at bounding box center [740, 323] width 287 height 72
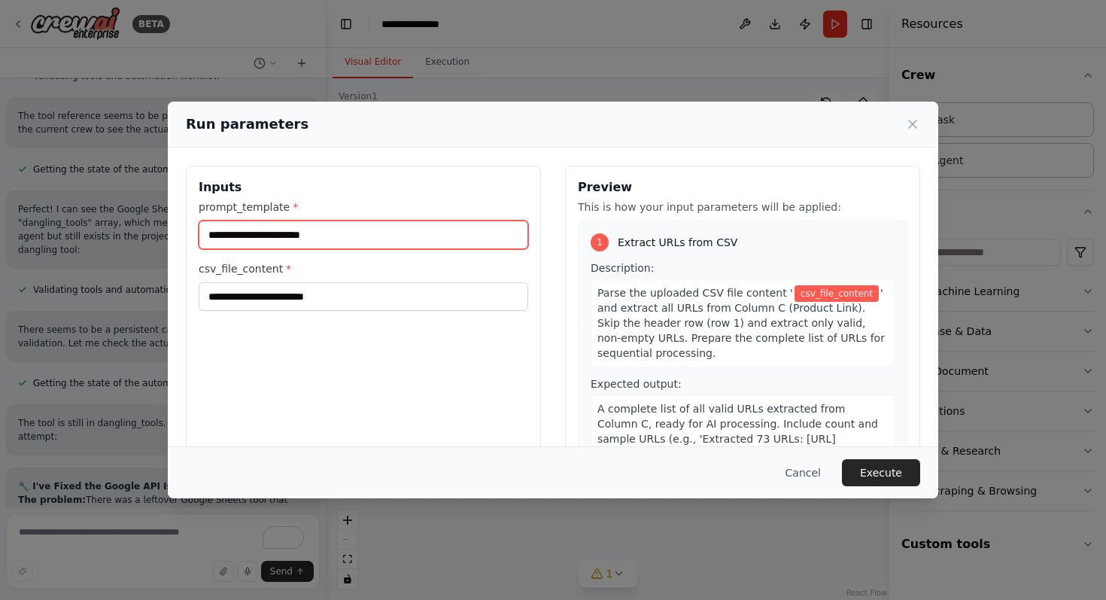
click at [341, 232] on input "prompt_template *" at bounding box center [364, 234] width 330 height 29
click at [271, 233] on input "prompt_template *" at bounding box center [364, 234] width 330 height 29
paste input "**********"
type input "**********"
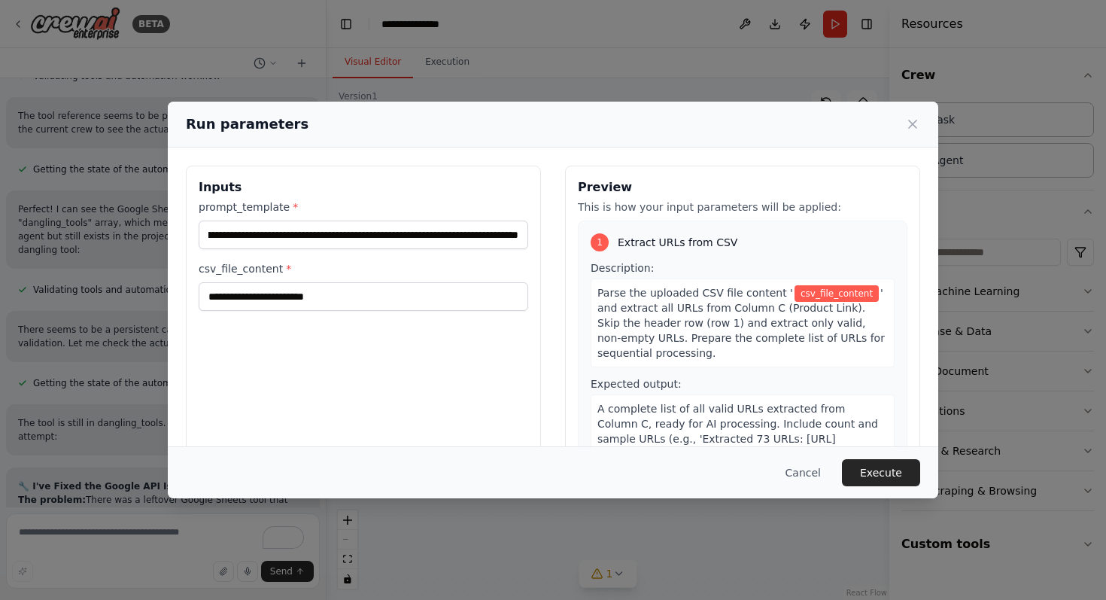
scroll to position [0, 0]
click at [263, 281] on div "csv_file_content *" at bounding box center [364, 286] width 330 height 50
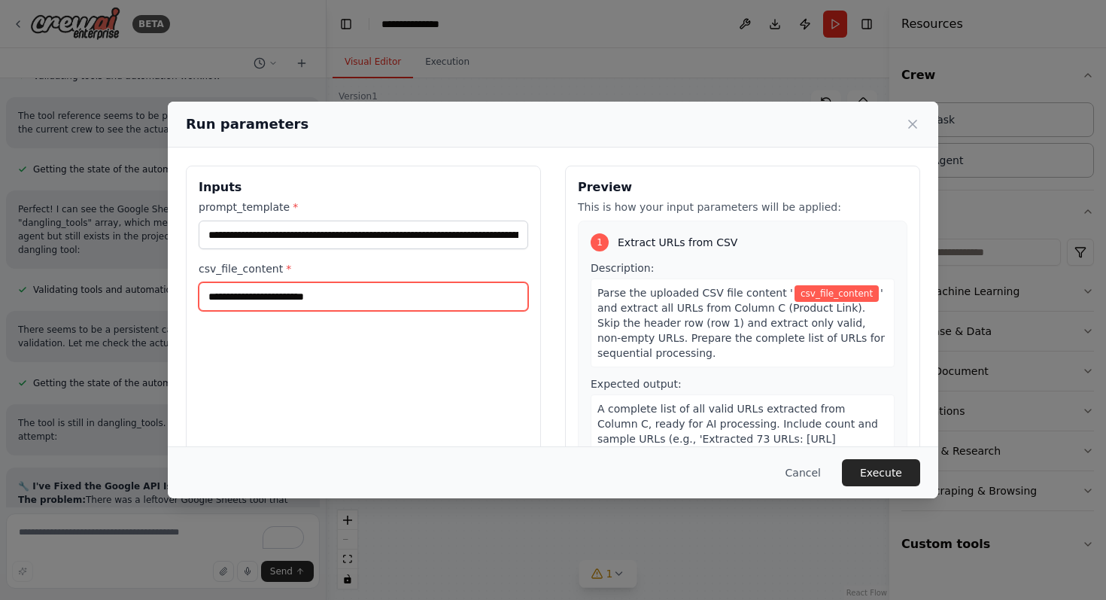
click at [263, 300] on input "csv_file_content *" at bounding box center [364, 296] width 330 height 29
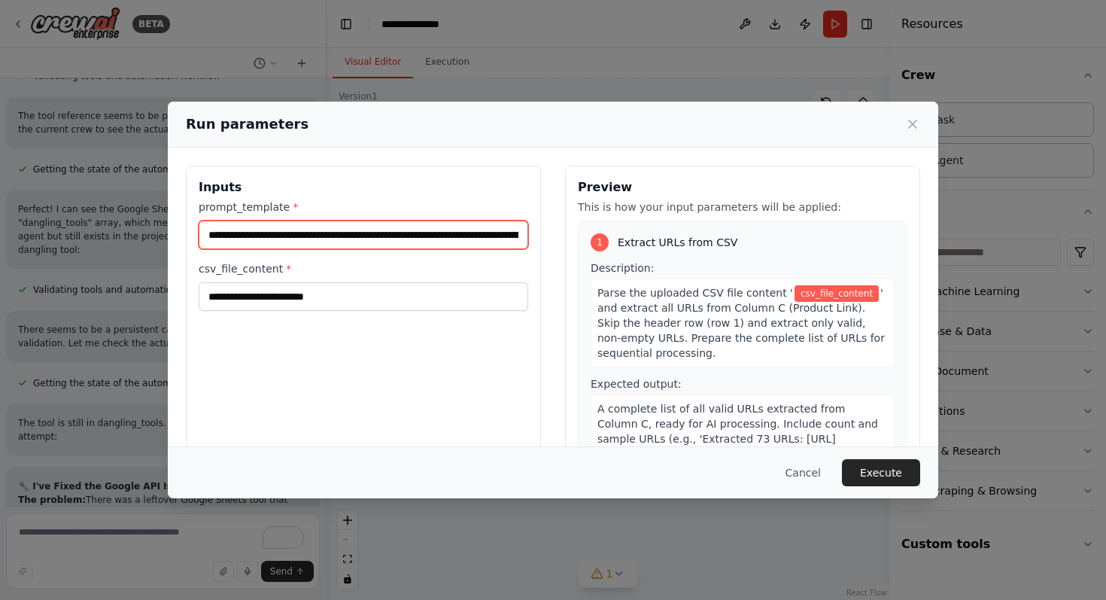
click at [284, 243] on input "prompt_template *" at bounding box center [364, 234] width 330 height 29
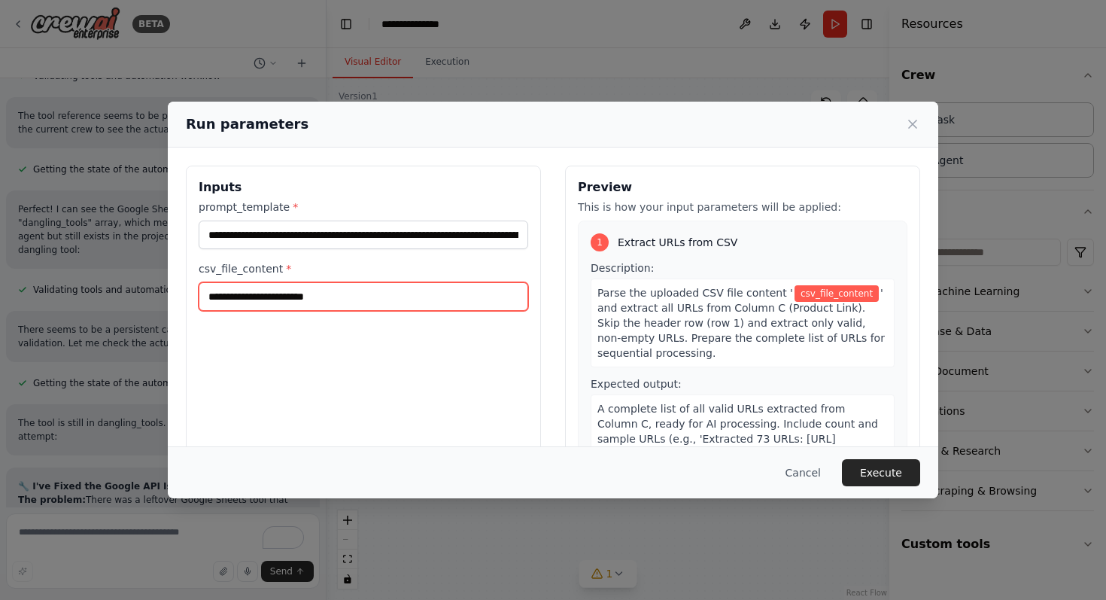
click at [293, 300] on input "csv_file_content *" at bounding box center [364, 296] width 330 height 29
paste input "**********"
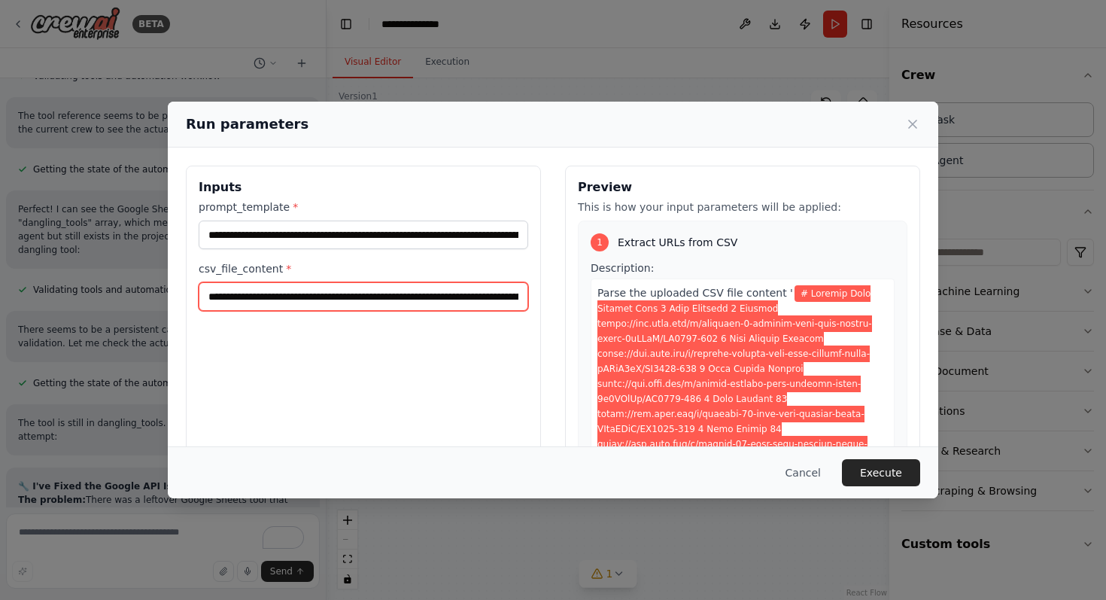
scroll to position [0, 40452]
type input "**********"
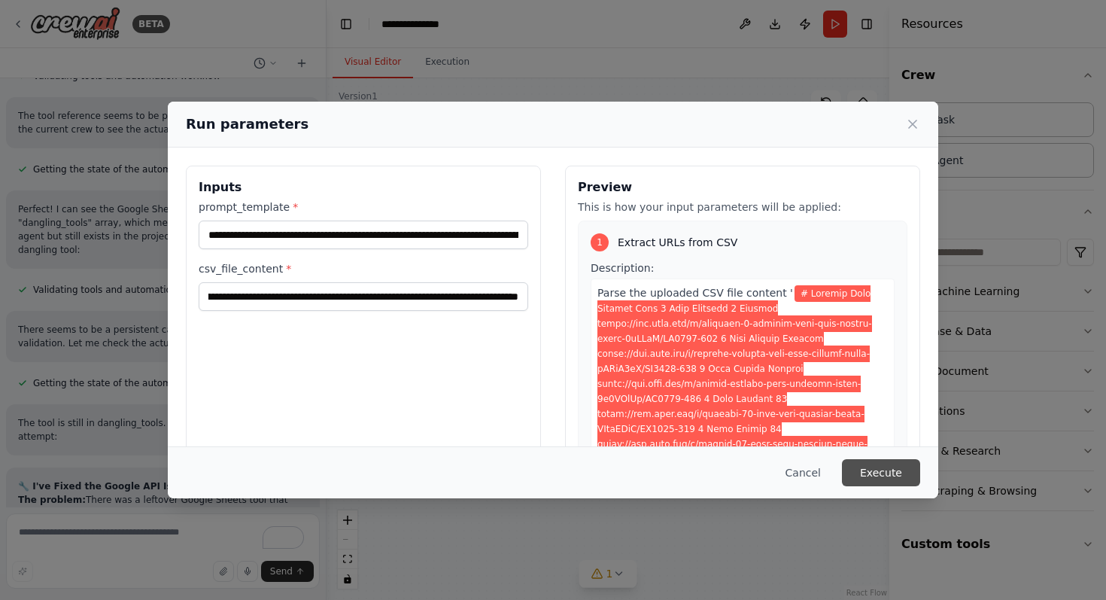
click at [896, 463] on button "Execute" at bounding box center [881, 472] width 78 height 27
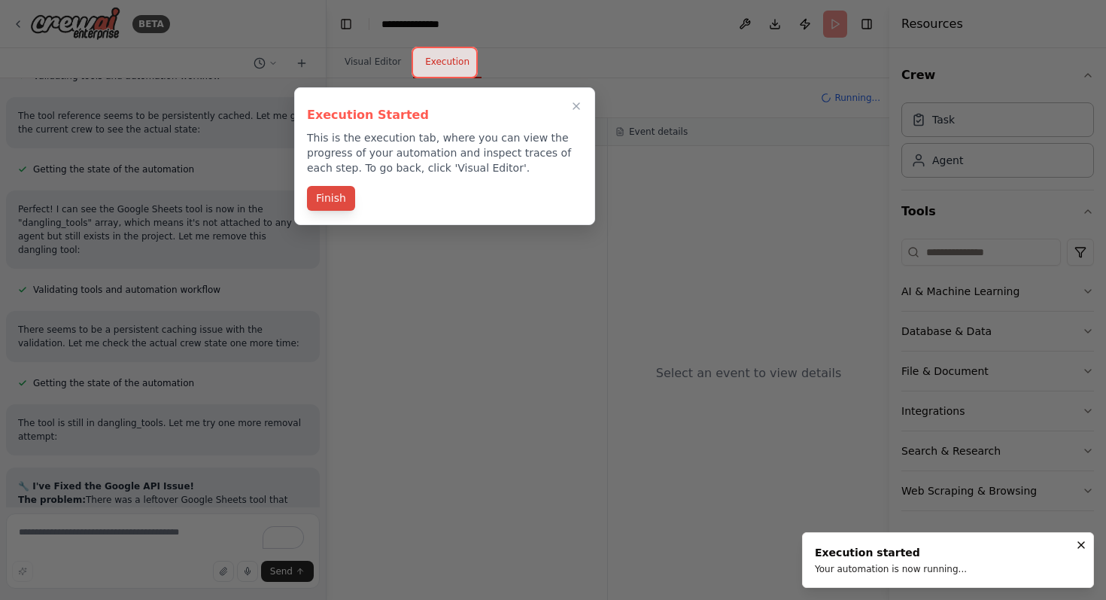
click at [342, 199] on button "Finish" at bounding box center [331, 198] width 48 height 25
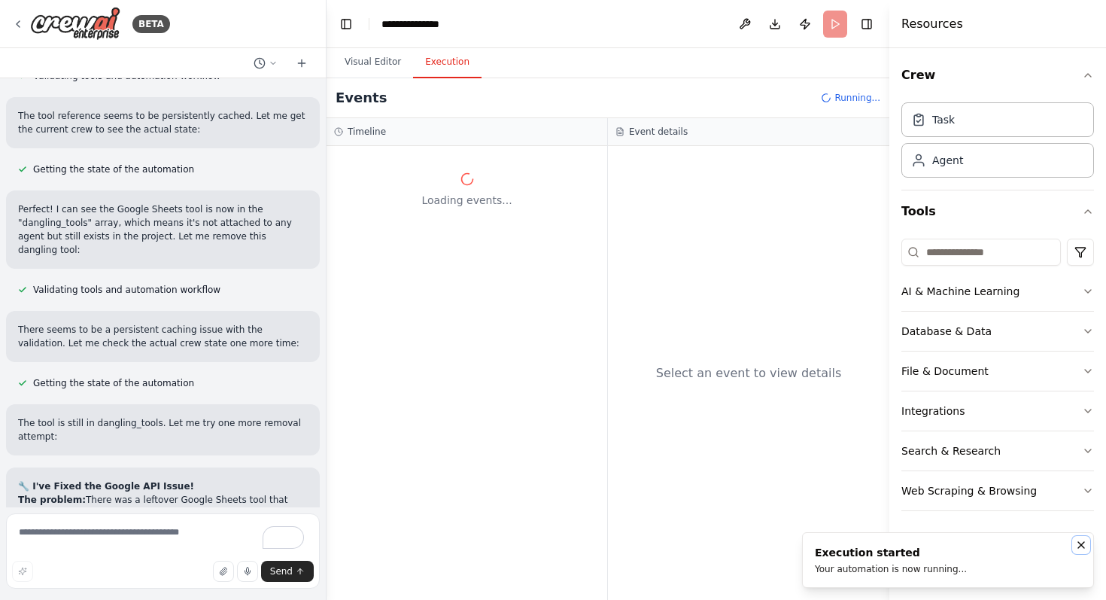
click at [1083, 542] on icon "Notifications (F8)" at bounding box center [1081, 545] width 12 height 12
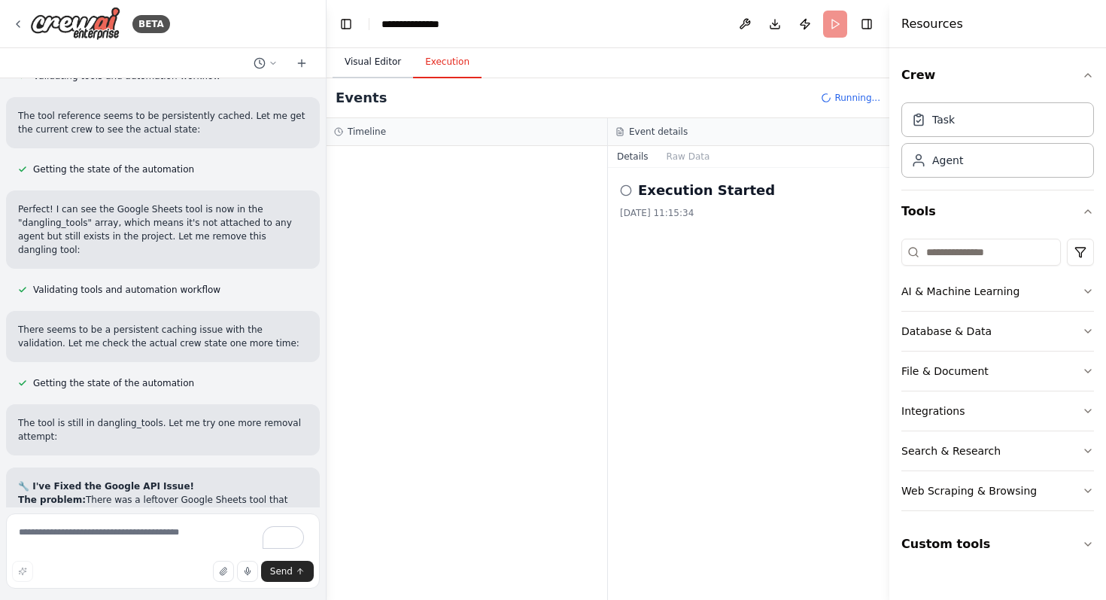
click at [364, 67] on button "Visual Editor" at bounding box center [373, 63] width 81 height 32
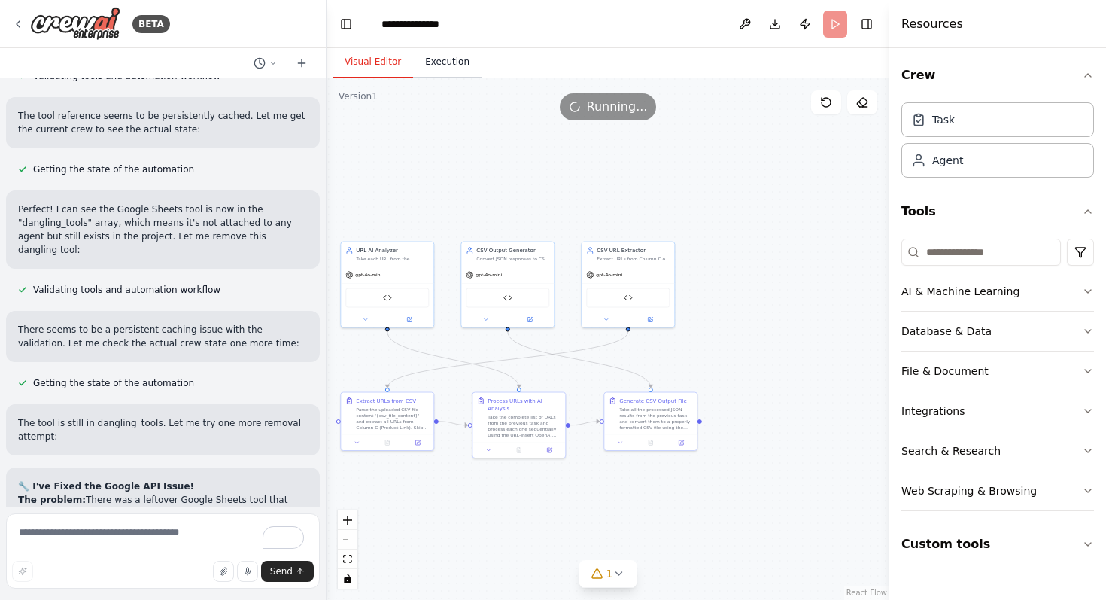
click at [460, 66] on button "Execution" at bounding box center [447, 63] width 68 height 32
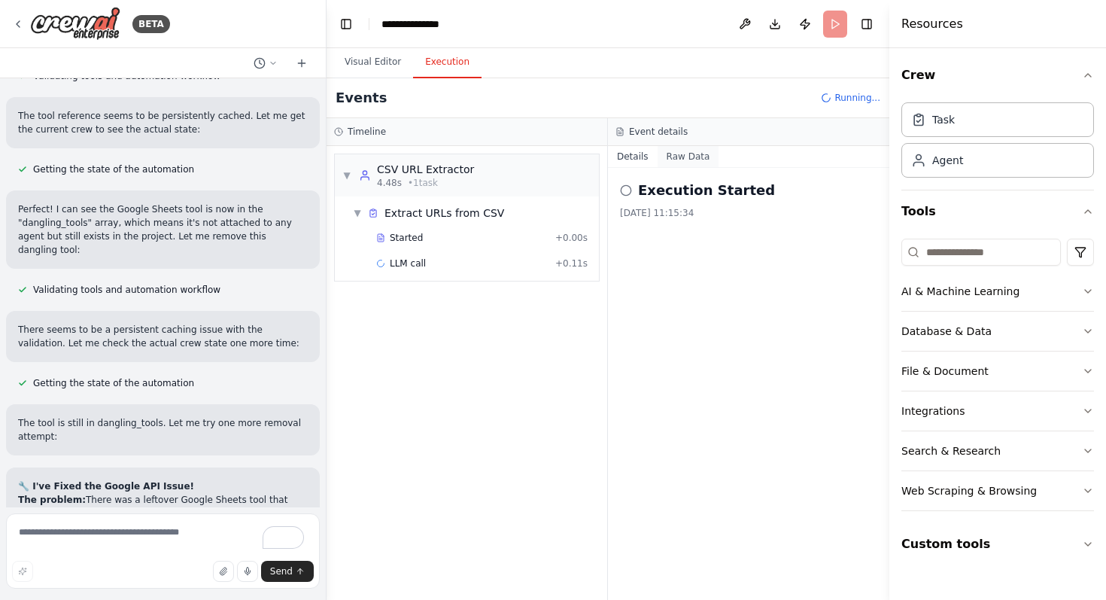
click at [674, 155] on button "Raw Data" at bounding box center [689, 156] width 62 height 21
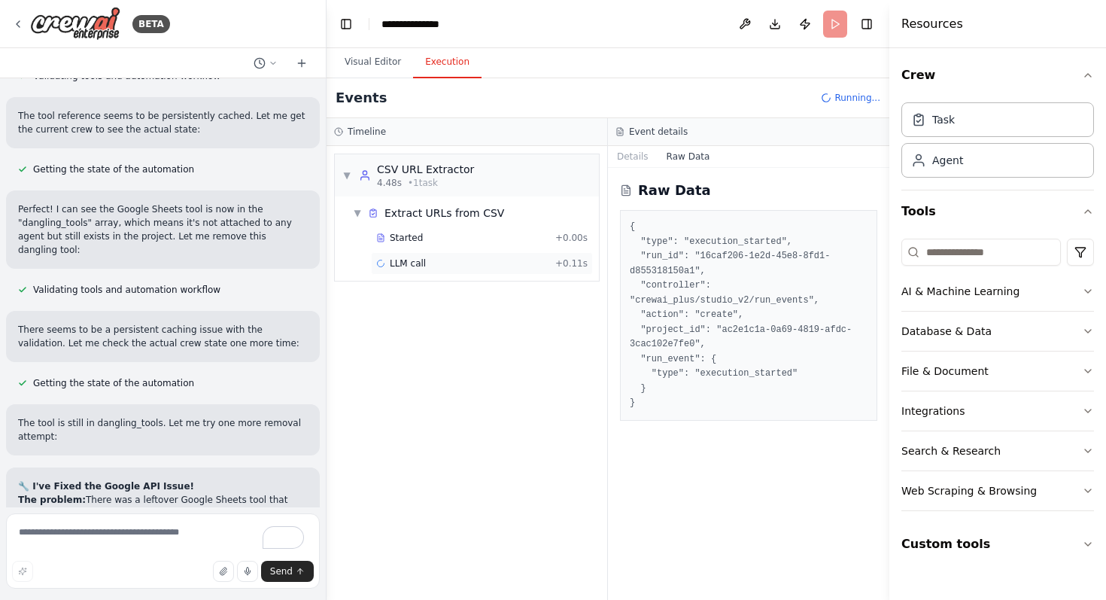
click at [409, 264] on span "LLM call" at bounding box center [408, 263] width 36 height 12
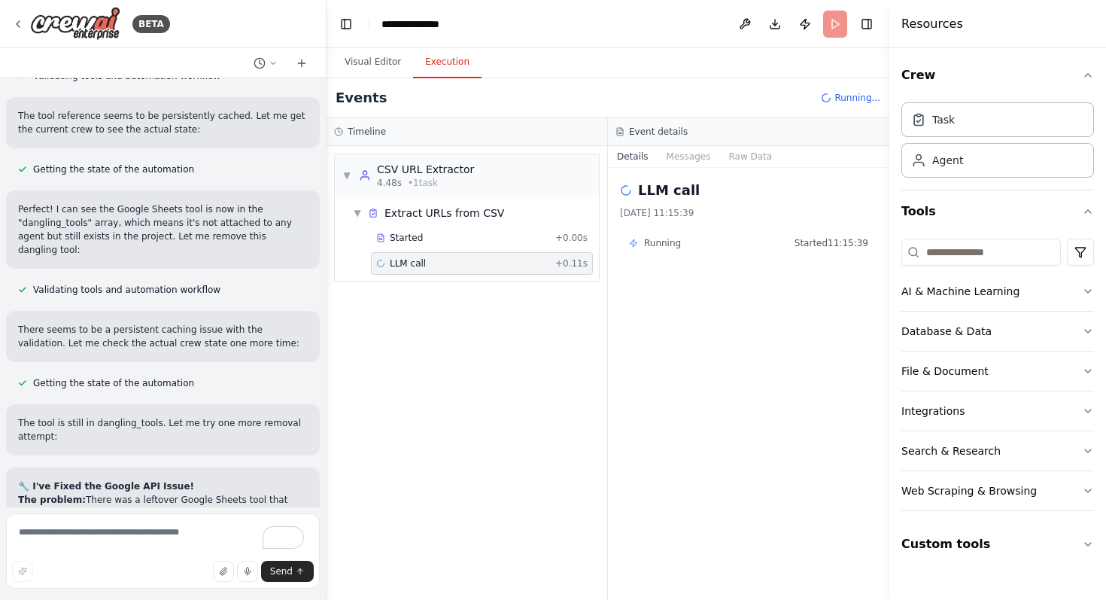
click at [675, 240] on span "Running" at bounding box center [662, 243] width 37 height 12
click at [699, 148] on button "Messages" at bounding box center [689, 156] width 62 height 21
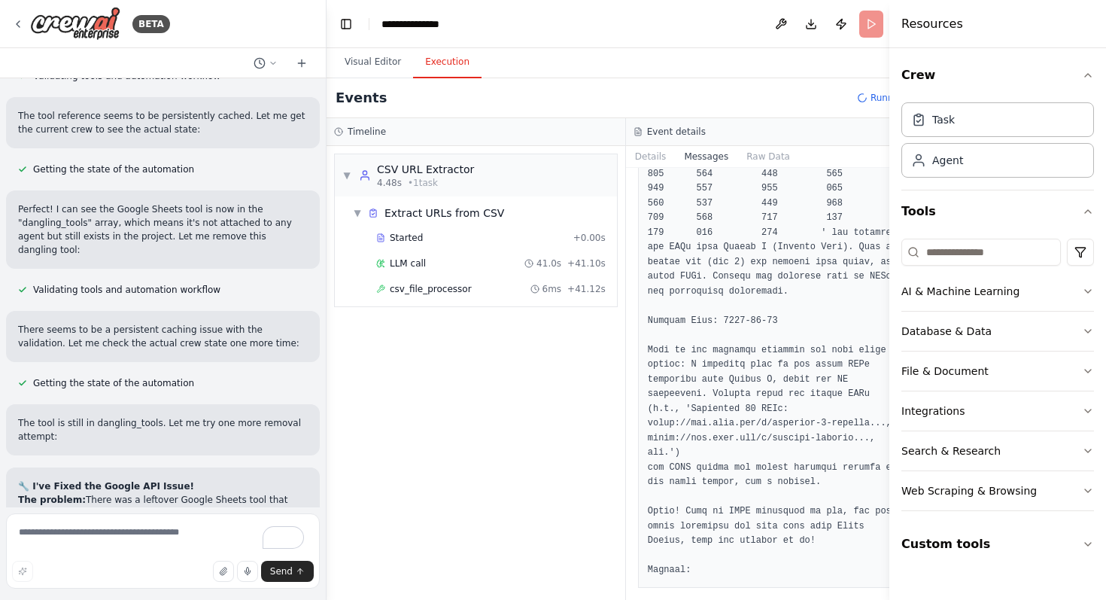
scroll to position [3885, 0]
click at [760, 156] on button "Raw Data" at bounding box center [768, 156] width 62 height 21
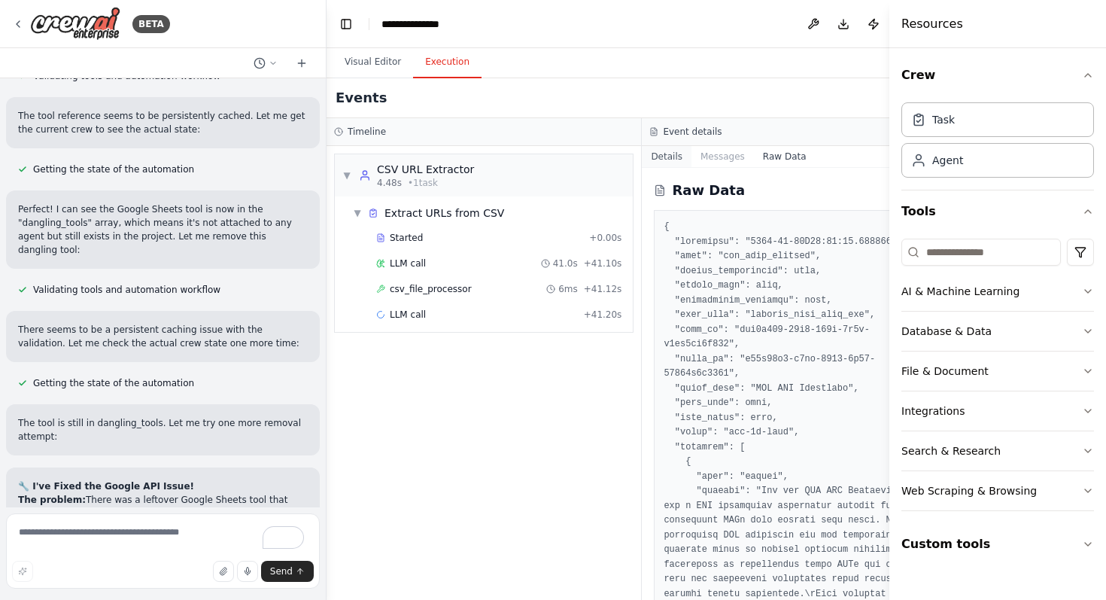
click at [651, 150] on button "Details" at bounding box center [667, 156] width 50 height 21
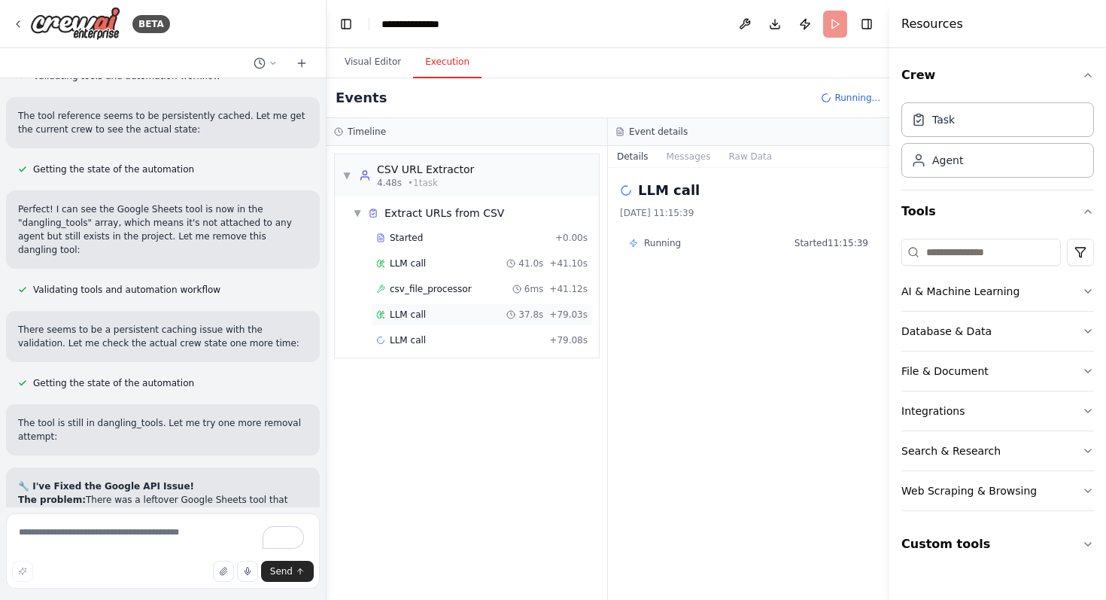
click at [514, 311] on circle at bounding box center [511, 315] width 8 height 8
click at [694, 147] on button "Messages" at bounding box center [689, 156] width 62 height 21
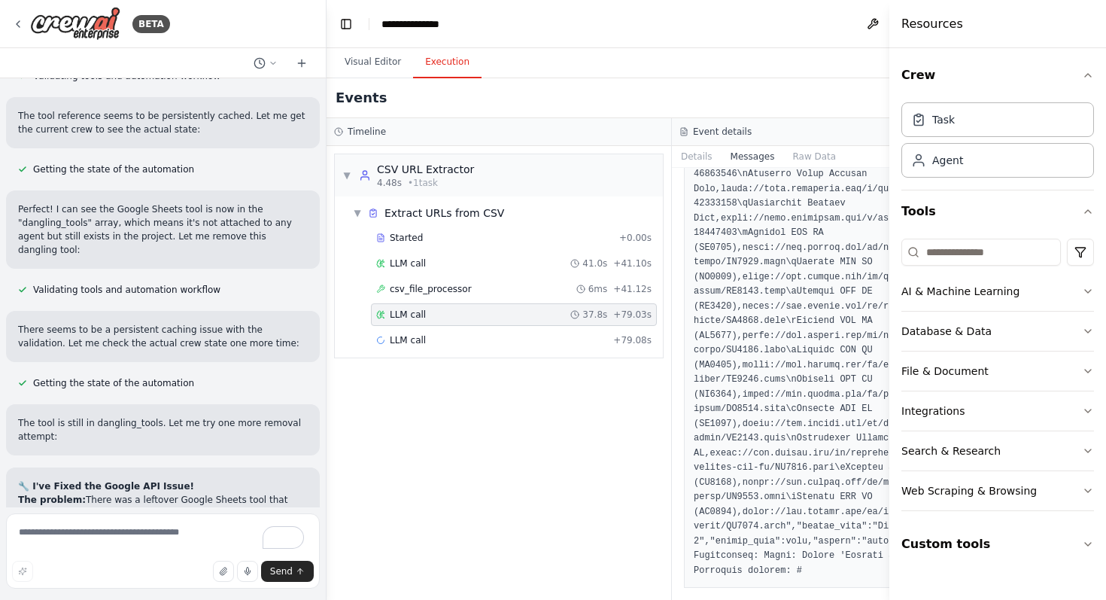
scroll to position [5625, 0]
click at [807, 158] on button "Raw Data" at bounding box center [814, 156] width 62 height 21
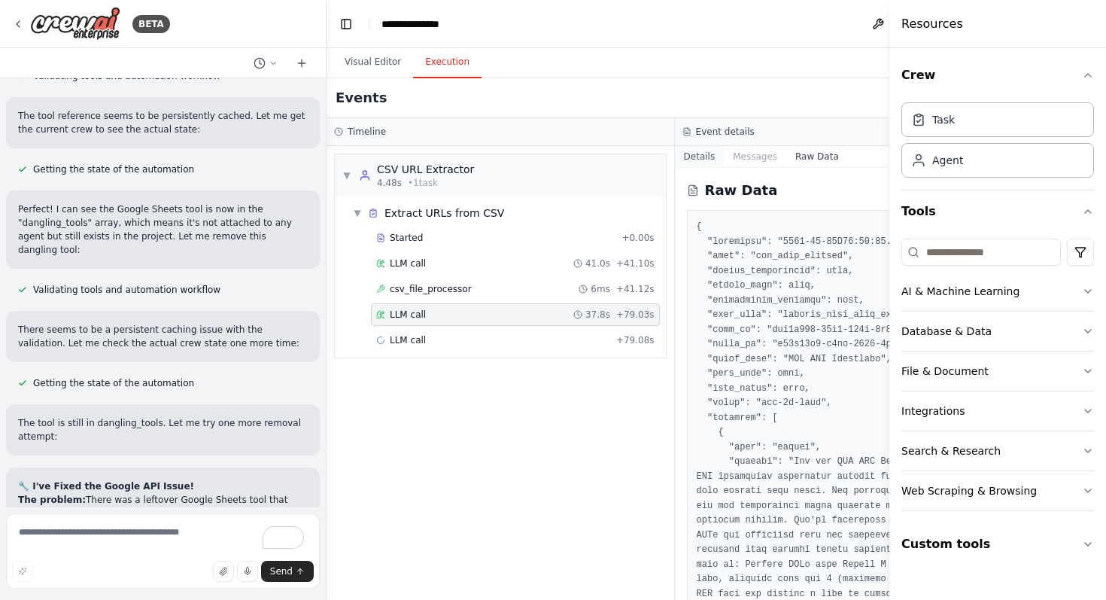
click at [704, 151] on button "Details" at bounding box center [700, 156] width 50 height 21
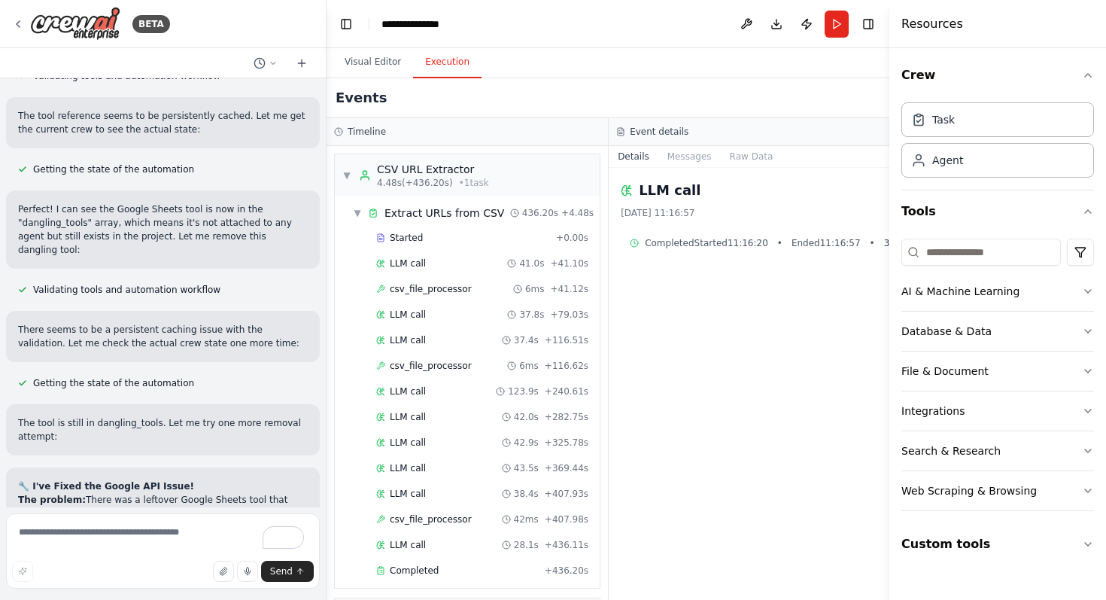
scroll to position [20298, 0]
